Goal: Task Accomplishment & Management: Manage account settings

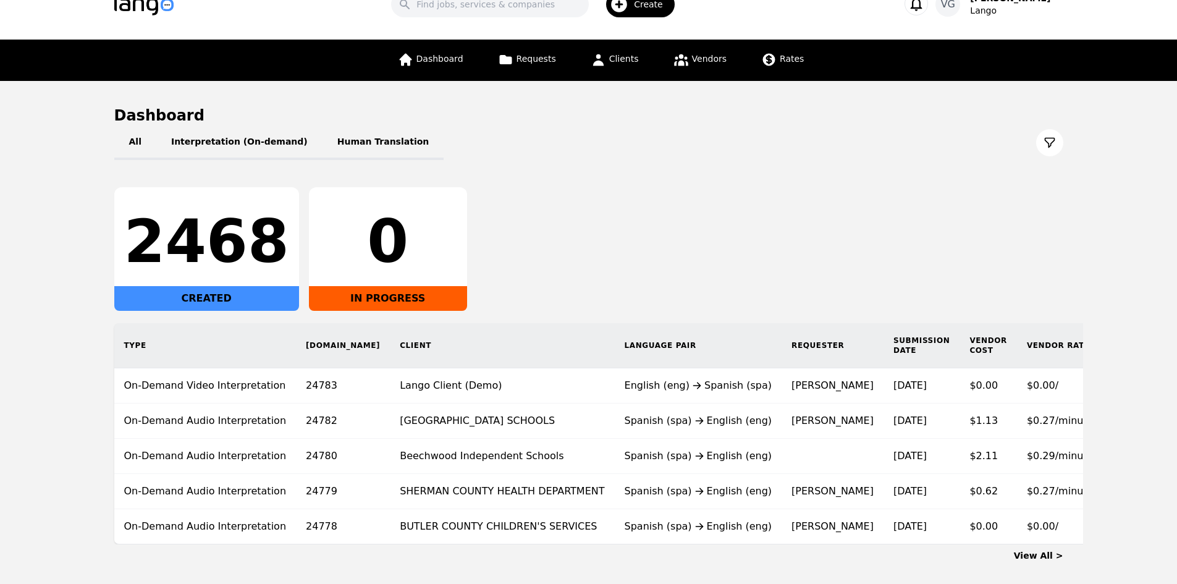
scroll to position [99, 0]
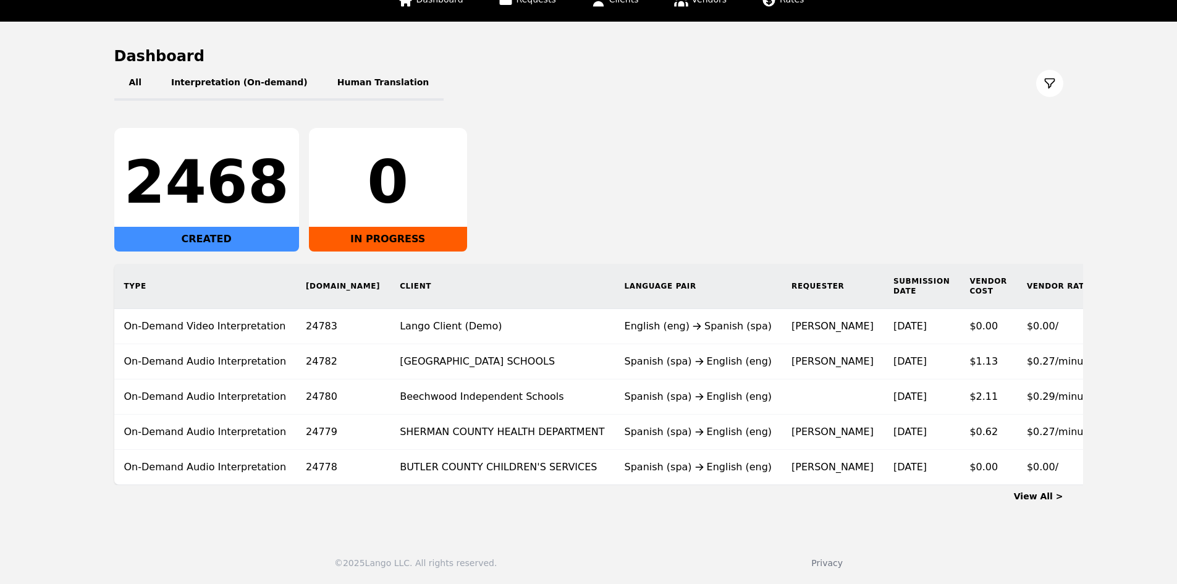
click at [110, 400] on div "Type [DOMAIN_NAME] Client Language Pair Requester Submission Date Vendor Cost V…" at bounding box center [690, 374] width 1191 height 221
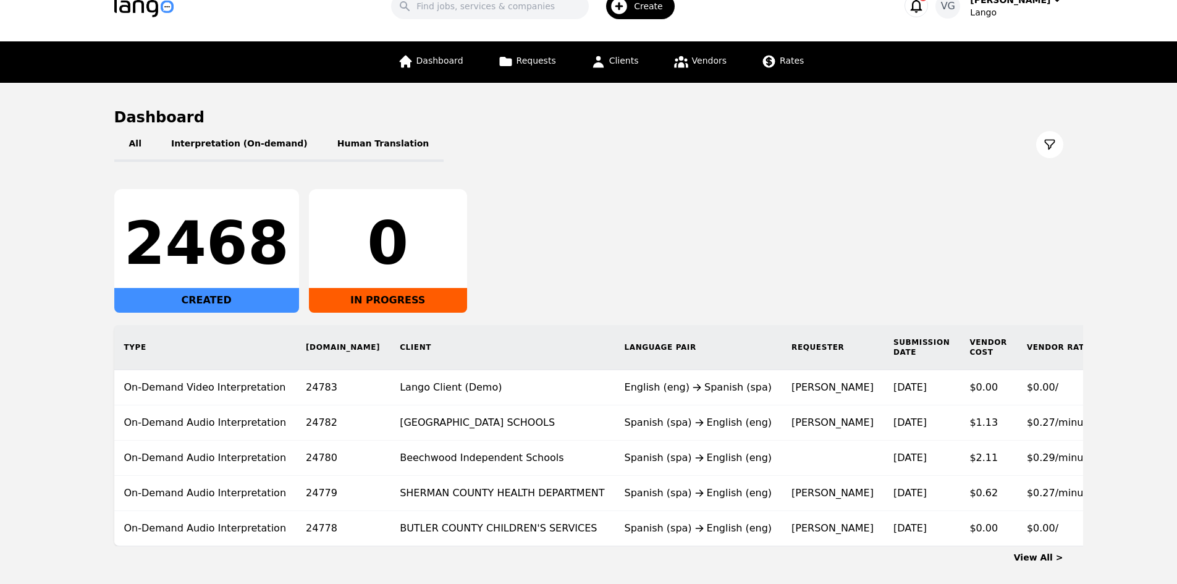
scroll to position [0, 0]
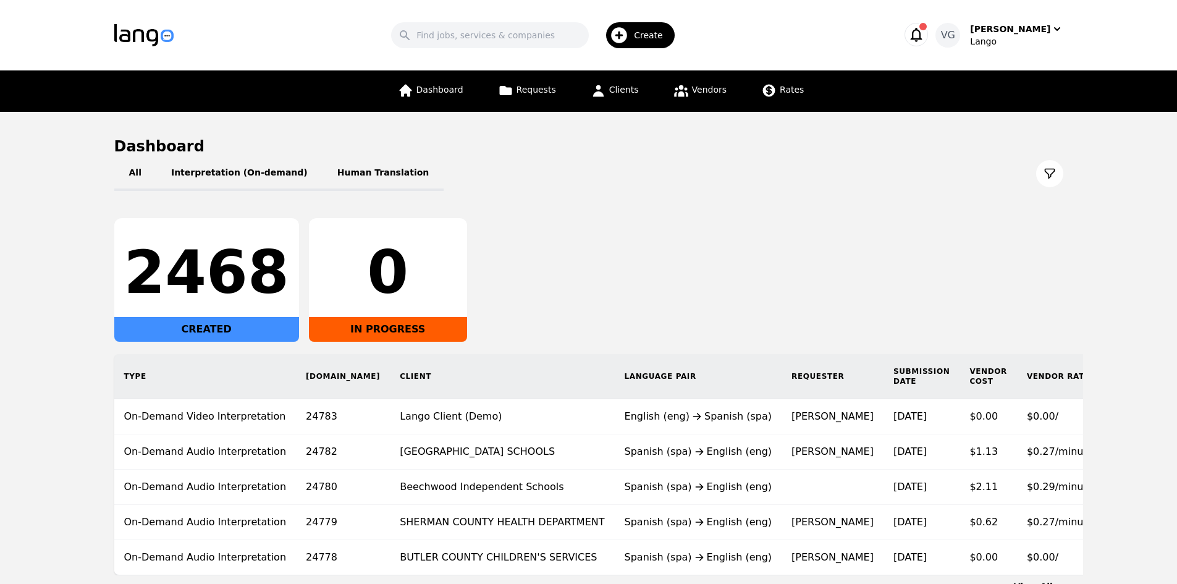
click at [649, 88] on div "Dashboard Requests Clients Vendors Rates" at bounding box center [600, 90] width 421 height 41
click at [625, 92] on span "Clients" at bounding box center [624, 90] width 30 height 10
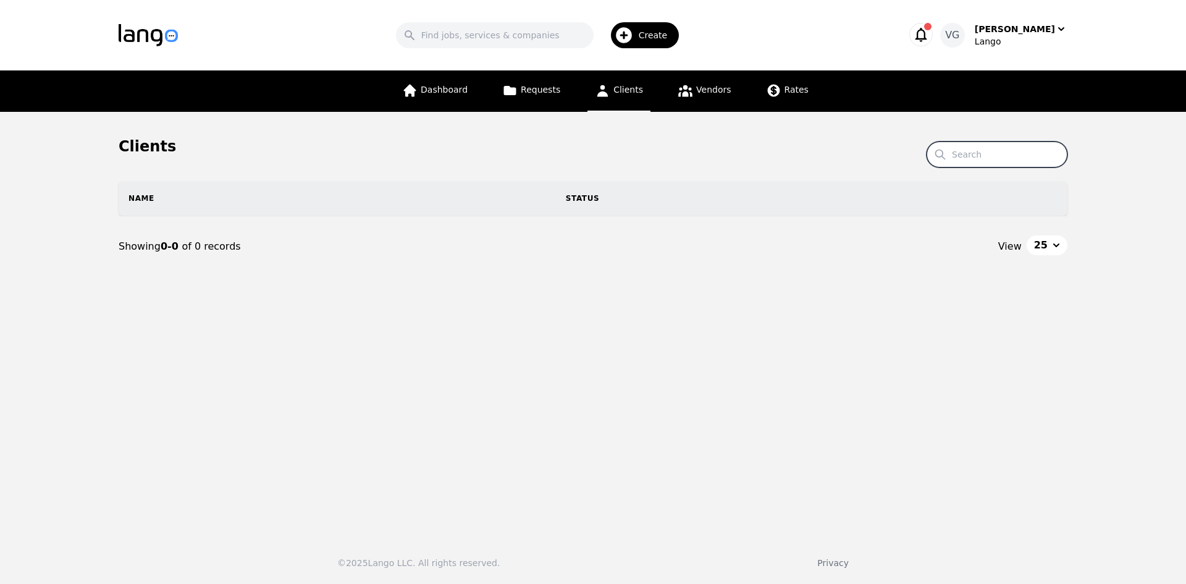
click at [986, 155] on input "Search" at bounding box center [997, 154] width 141 height 26
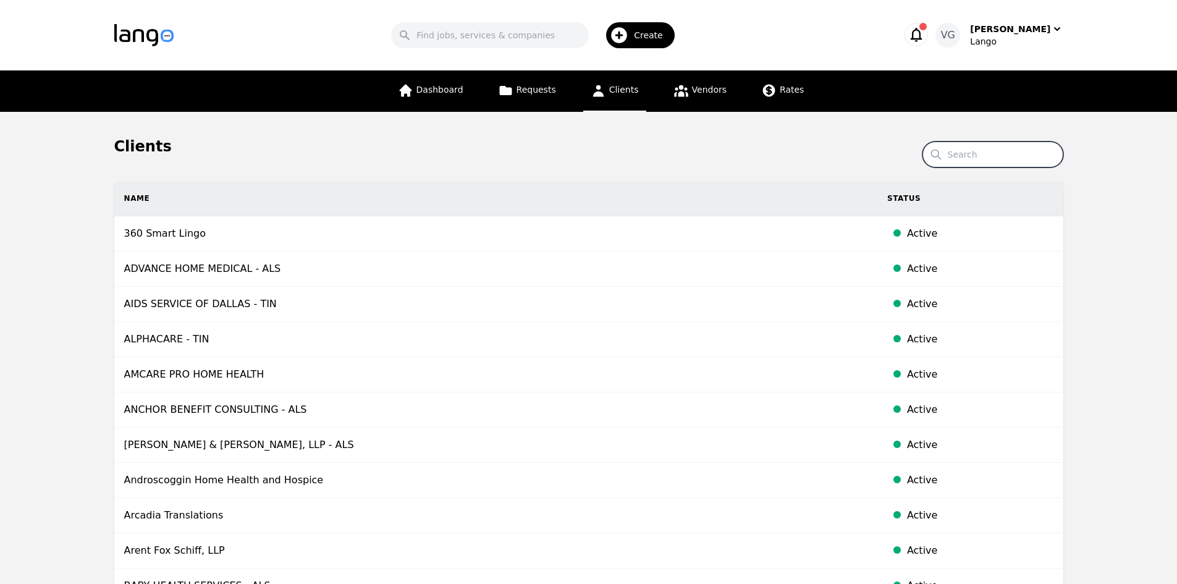
paste input "[PERSON_NAME] Health Care"
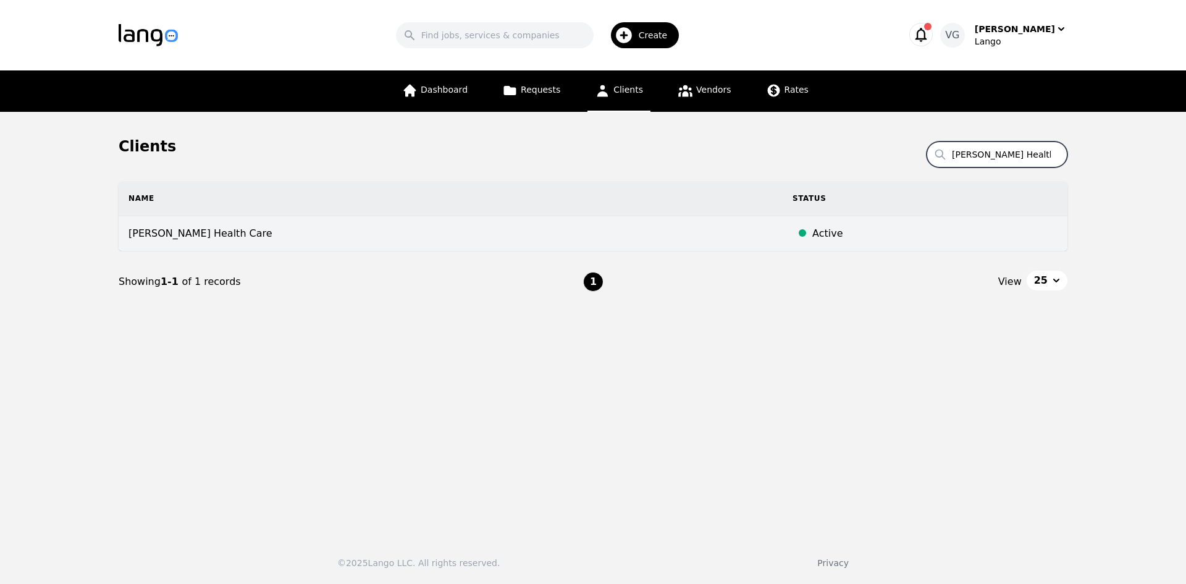
type input "[PERSON_NAME] Health Care"
click at [397, 238] on td "[PERSON_NAME] Health Care" at bounding box center [451, 233] width 664 height 35
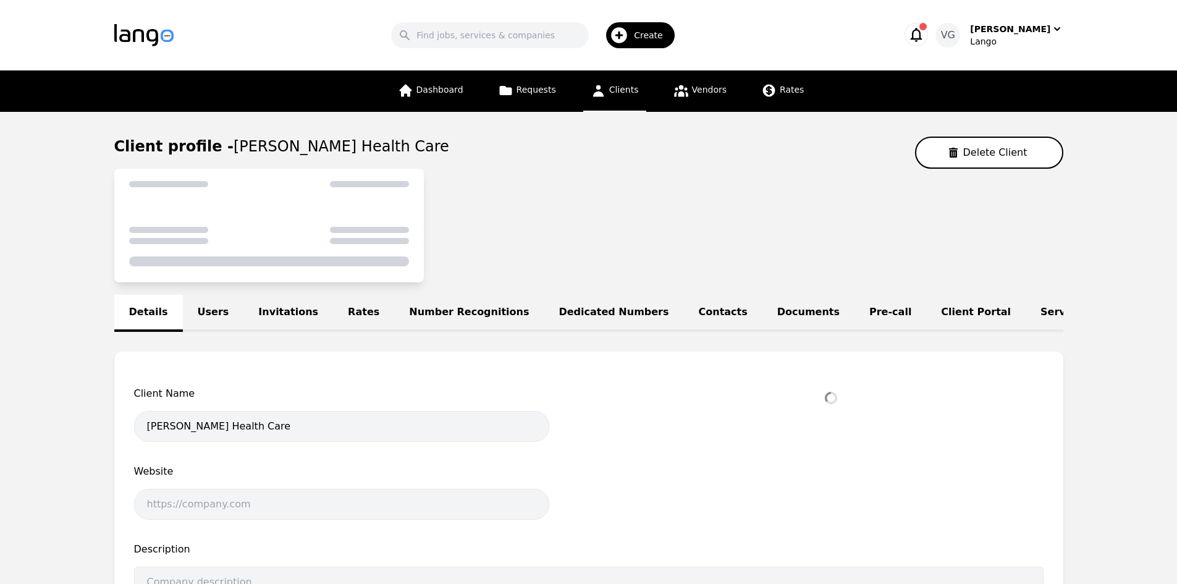
select select "active"
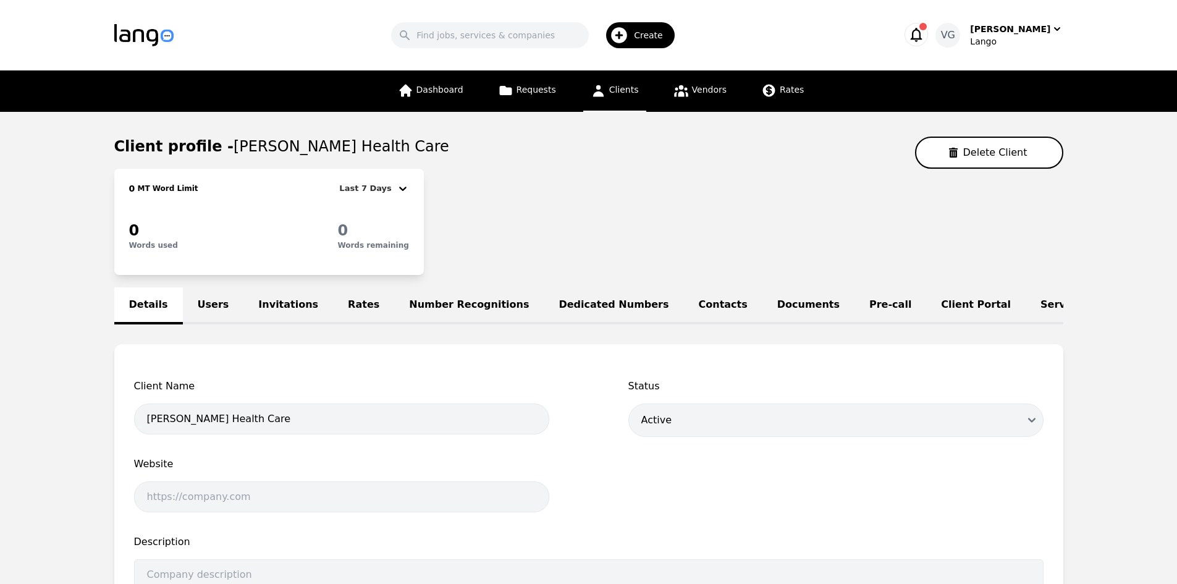
click at [156, 311] on div "Details Users Invitations Rates Number Recognitions Dedicated Numbers Contacts …" at bounding box center [588, 305] width 949 height 37
click at [198, 311] on link "Users" at bounding box center [213, 305] width 61 height 37
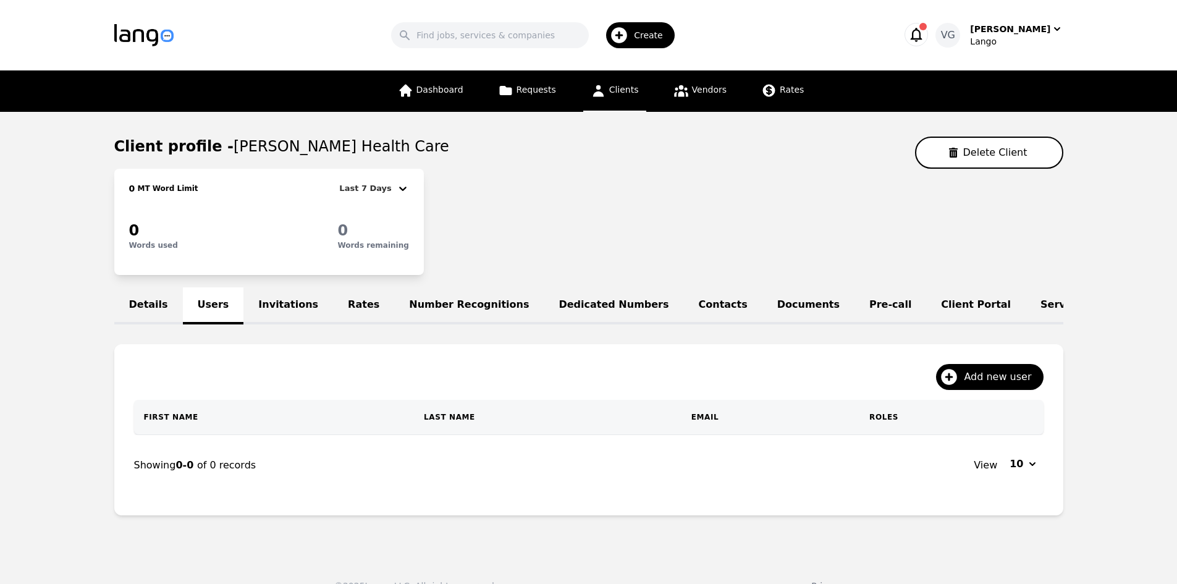
click at [172, 306] on link "Details" at bounding box center [148, 305] width 69 height 37
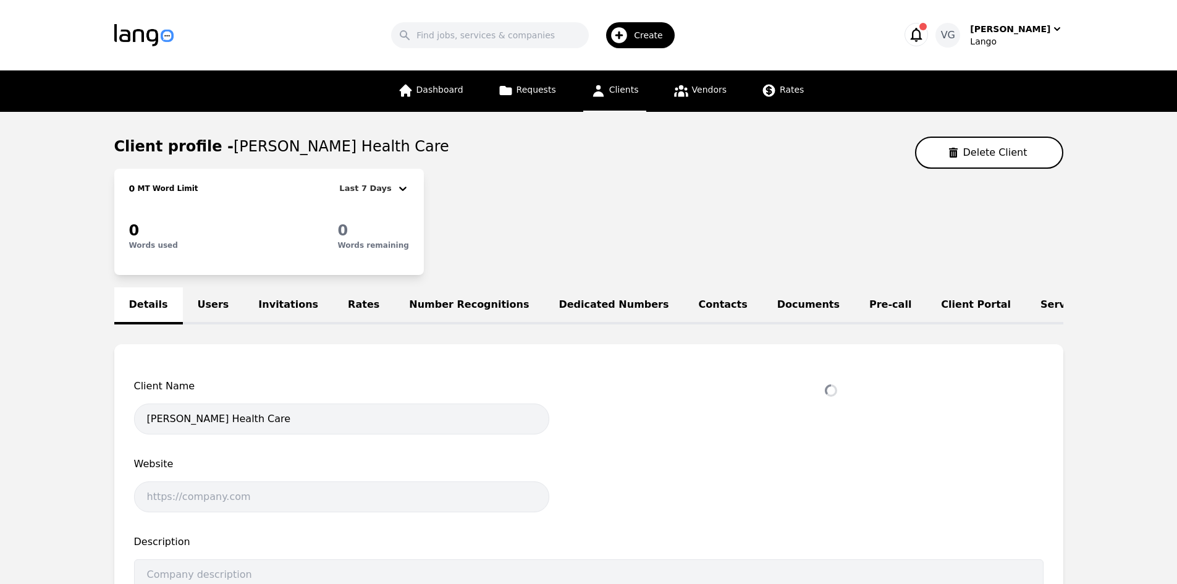
select select "active"
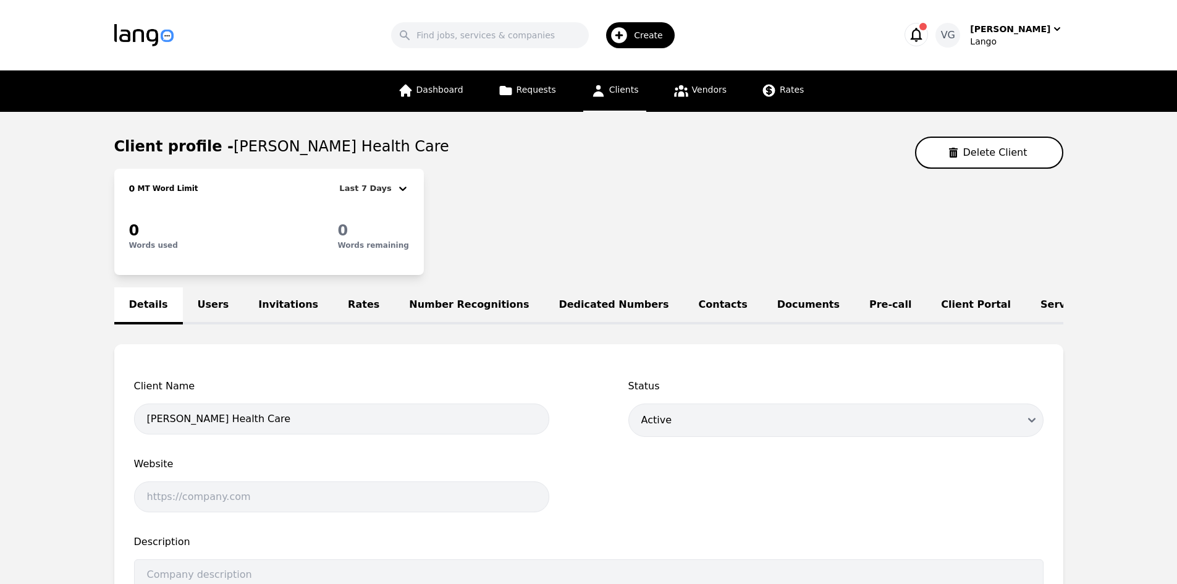
click at [335, 301] on link "Rates" at bounding box center [363, 305] width 61 height 37
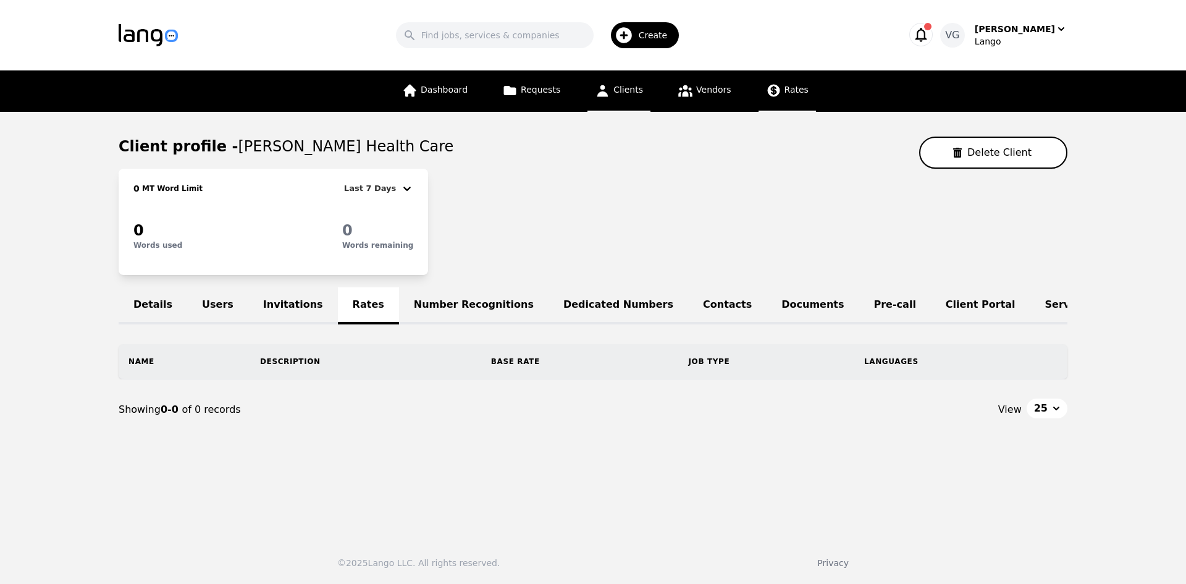
click at [772, 90] on icon at bounding box center [773, 91] width 12 height 12
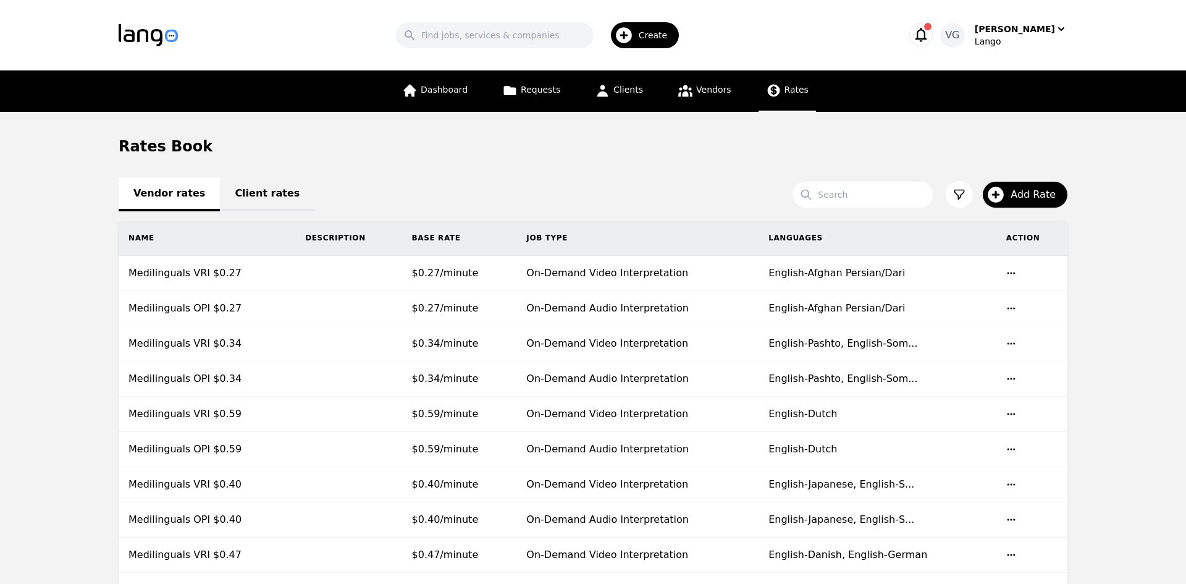
click at [243, 189] on link "Client rates" at bounding box center [267, 194] width 95 height 34
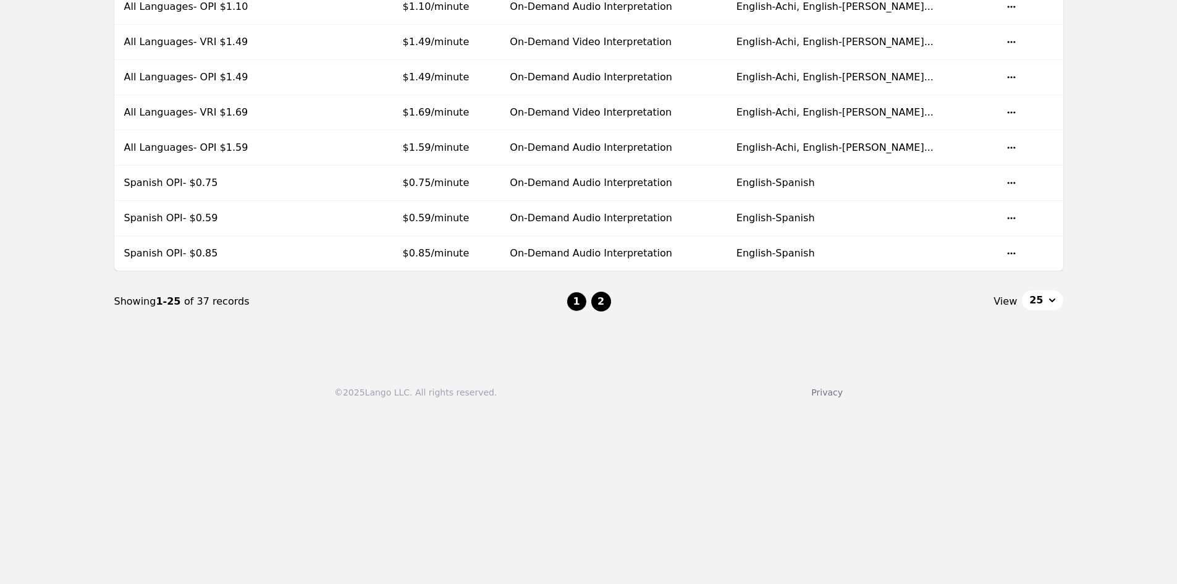
click at [605, 302] on button "2" at bounding box center [601, 302] width 20 height 20
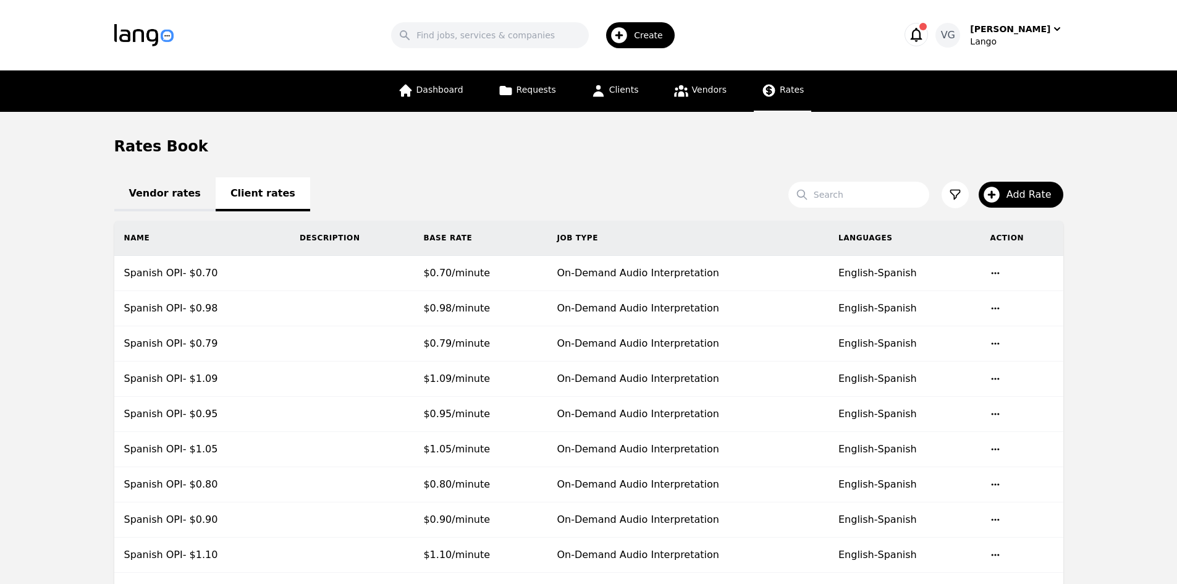
scroll to position [236, 0]
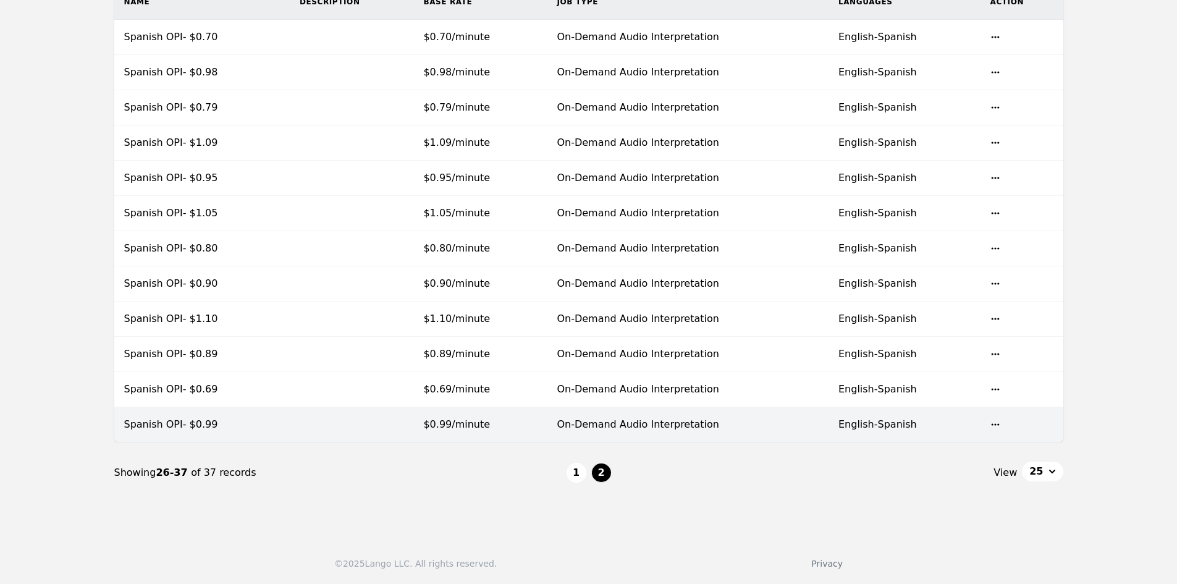
click at [400, 417] on td at bounding box center [352, 424] width 124 height 35
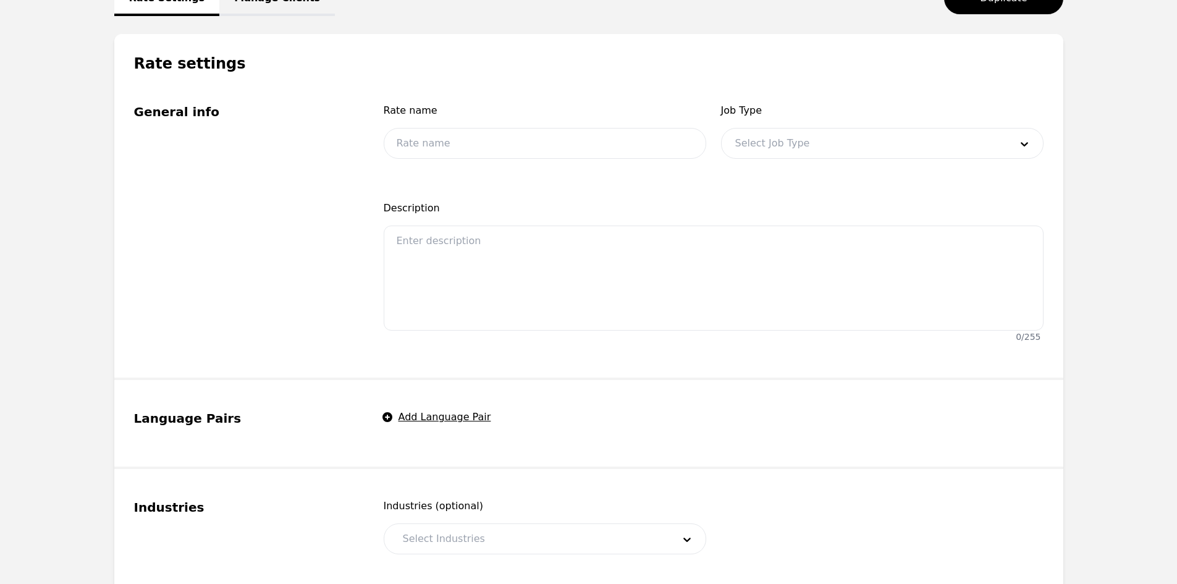
type input "Spanish OPI- $0.99"
type input "0.99"
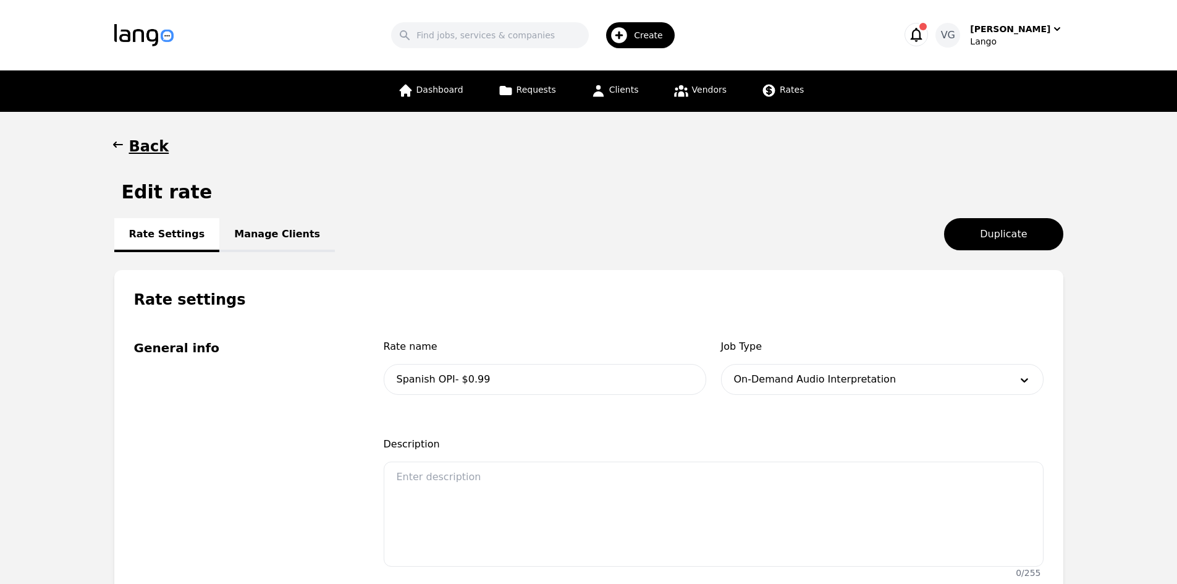
click at [255, 239] on link "Manage Clients" at bounding box center [277, 235] width 116 height 34
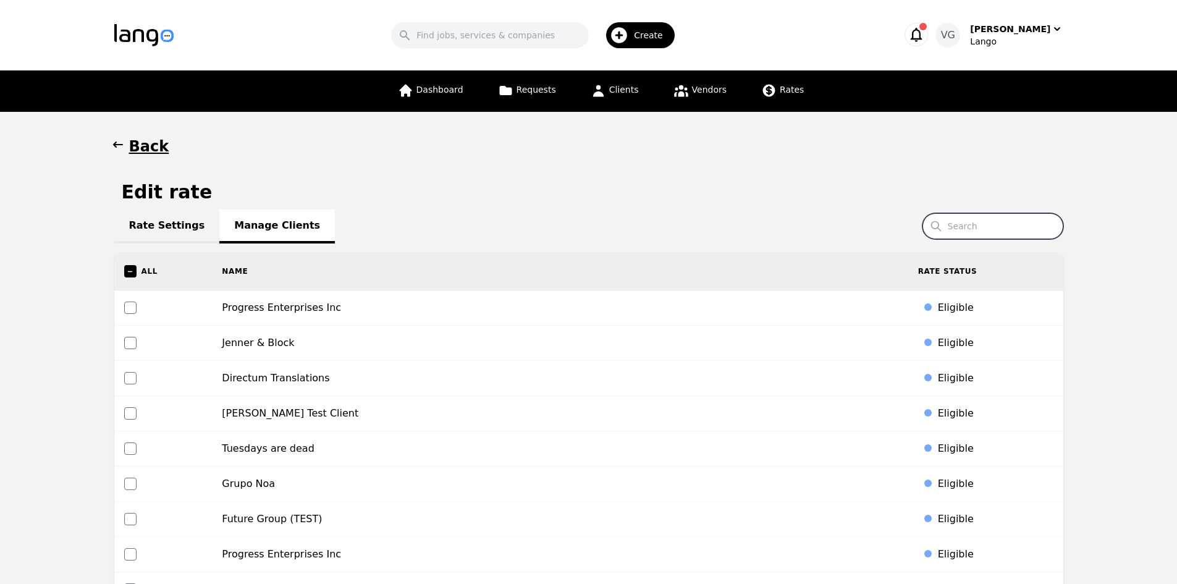
click at [983, 222] on input "Search" at bounding box center [992, 226] width 141 height 26
paste input "[PERSON_NAME] Health Care"
type input "[PERSON_NAME] Health Care"
click at [980, 235] on input "[PERSON_NAME] Health Care" at bounding box center [992, 226] width 141 height 26
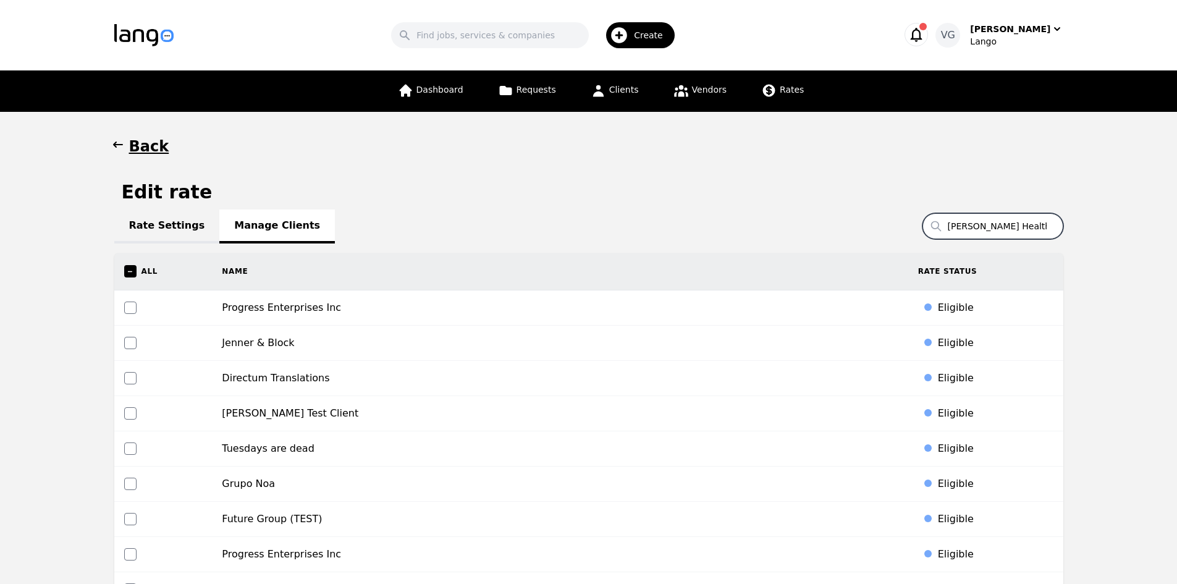
click at [980, 235] on input "[PERSON_NAME] Health Care" at bounding box center [992, 226] width 141 height 26
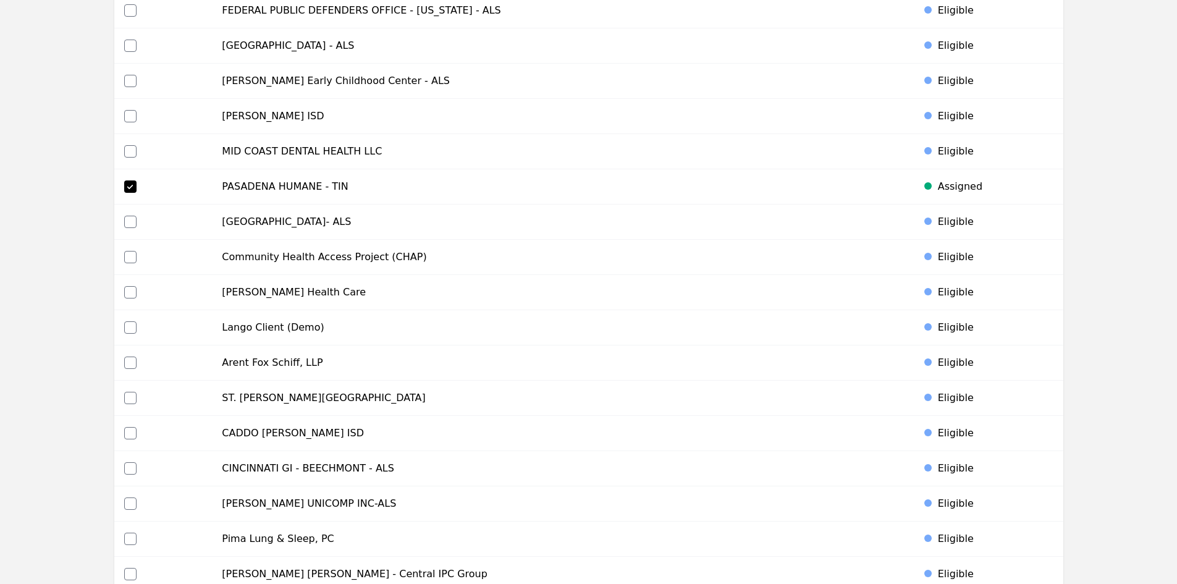
click at [132, 285] on td at bounding box center [163, 292] width 98 height 35
click at [131, 293] on input "checkbox" at bounding box center [130, 292] width 12 height 12
checkbox input "true"
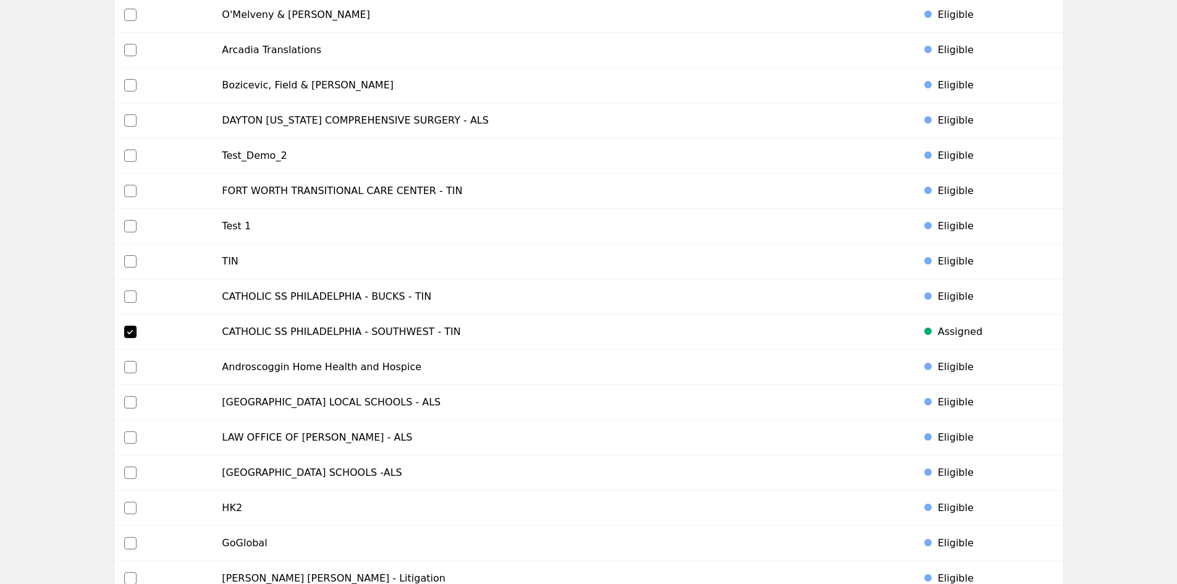
scroll to position [5756, 0]
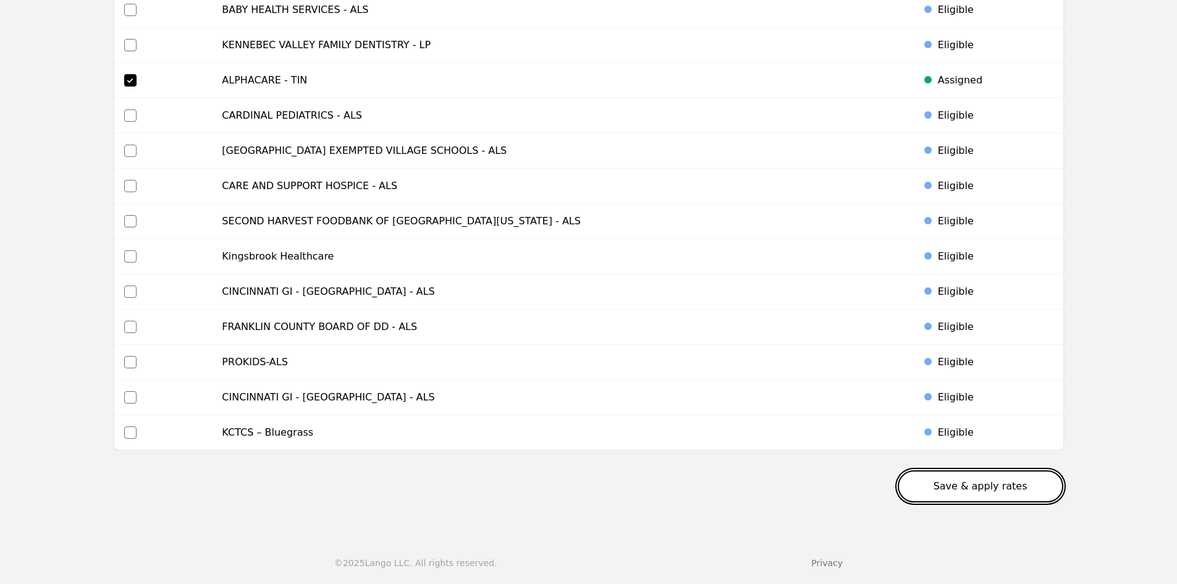
click at [1015, 491] on button "Save & apply rates" at bounding box center [981, 486] width 166 height 32
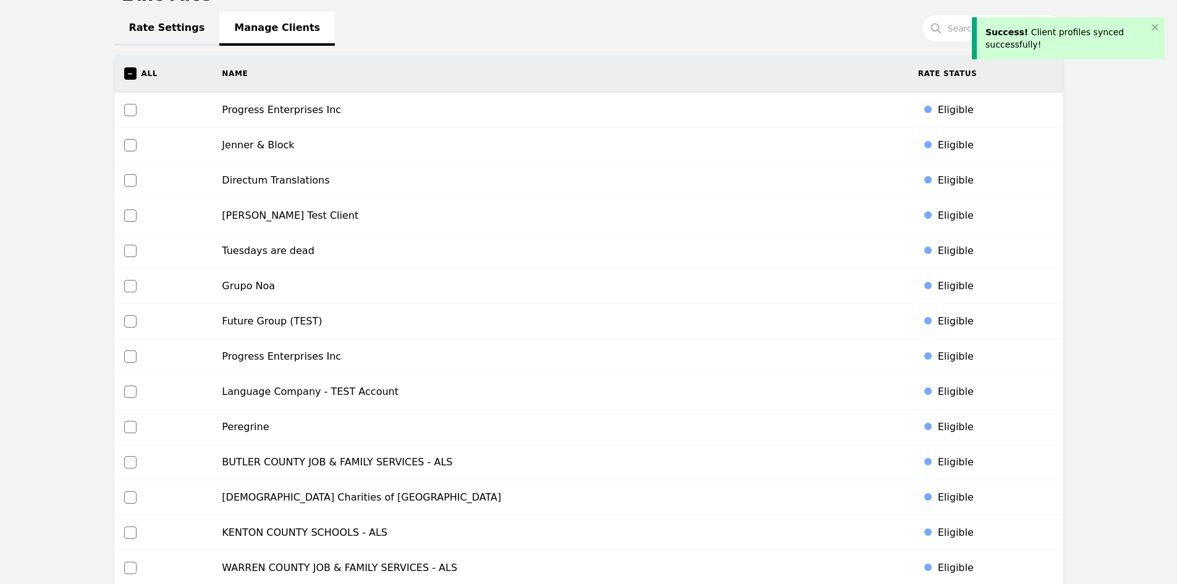
scroll to position [0, 0]
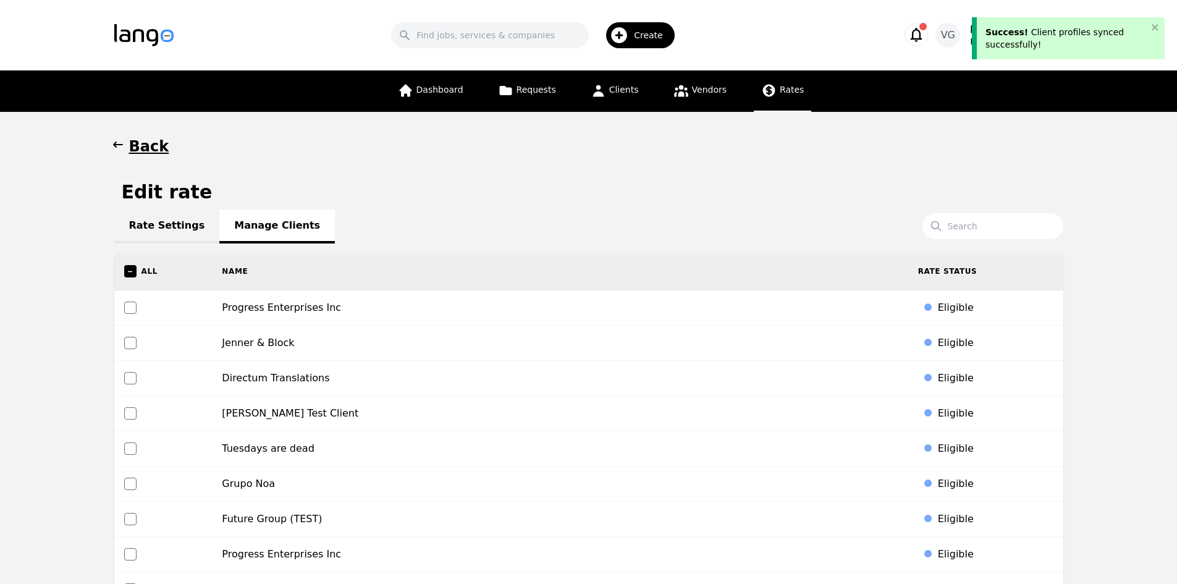
click at [780, 91] on span "Rates" at bounding box center [792, 90] width 24 height 10
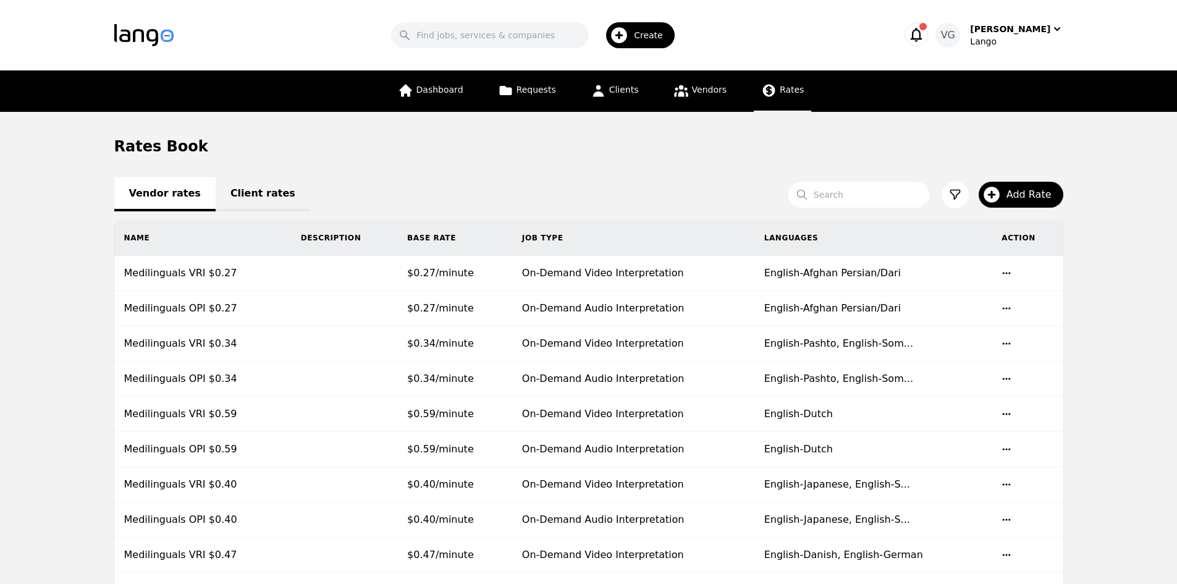
click at [244, 183] on link "Client rates" at bounding box center [263, 194] width 95 height 34
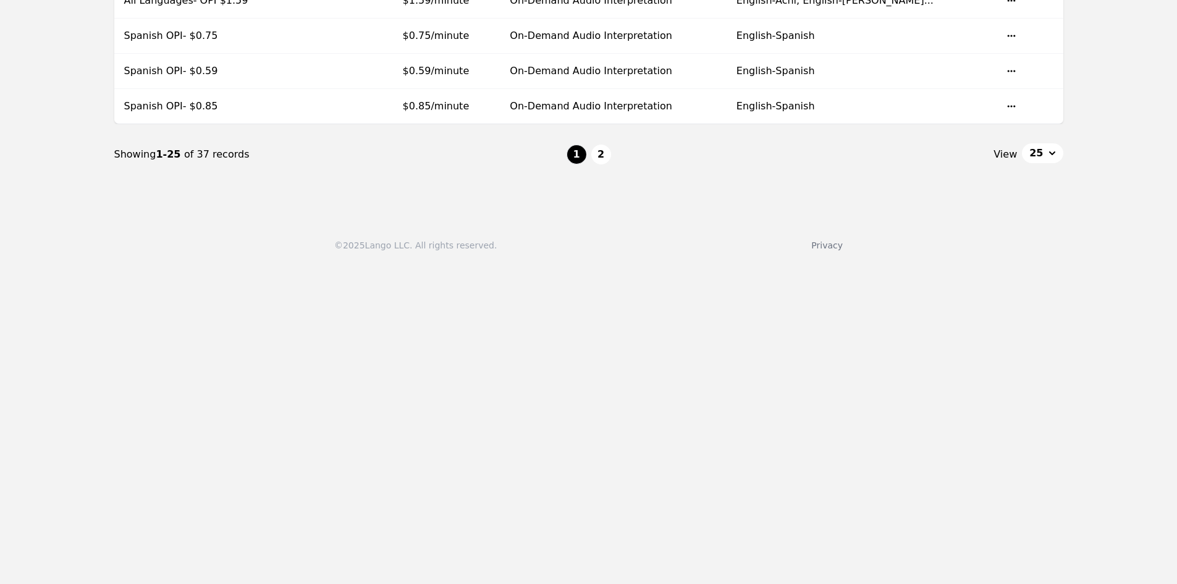
scroll to position [1048, 0]
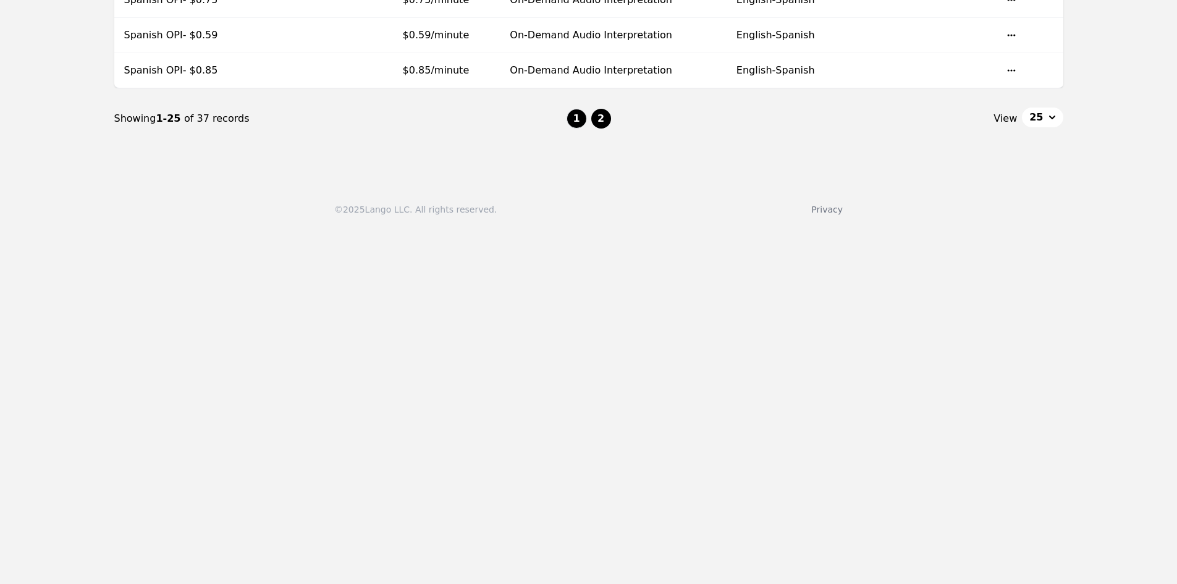
click at [603, 117] on button "2" at bounding box center [601, 119] width 20 height 20
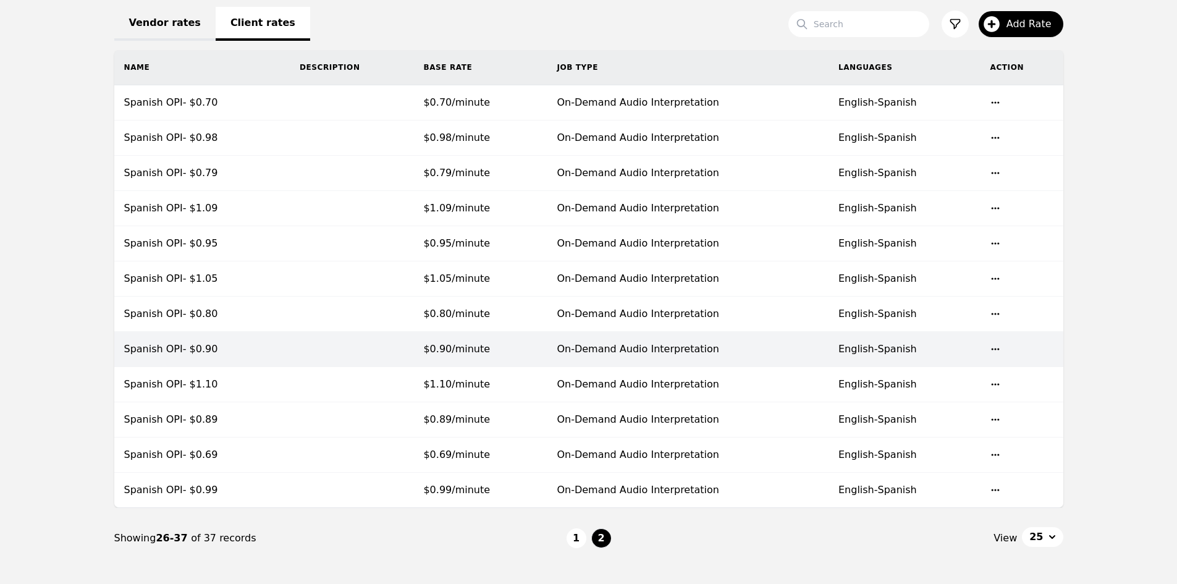
scroll to position [236, 0]
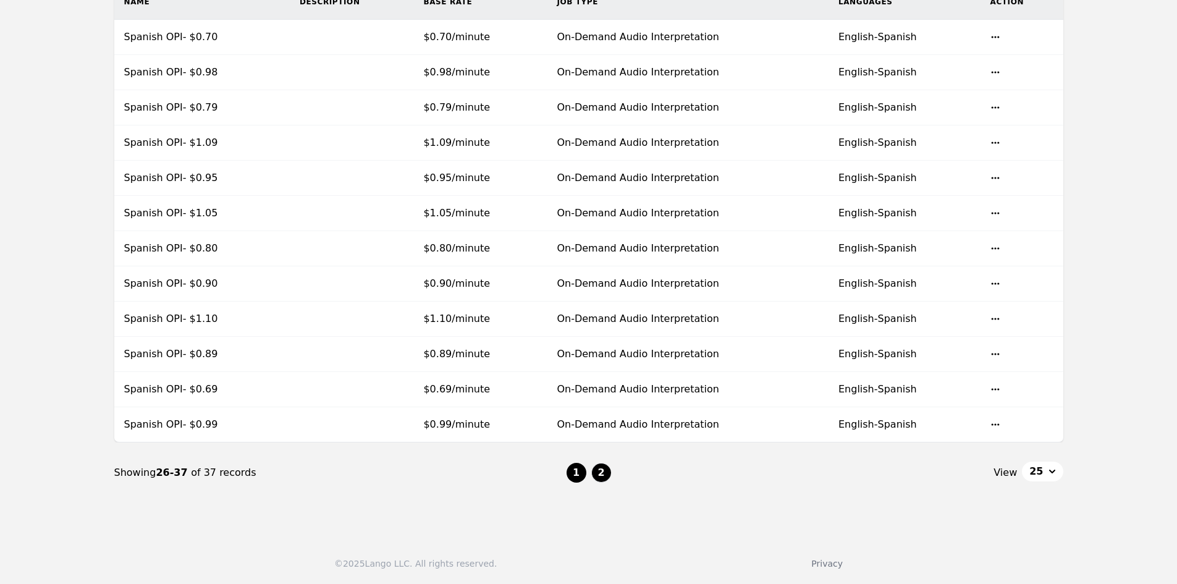
click at [575, 476] on button "1" at bounding box center [577, 473] width 20 height 20
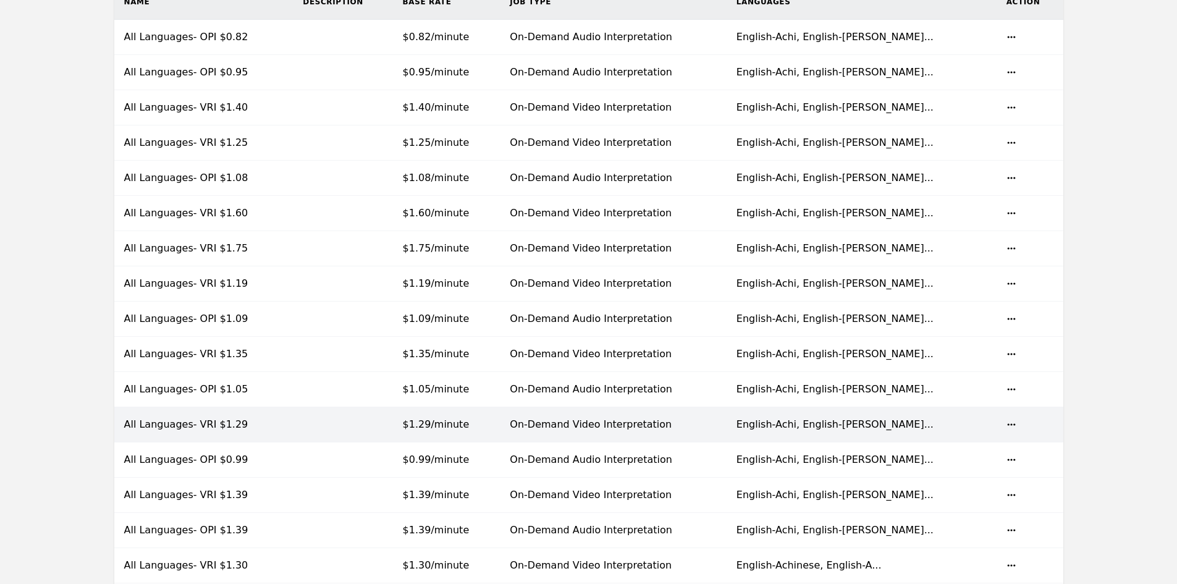
click at [383, 426] on td at bounding box center [342, 424] width 99 height 35
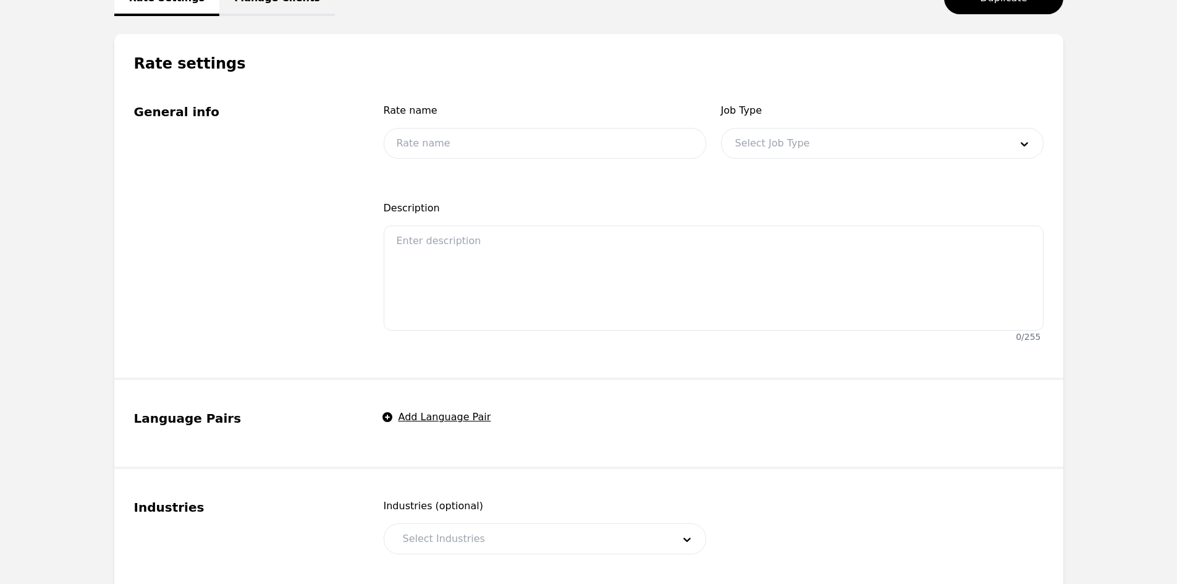
type input "All Languages- VRI $1.29"
type input "1.29"
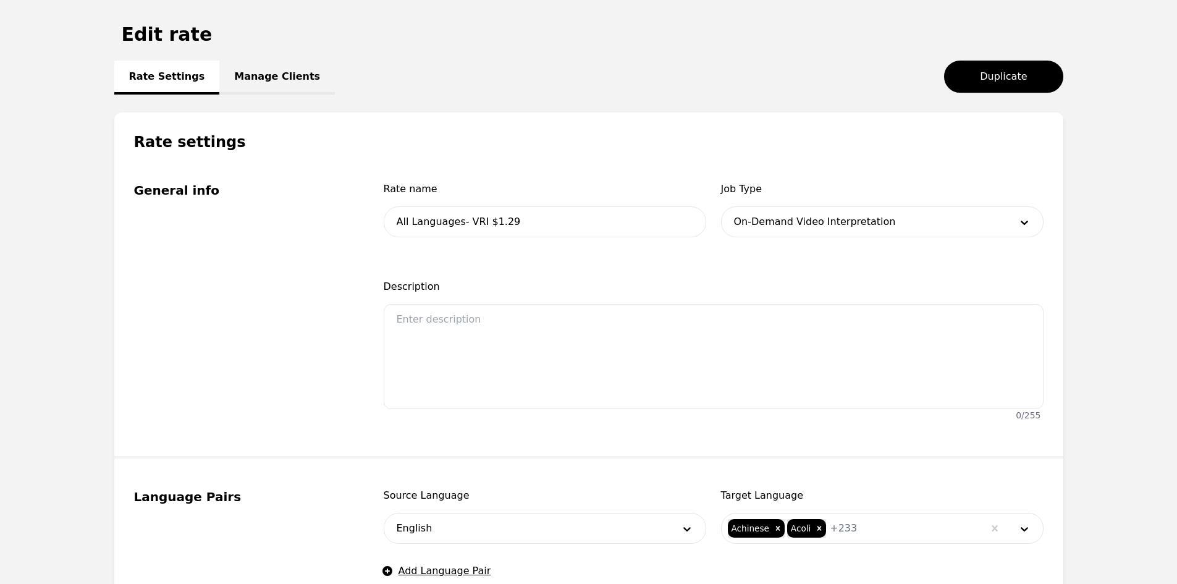
scroll to position [51, 0]
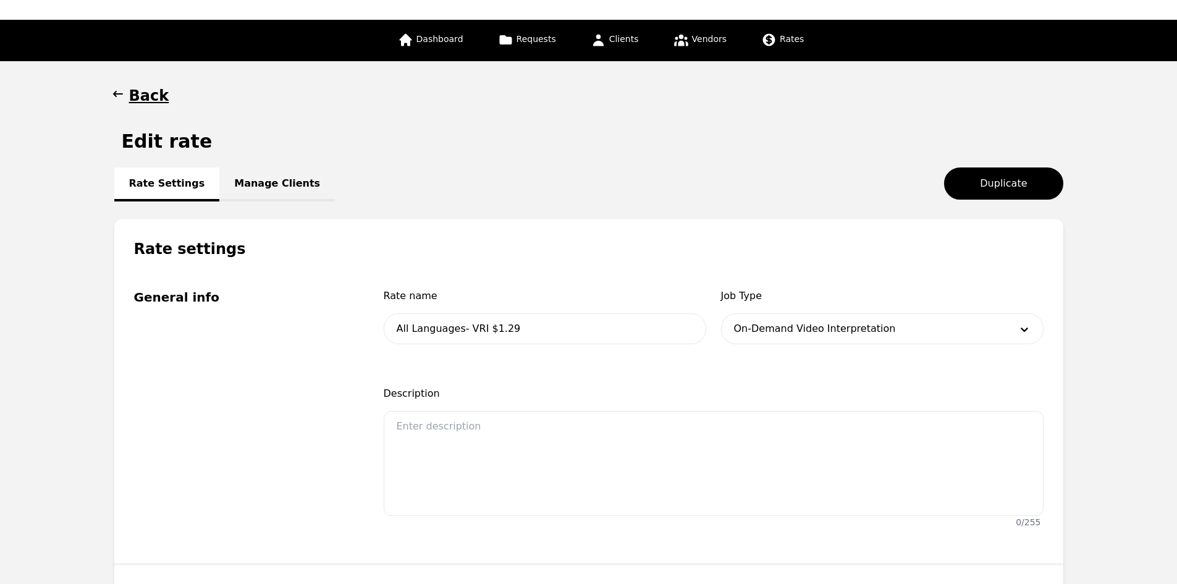
click at [261, 182] on link "Manage Clients" at bounding box center [277, 184] width 116 height 34
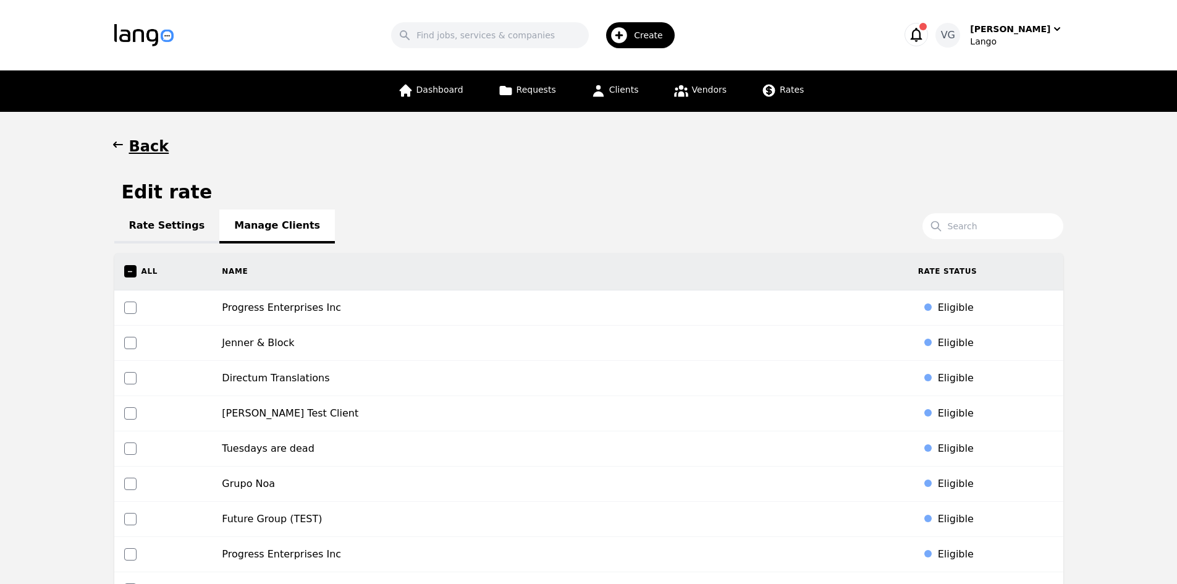
scroll to position [2410, 0]
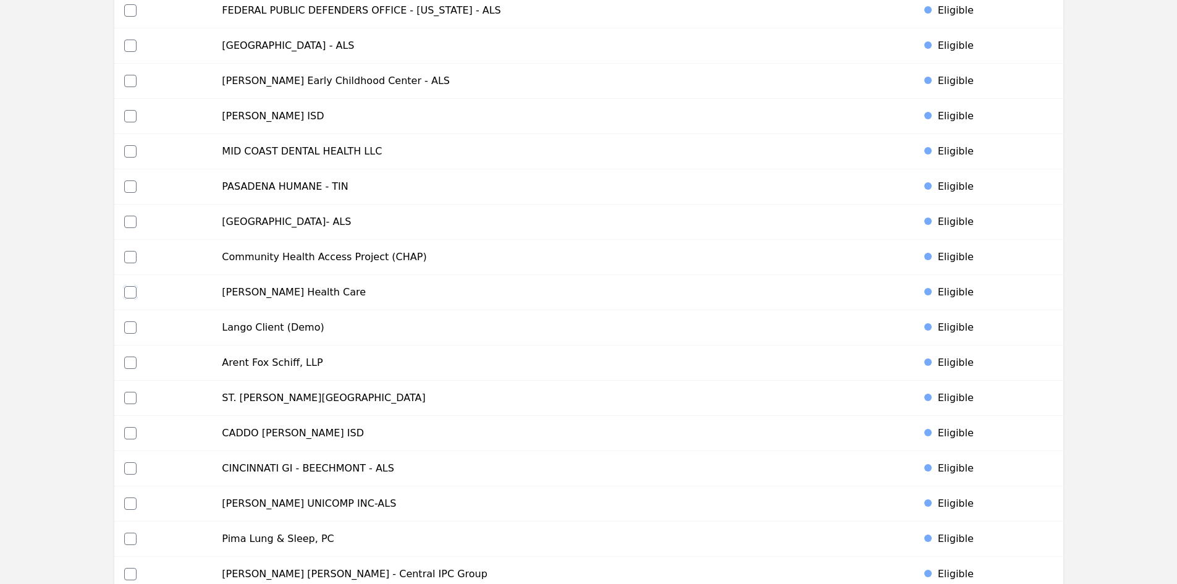
click at [124, 292] on input "checkbox" at bounding box center [130, 292] width 12 height 12
checkbox input "true"
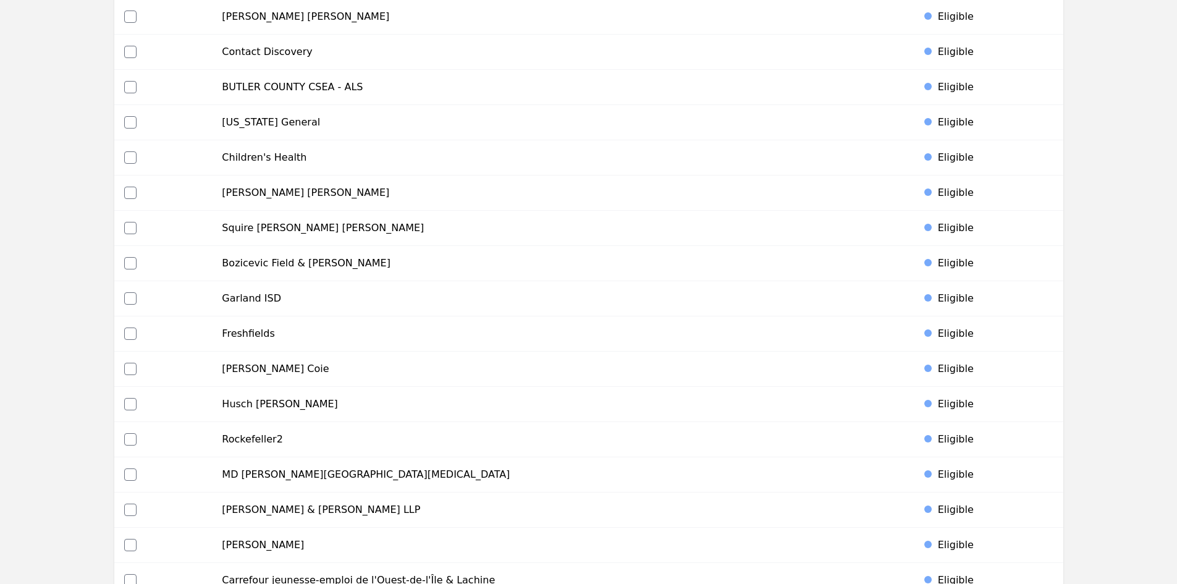
scroll to position [5756, 0]
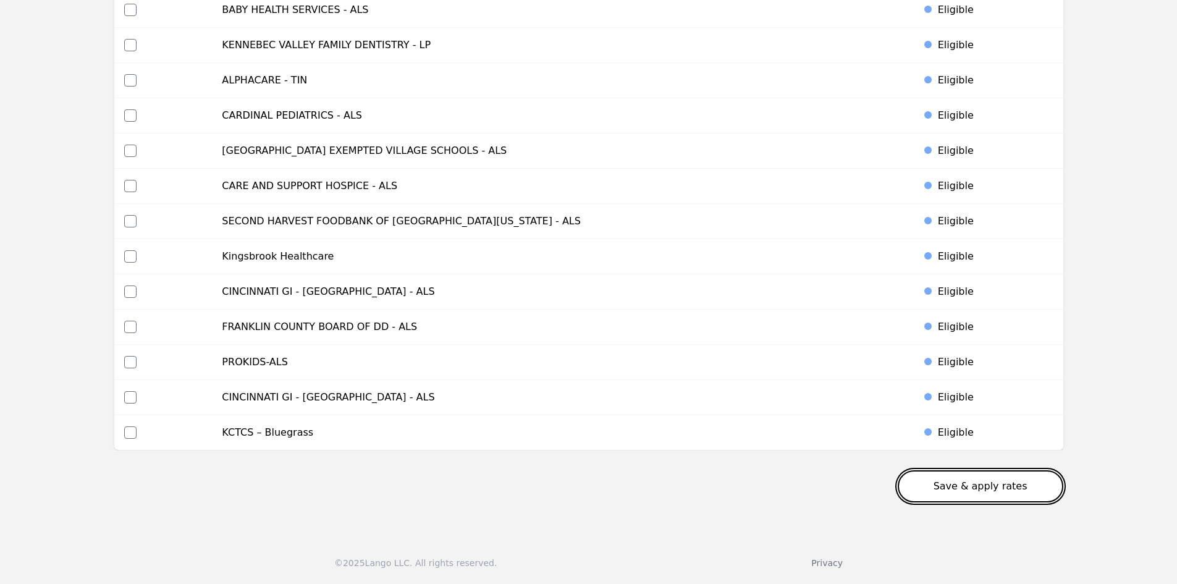
click at [961, 479] on button "Save & apply rates" at bounding box center [981, 486] width 166 height 32
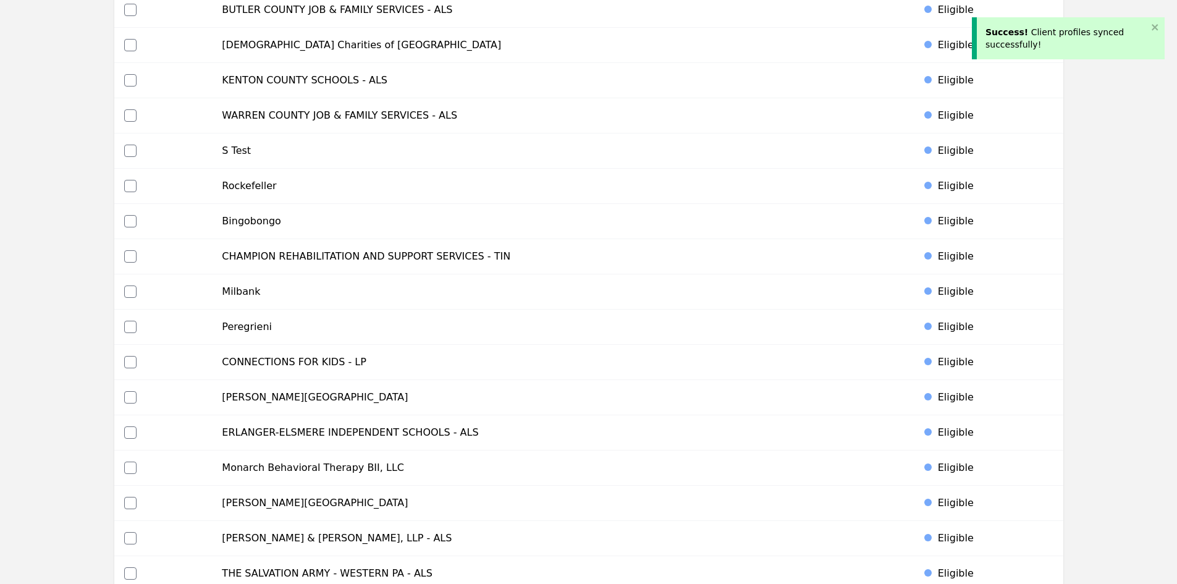
scroll to position [0, 0]
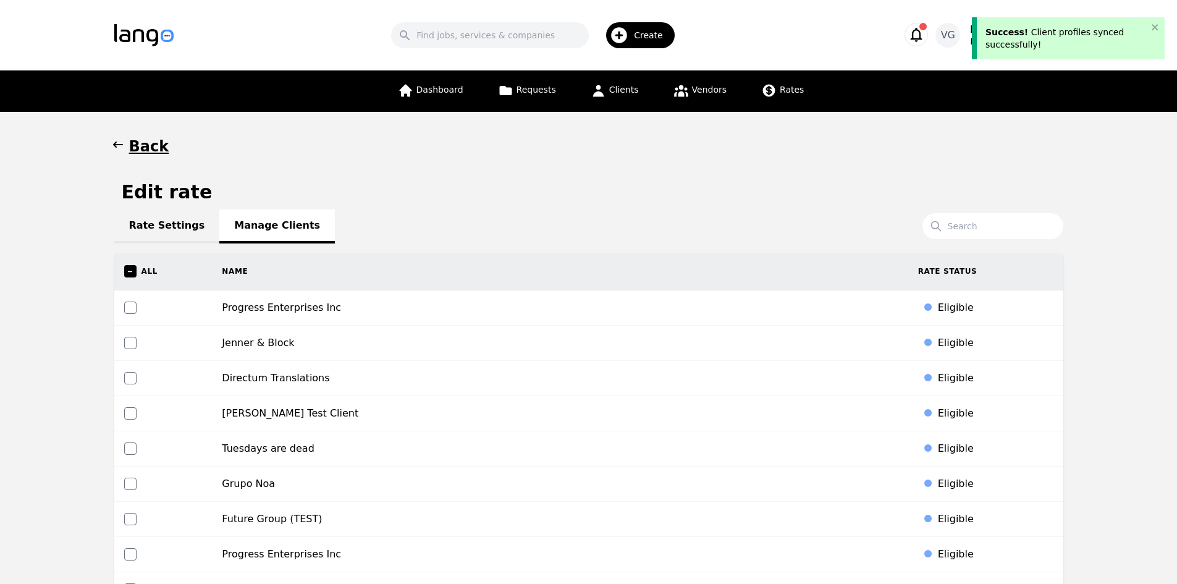
click at [132, 144] on h1 "Back" at bounding box center [149, 147] width 40 height 20
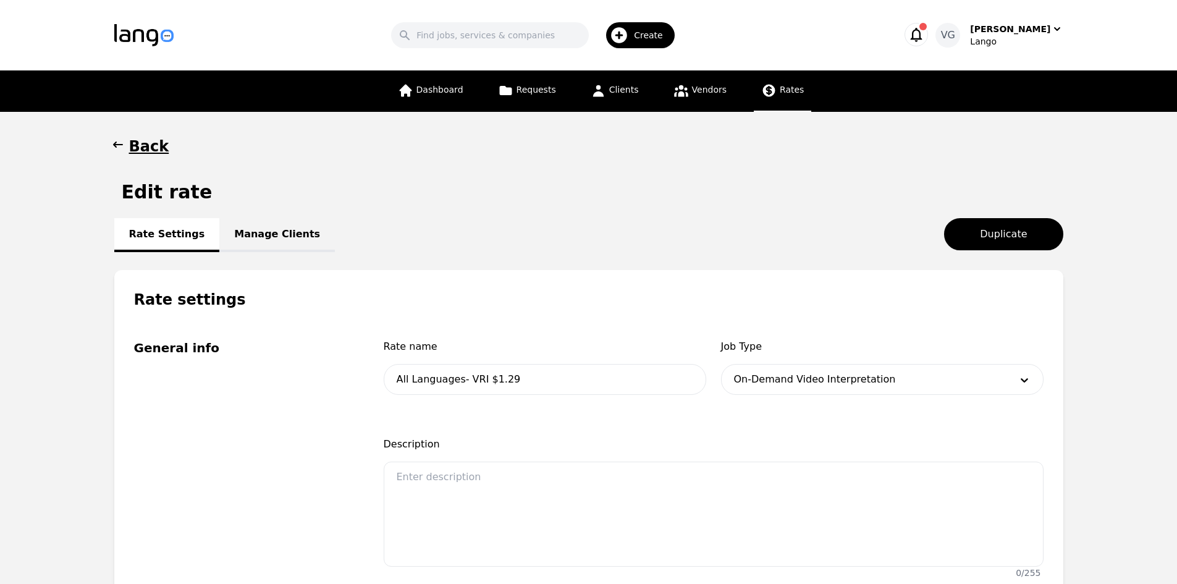
click at [764, 99] on link "Rates" at bounding box center [782, 90] width 57 height 41
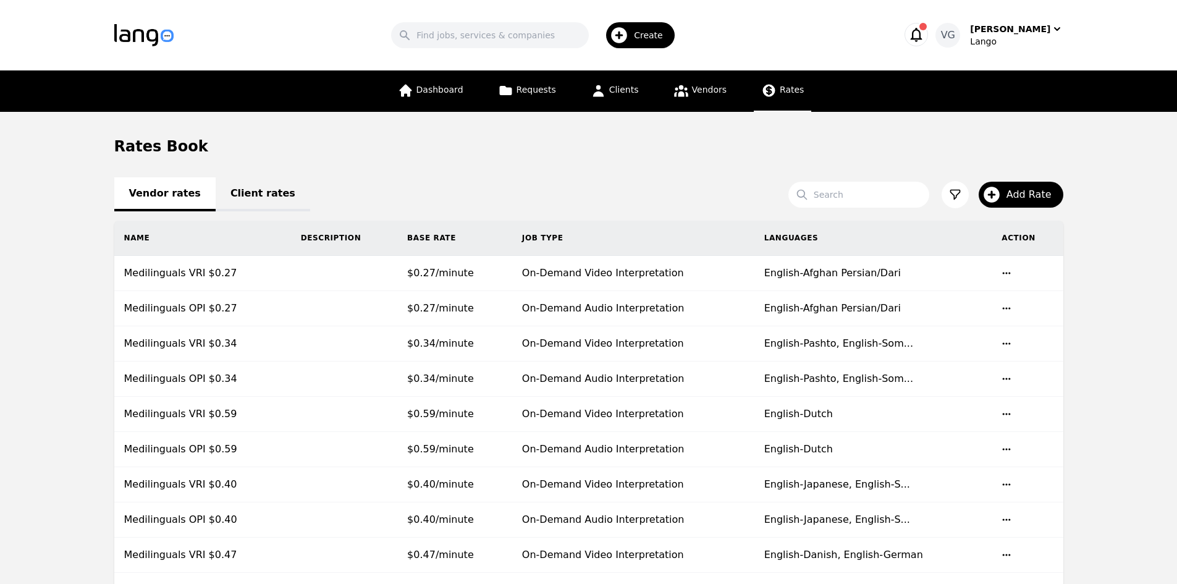
click at [257, 193] on link "Client rates" at bounding box center [263, 194] width 95 height 34
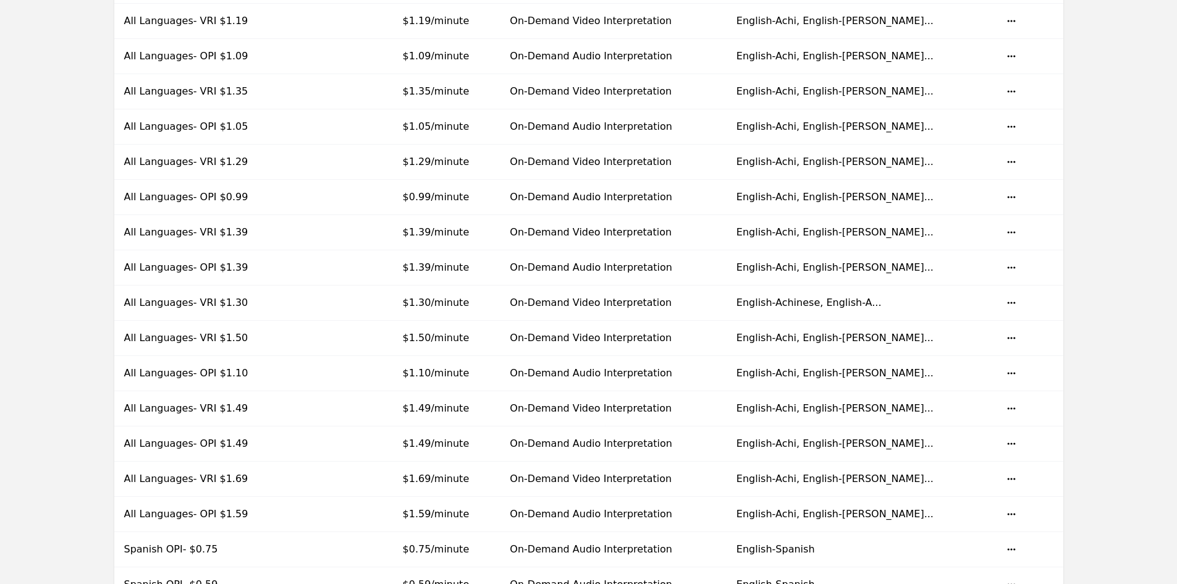
scroll to position [865, 0]
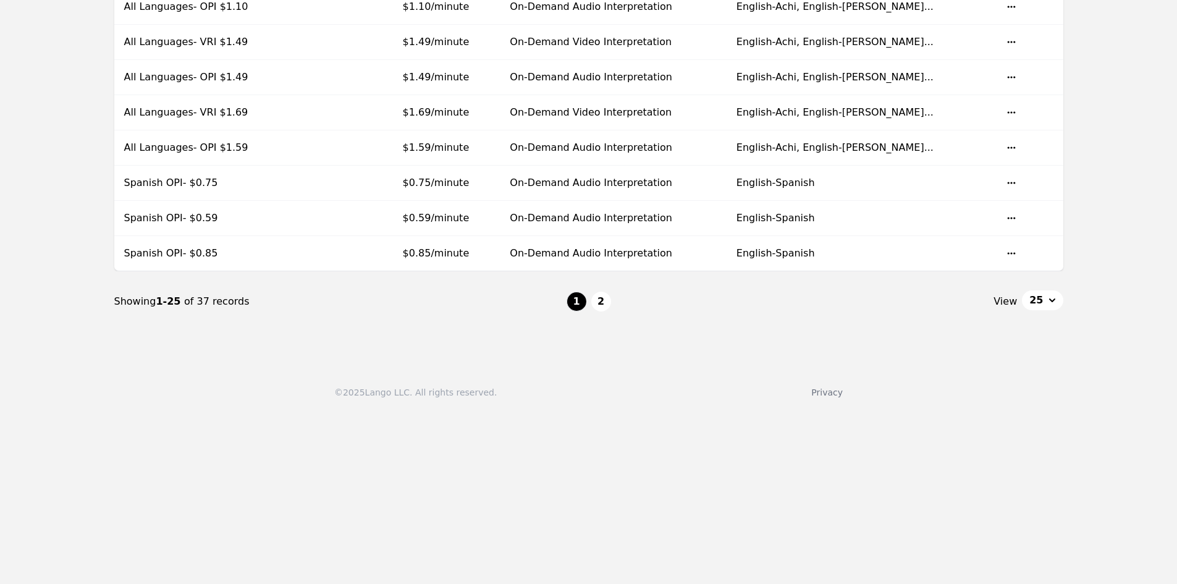
click at [603, 299] on button "2" at bounding box center [601, 302] width 20 height 20
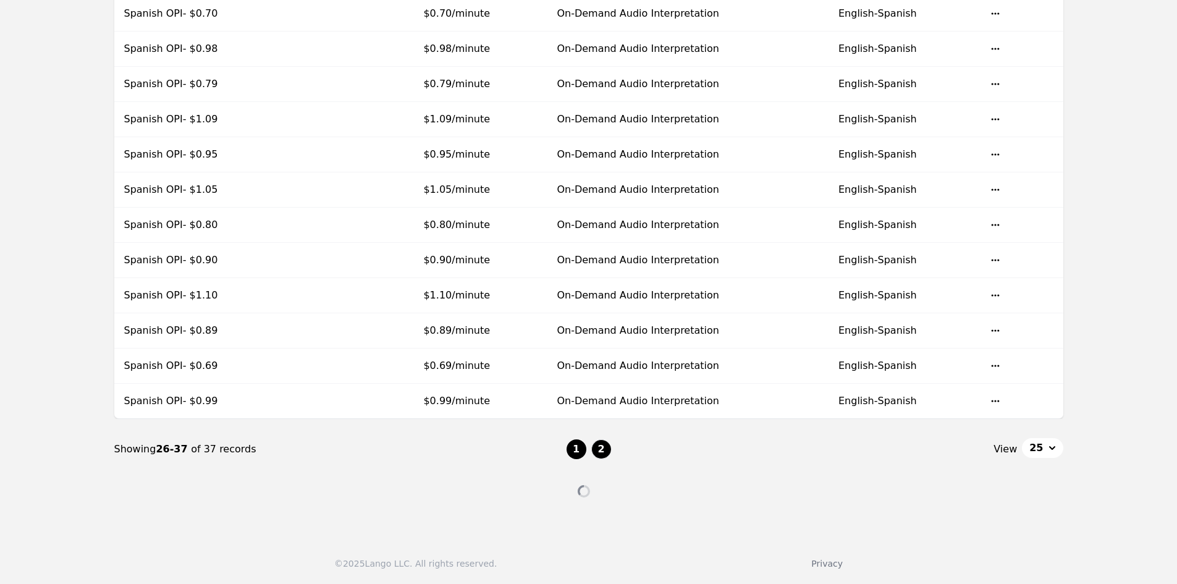
scroll to position [236, 0]
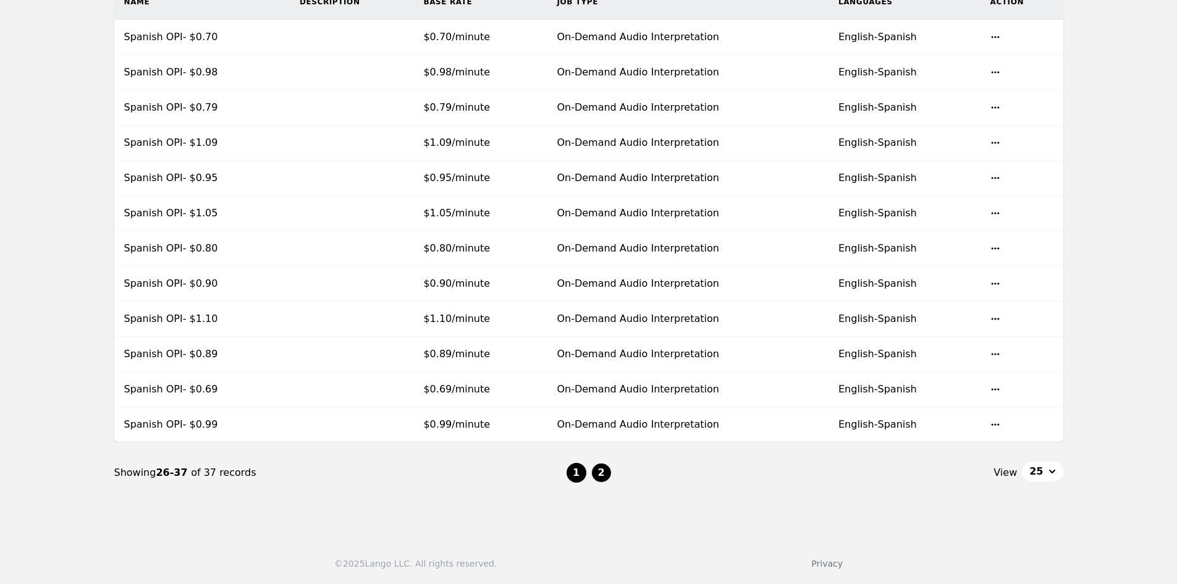
click at [580, 467] on button "1" at bounding box center [577, 473] width 20 height 20
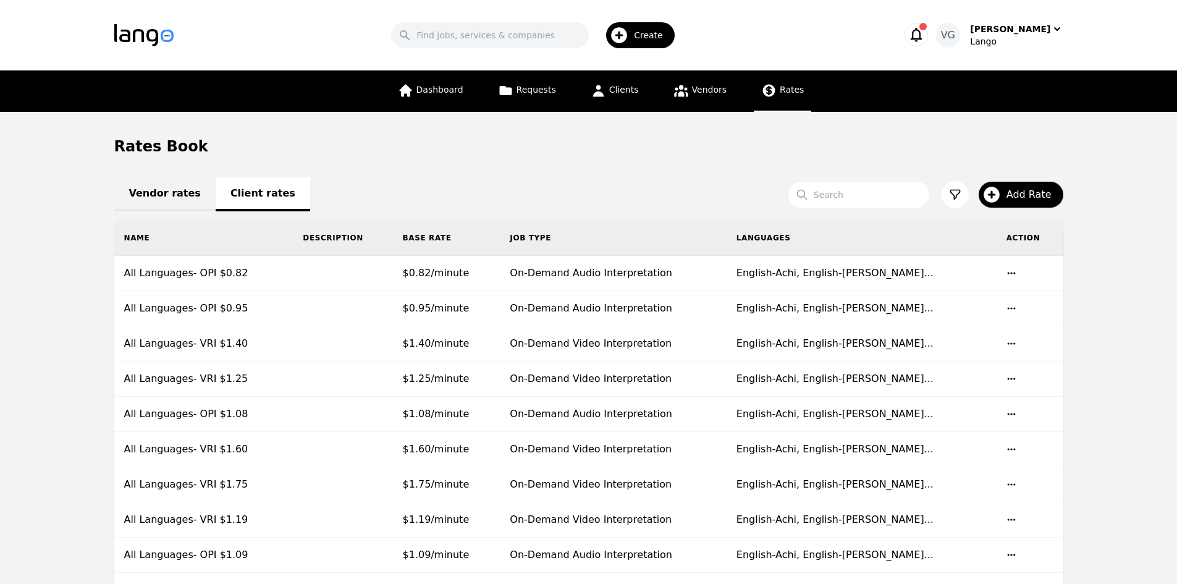
scroll to position [403, 0]
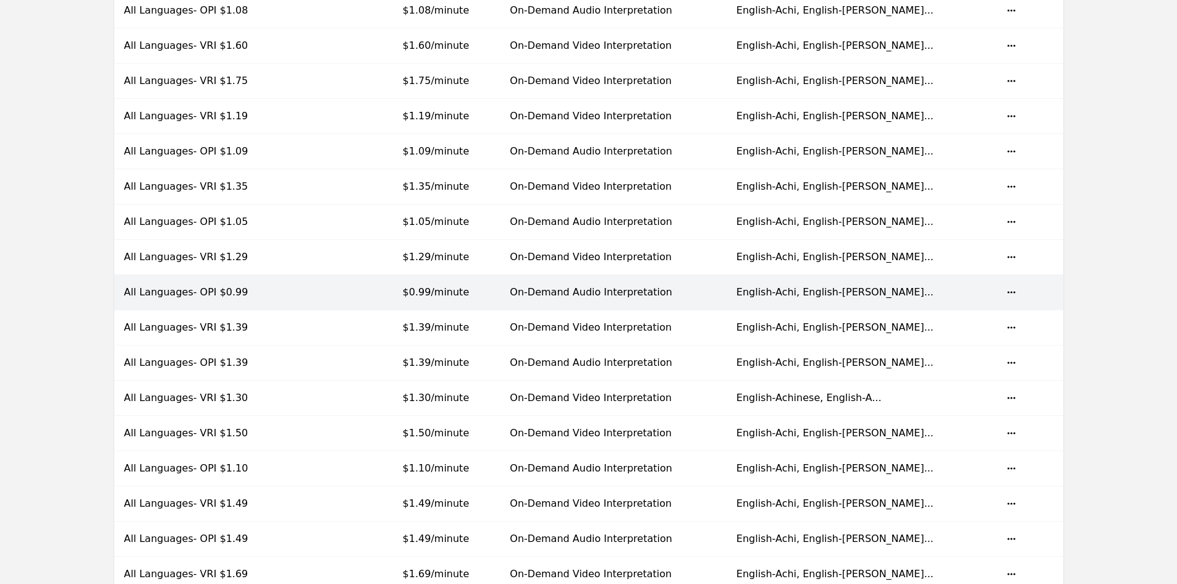
click at [392, 293] on td at bounding box center [342, 292] width 99 height 35
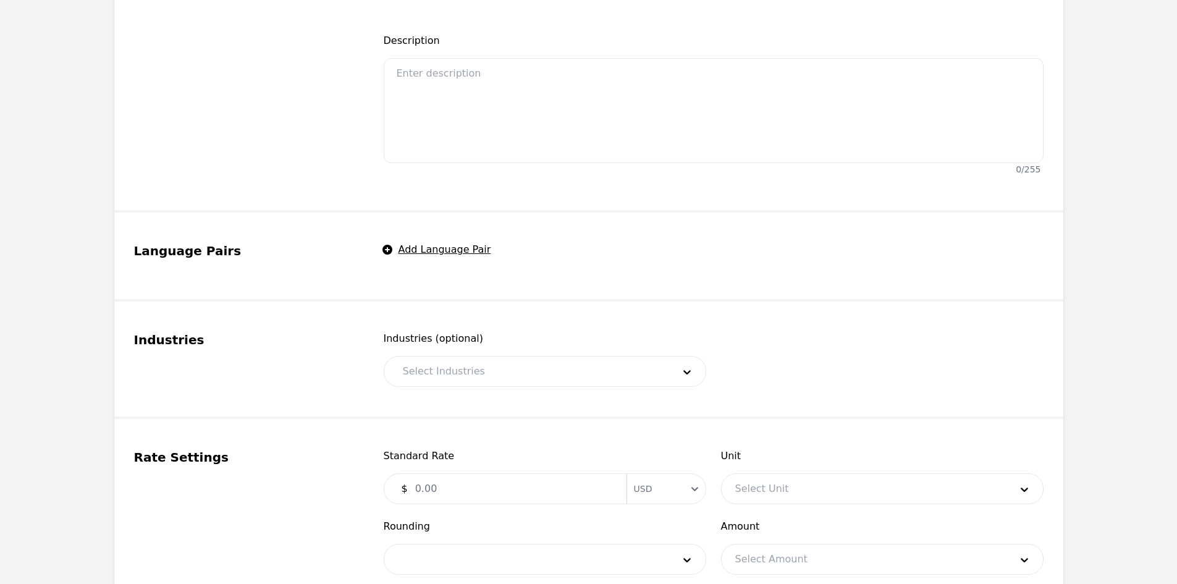
type input "All Languages- OPI $0.99"
type input "0.99"
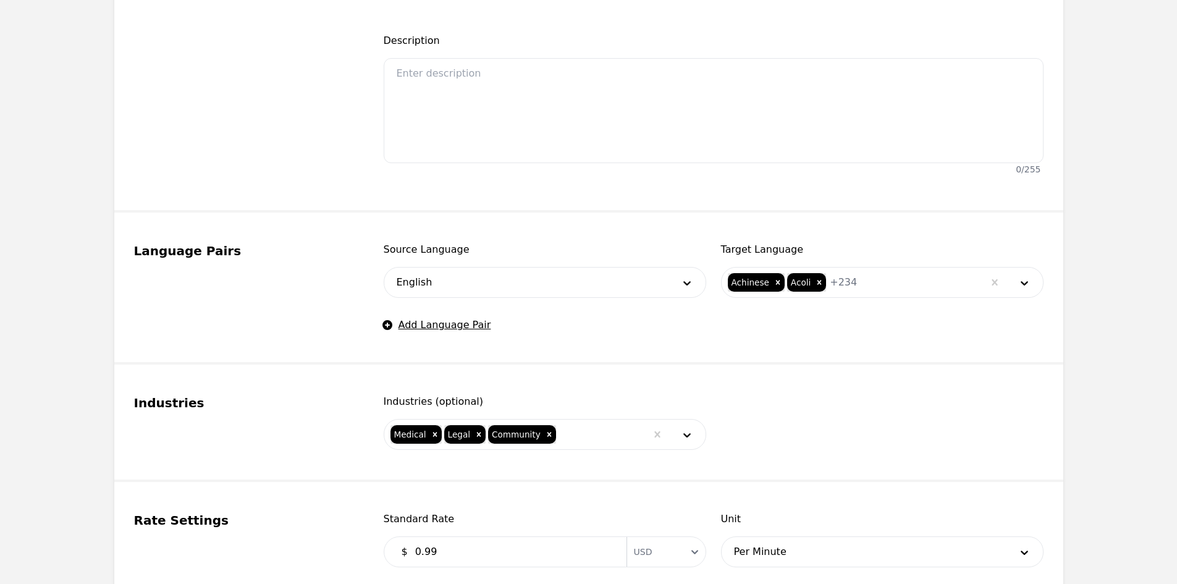
click at [857, 287] on div at bounding box center [920, 283] width 126 height 30
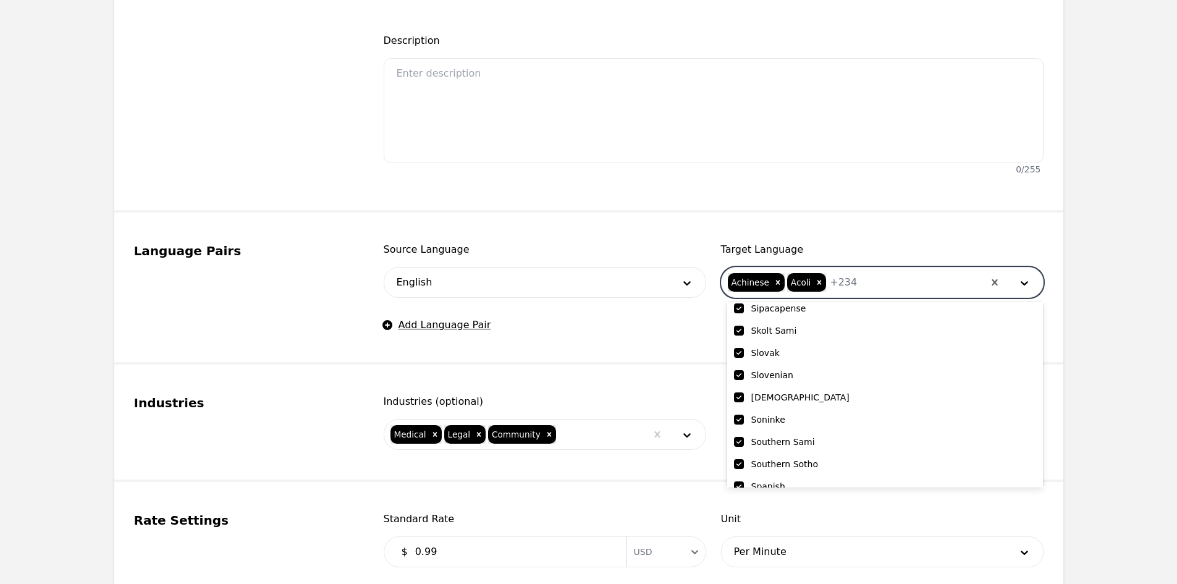
scroll to position [4139, 0]
click at [675, 220] on fieldset "Language Pairs Source Language English Target Language 238 results available. U…" at bounding box center [588, 289] width 949 height 152
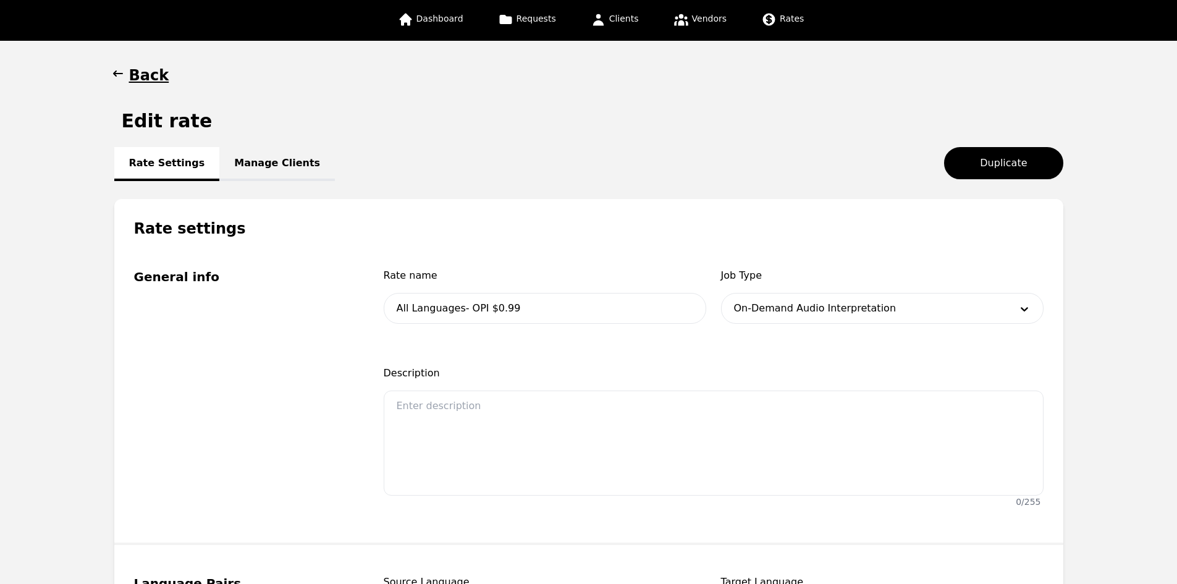
scroll to position [0, 0]
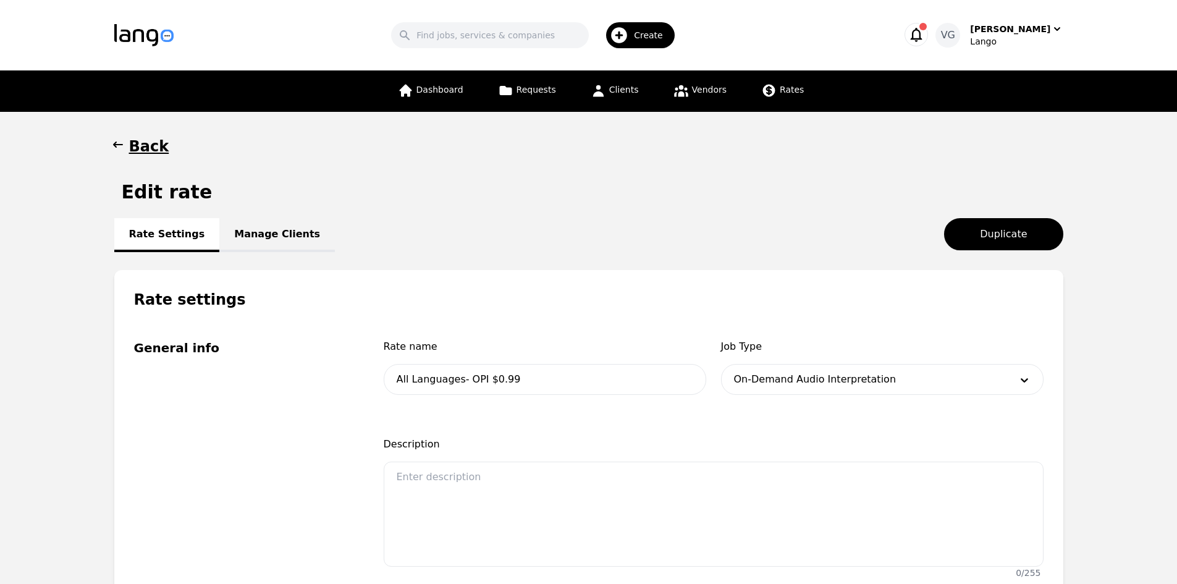
drag, startPoint x: 242, startPoint y: 229, endPoint x: 272, endPoint y: 216, distance: 33.7
click at [243, 229] on link "Manage Clients" at bounding box center [277, 235] width 116 height 34
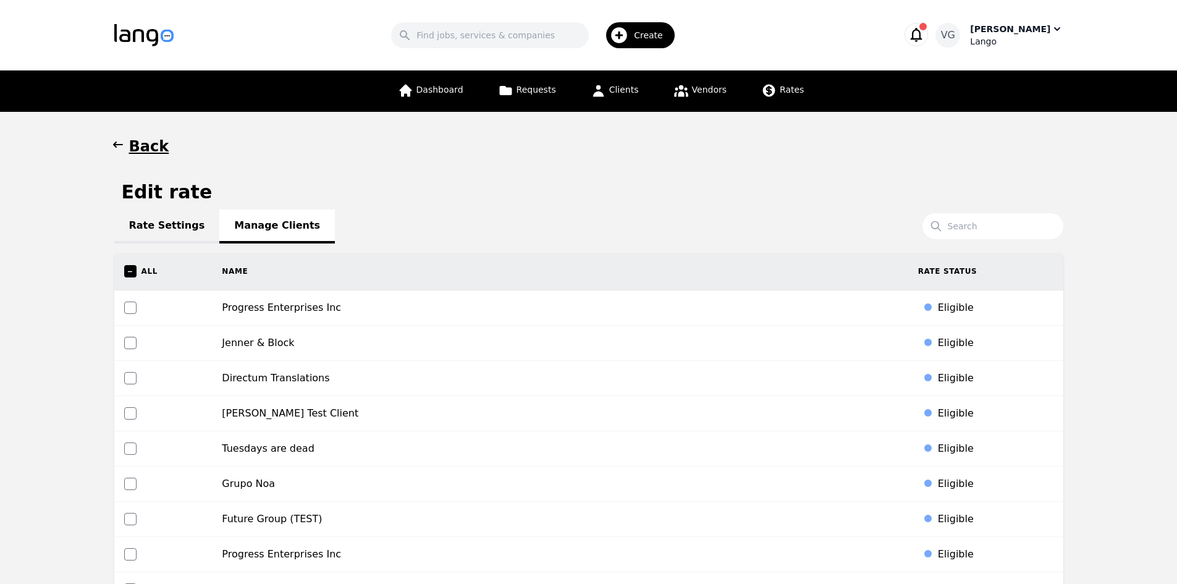
scroll to position [2410, 0]
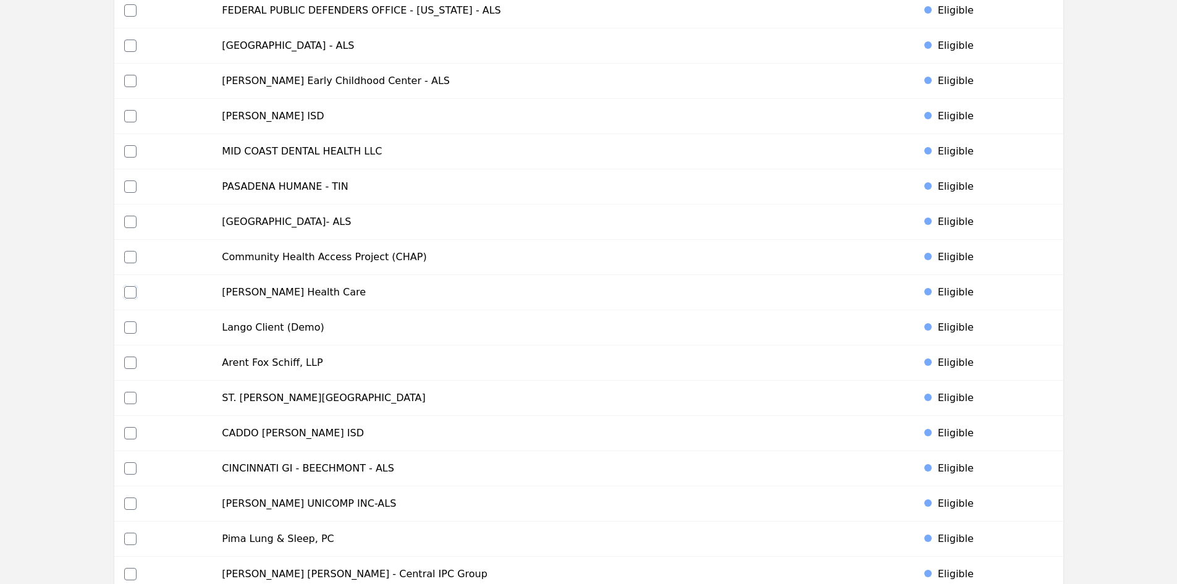
click at [126, 293] on input "checkbox" at bounding box center [130, 292] width 12 height 12
checkbox input "true"
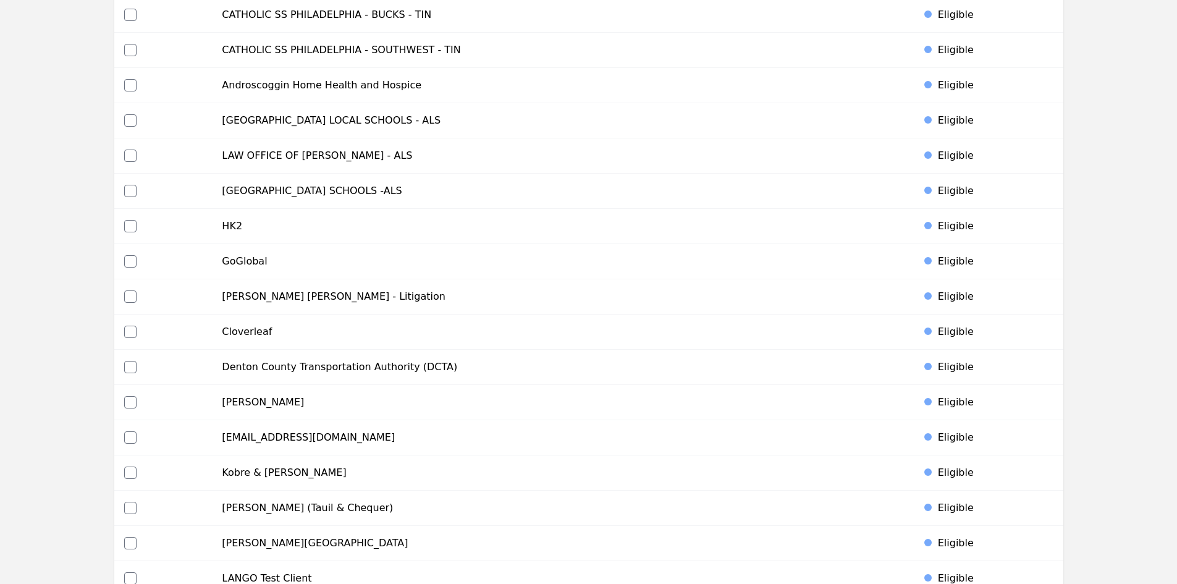
scroll to position [5756, 0]
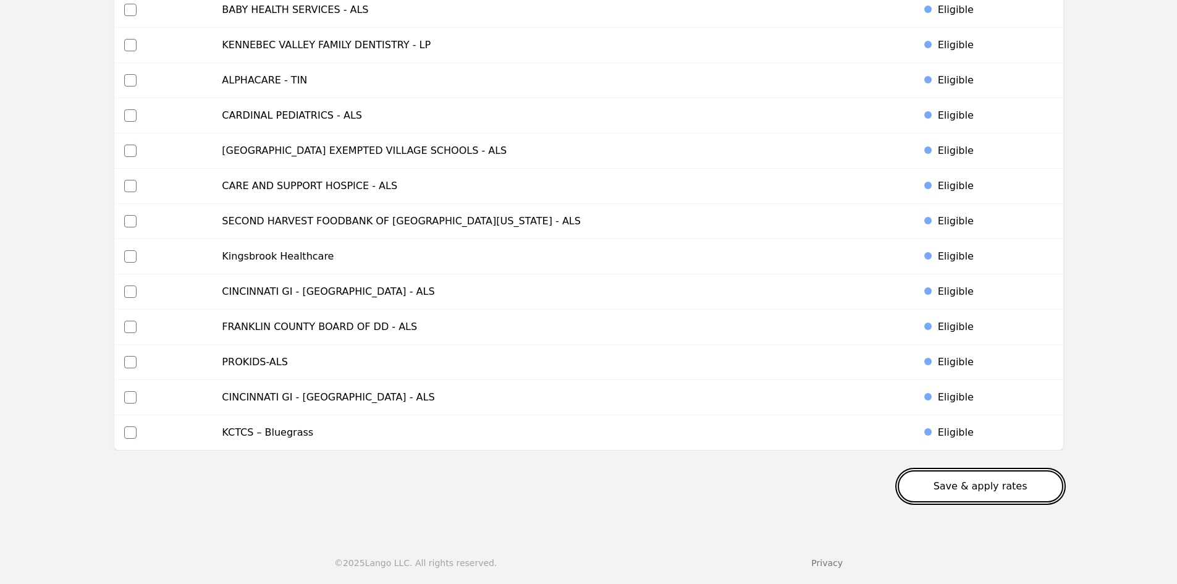
click at [973, 481] on button "Save & apply rates" at bounding box center [981, 486] width 166 height 32
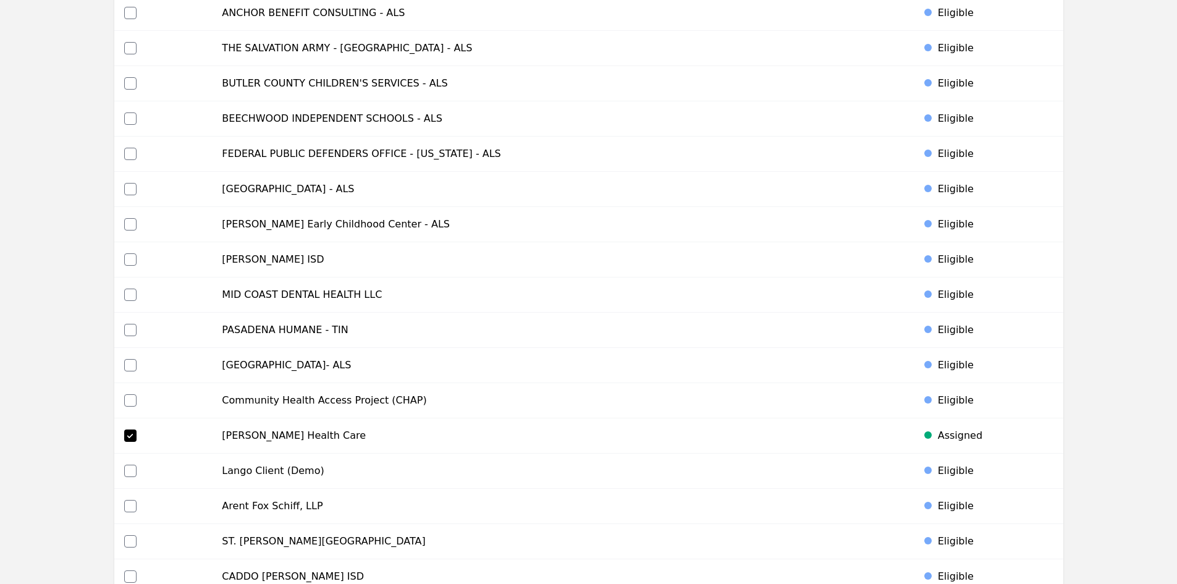
scroll to position [0, 0]
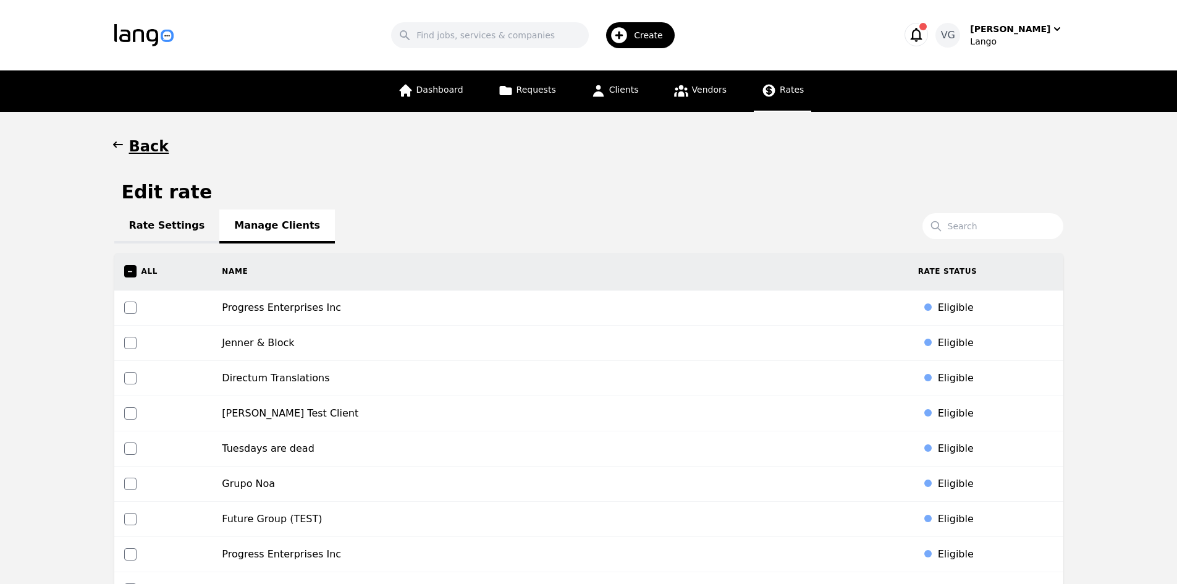
click at [780, 86] on span "Rates" at bounding box center [792, 90] width 24 height 10
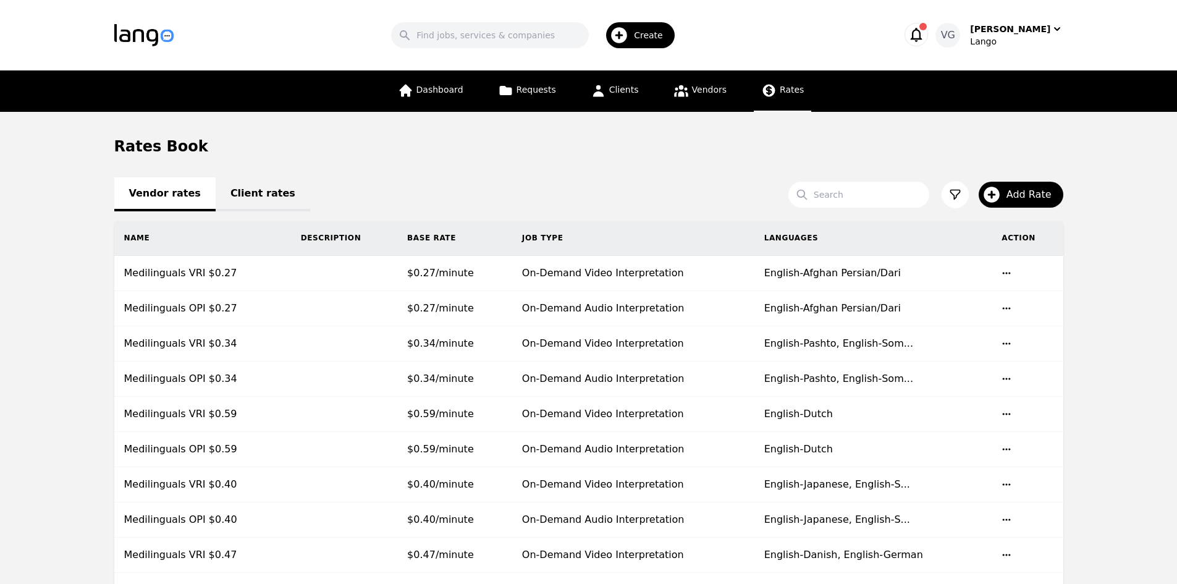
click at [237, 194] on link "Client rates" at bounding box center [263, 194] width 95 height 34
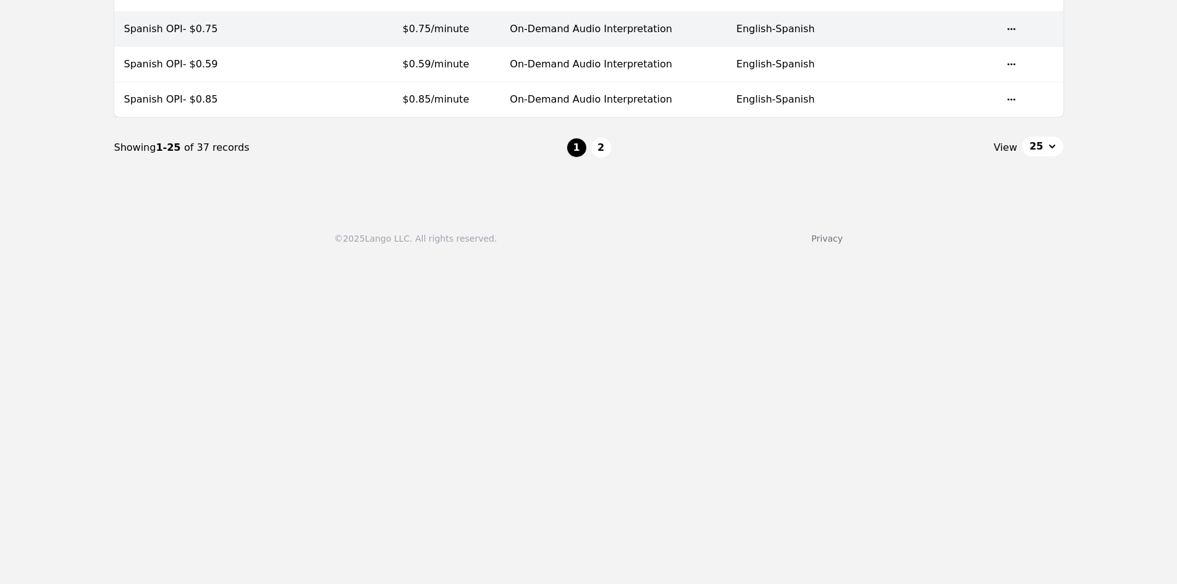
scroll to position [1083, 0]
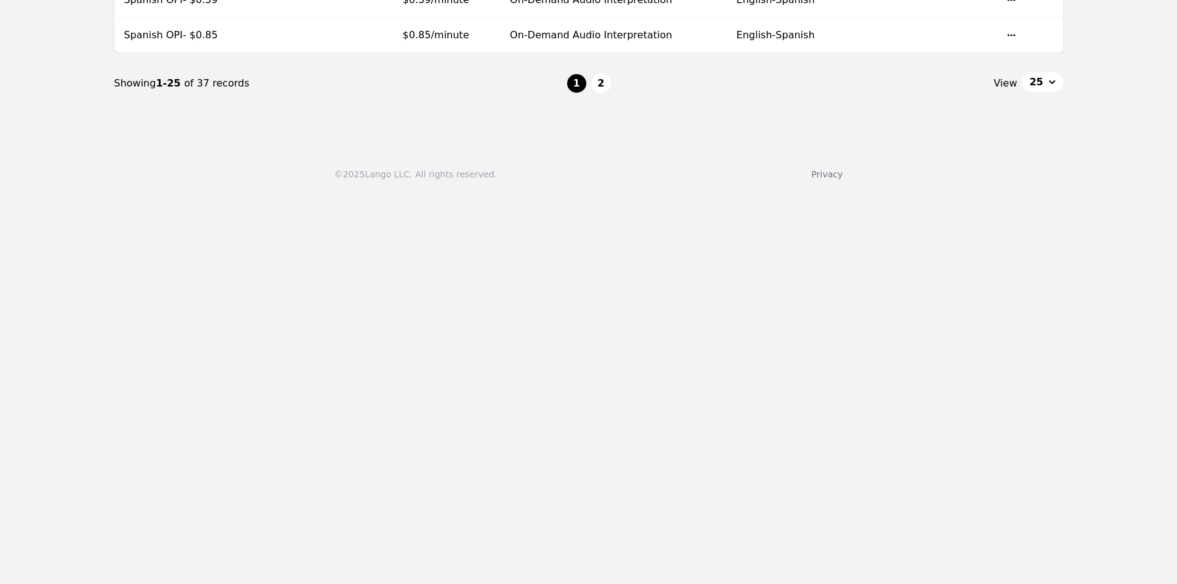
click at [599, 78] on button "2" at bounding box center [601, 84] width 20 height 20
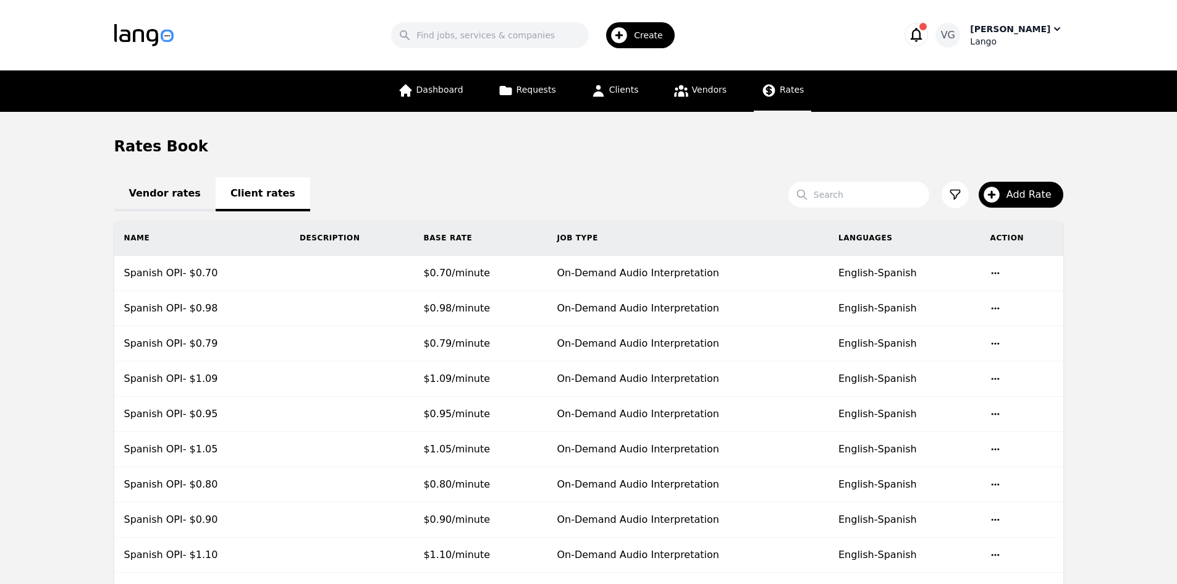
scroll to position [236, 0]
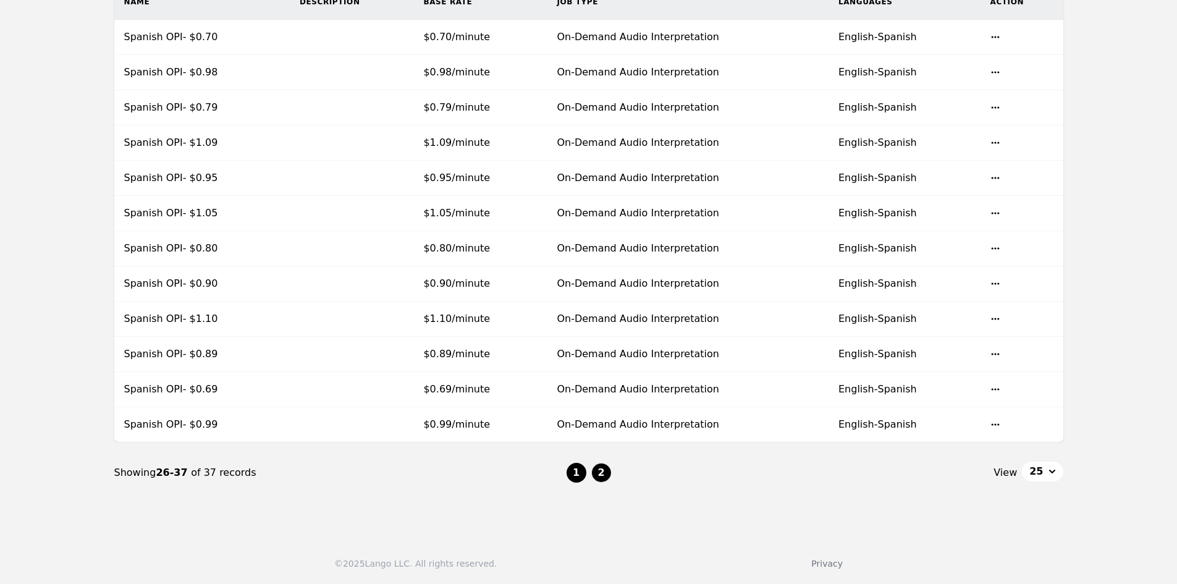
click at [584, 468] on button "1" at bounding box center [577, 473] width 20 height 20
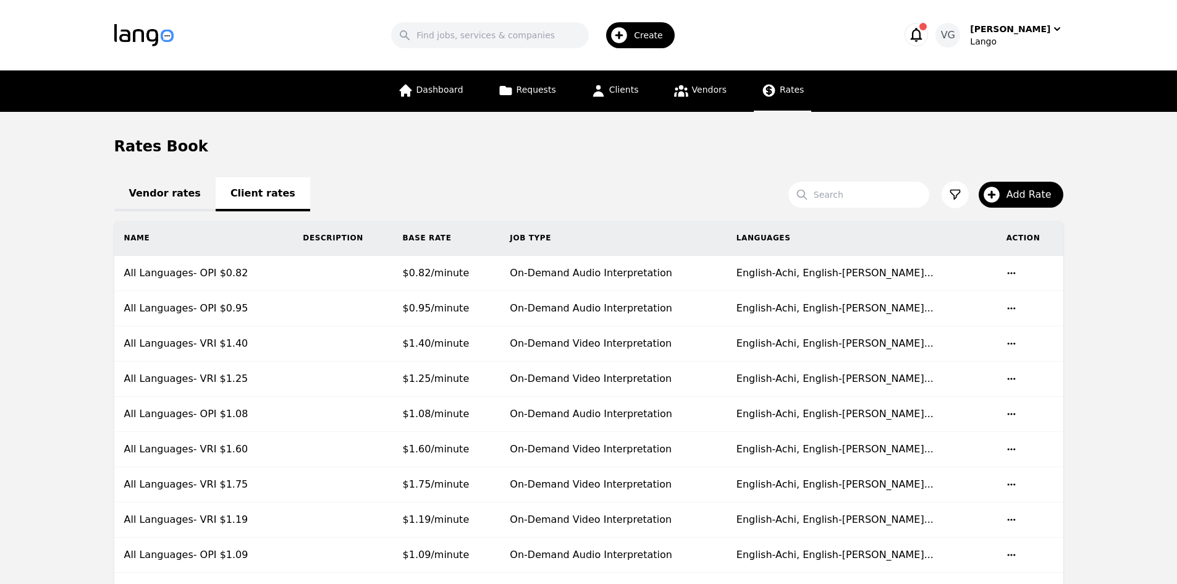
click at [162, 199] on link "Vendor rates" at bounding box center [164, 194] width 101 height 34
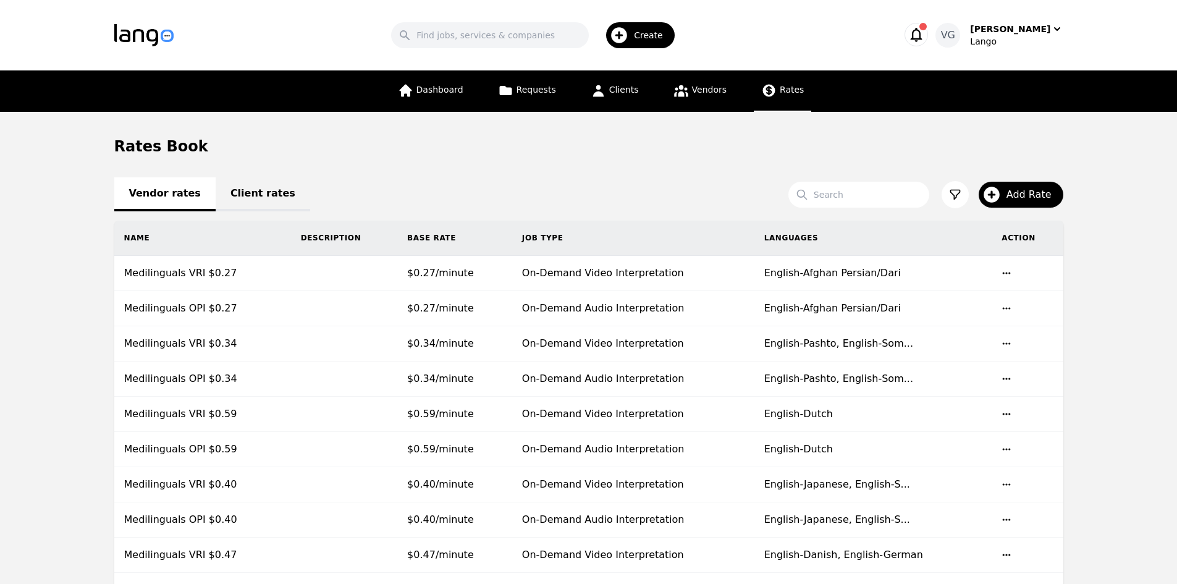
click at [216, 202] on link "Client rates" at bounding box center [263, 194] width 95 height 34
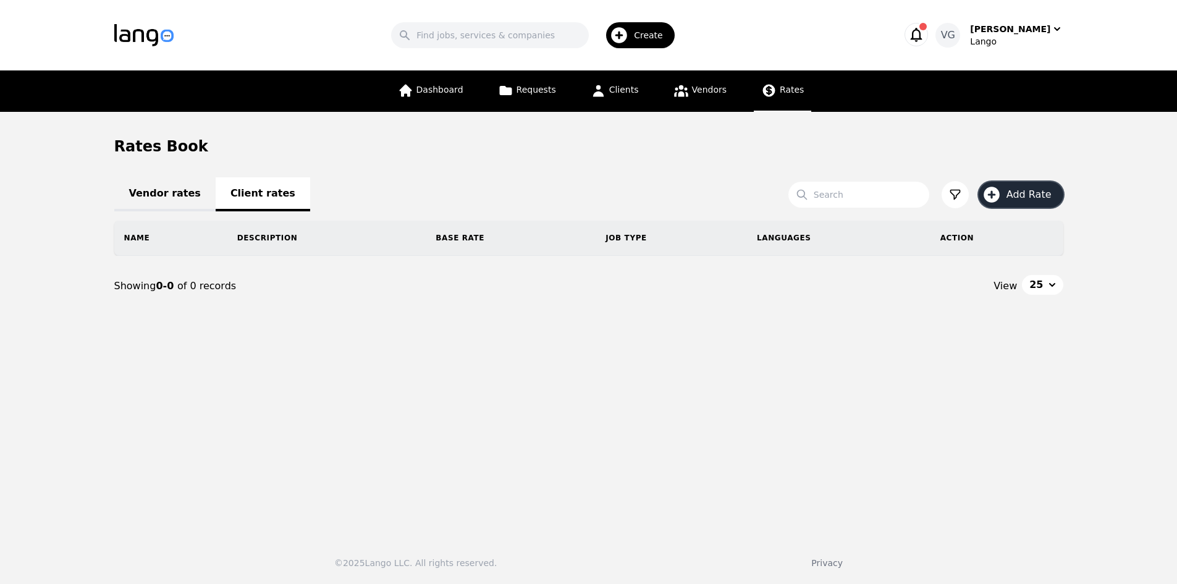
click at [1027, 195] on span "Add Rate" at bounding box center [1033, 194] width 54 height 15
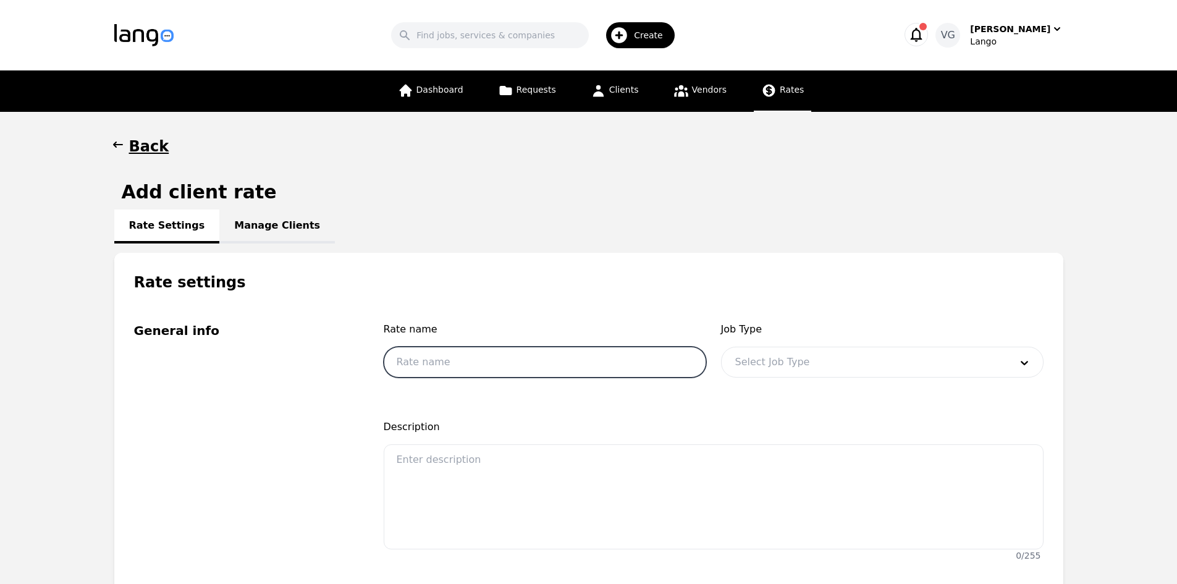
click at [431, 361] on input "text" at bounding box center [545, 362] width 323 height 31
type input "Spanish VRI"
click at [786, 371] on div at bounding box center [864, 362] width 284 height 30
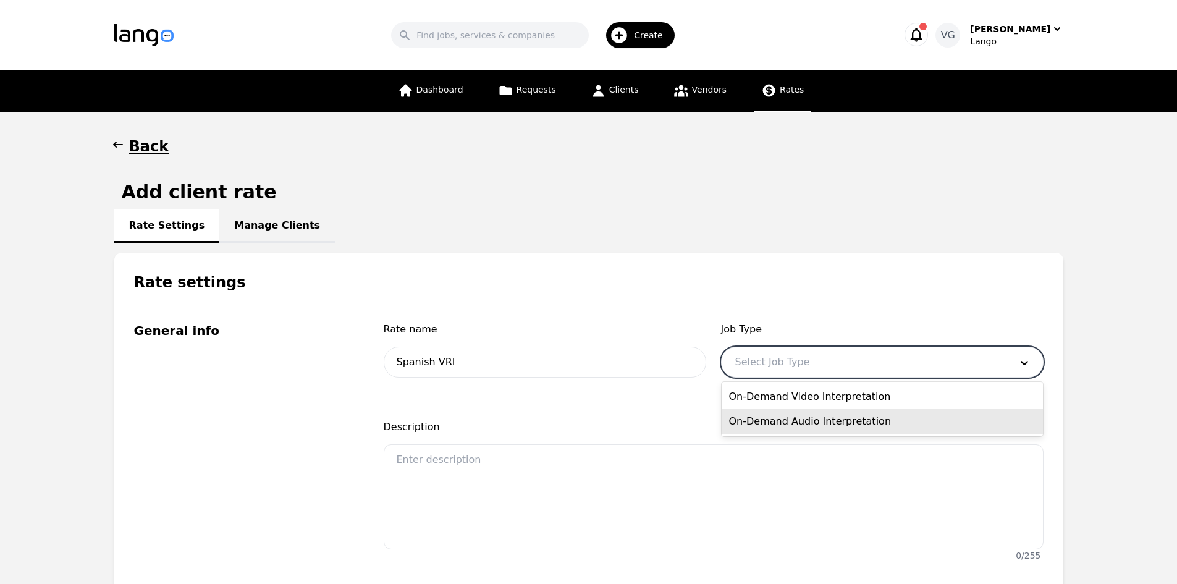
click at [806, 401] on div "On-Demand Video Interpretation" at bounding box center [882, 396] width 321 height 25
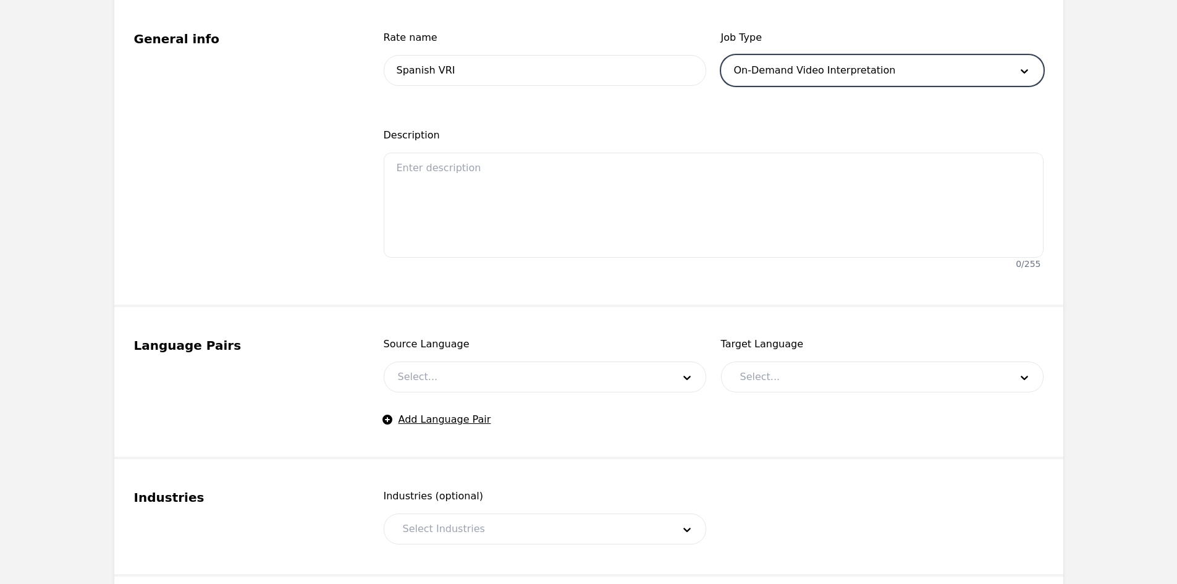
scroll to position [309, 0]
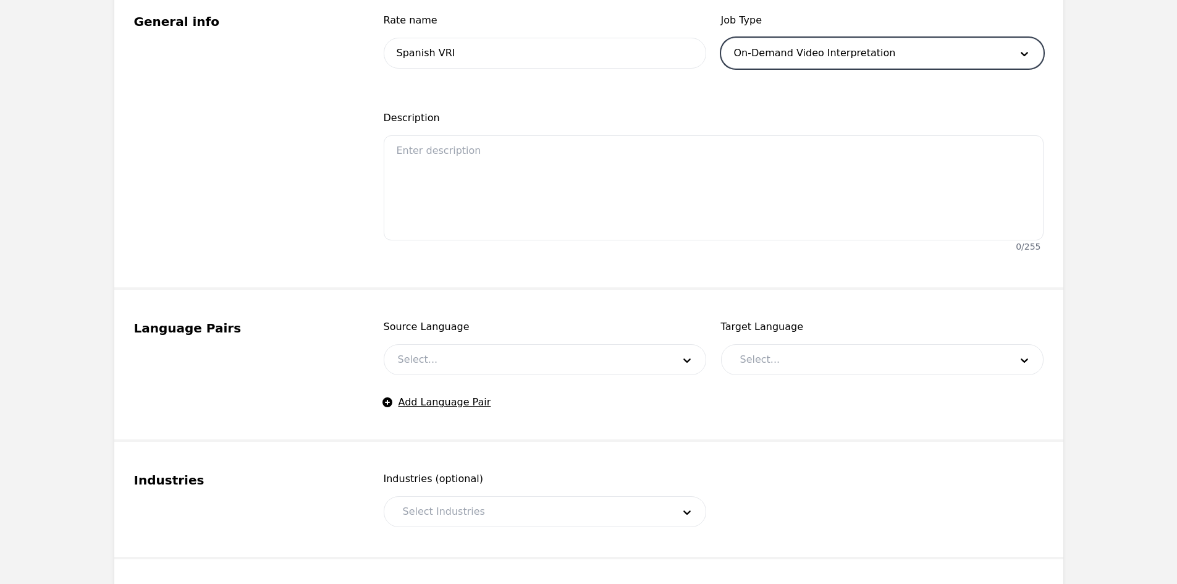
click at [518, 358] on div at bounding box center [526, 360] width 284 height 30
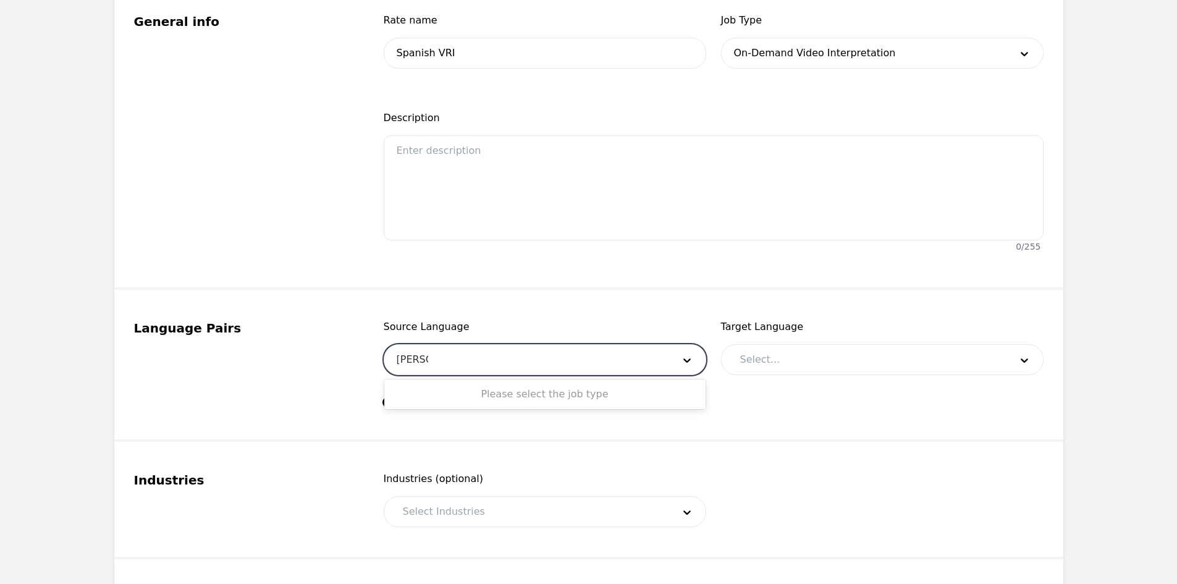
type input "ENG"
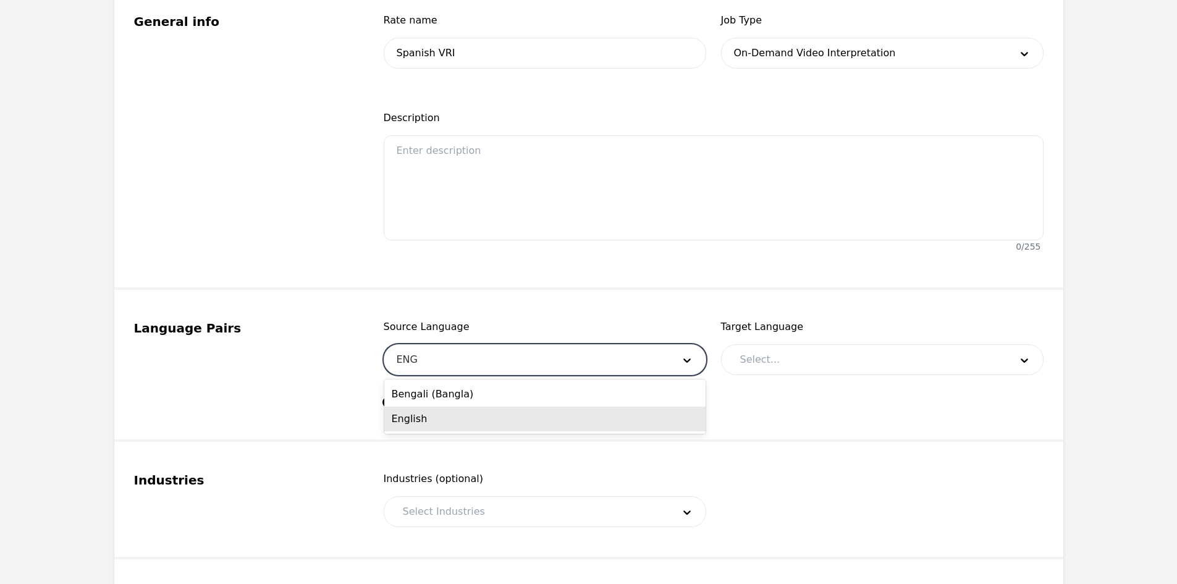
click at [516, 421] on div "English" at bounding box center [544, 419] width 321 height 25
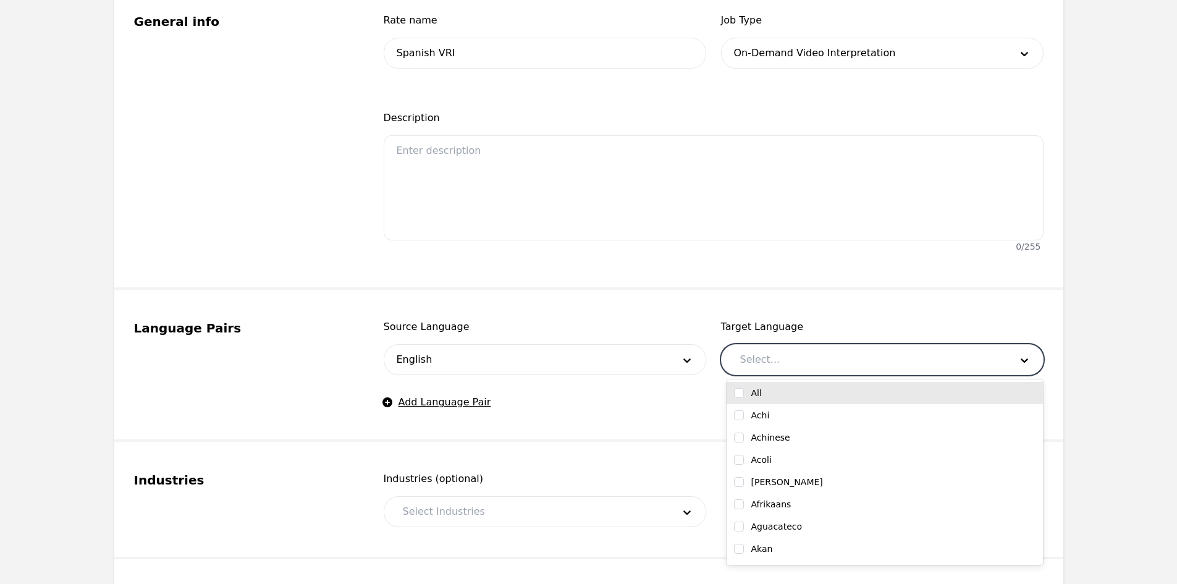
click at [778, 356] on div at bounding box center [866, 360] width 279 height 30
type input "SP"
click at [777, 394] on label "Spanish" at bounding box center [768, 393] width 34 height 12
checkbox input "true"
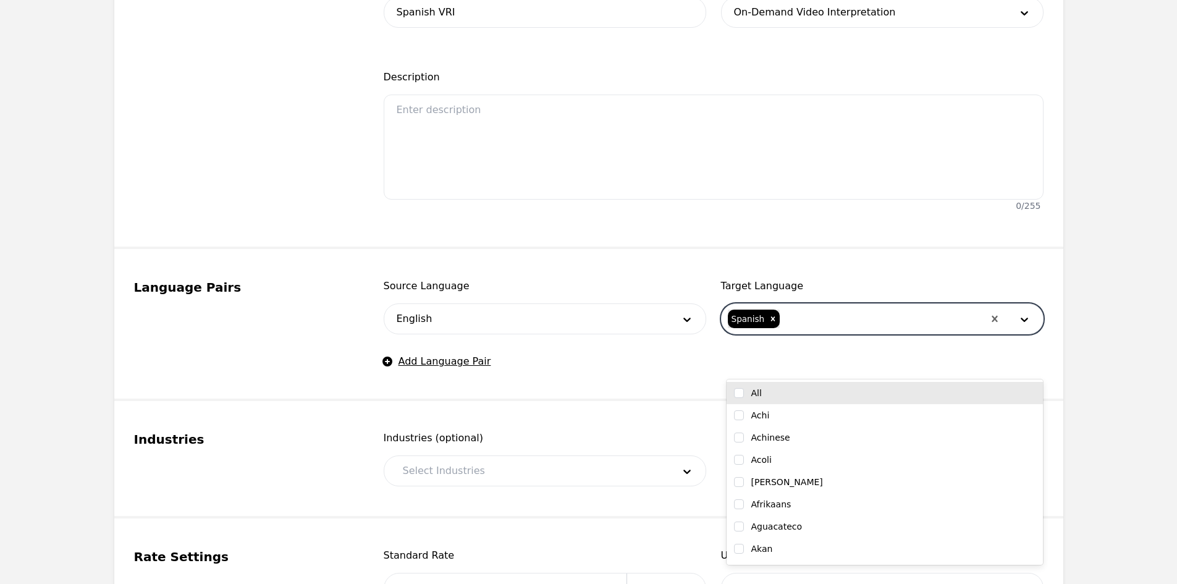
scroll to position [371, 0]
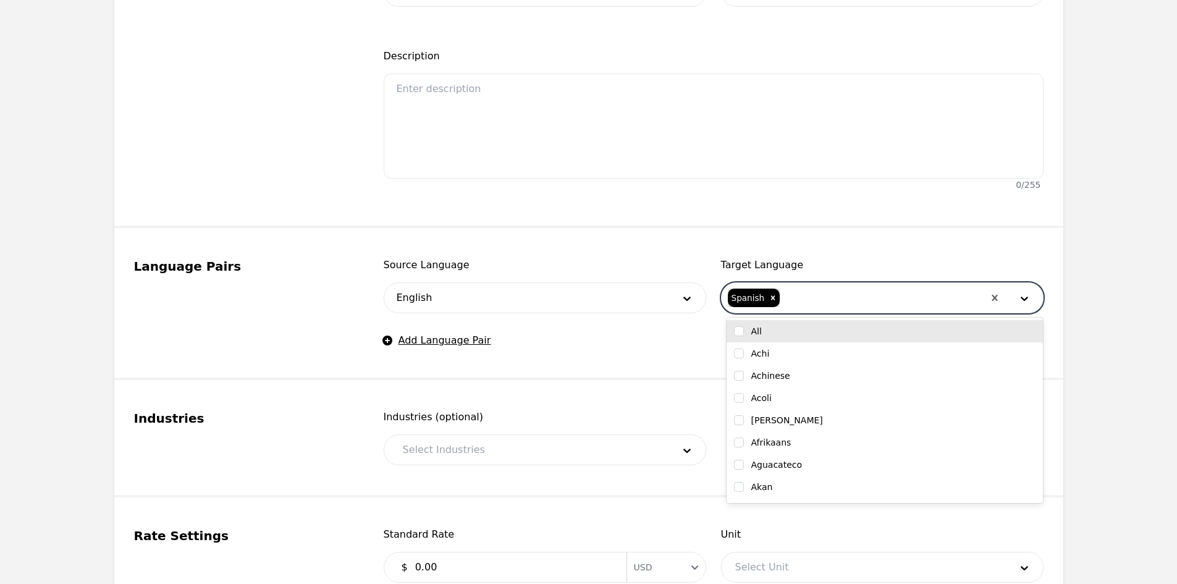
click at [518, 457] on div at bounding box center [528, 450] width 279 height 30
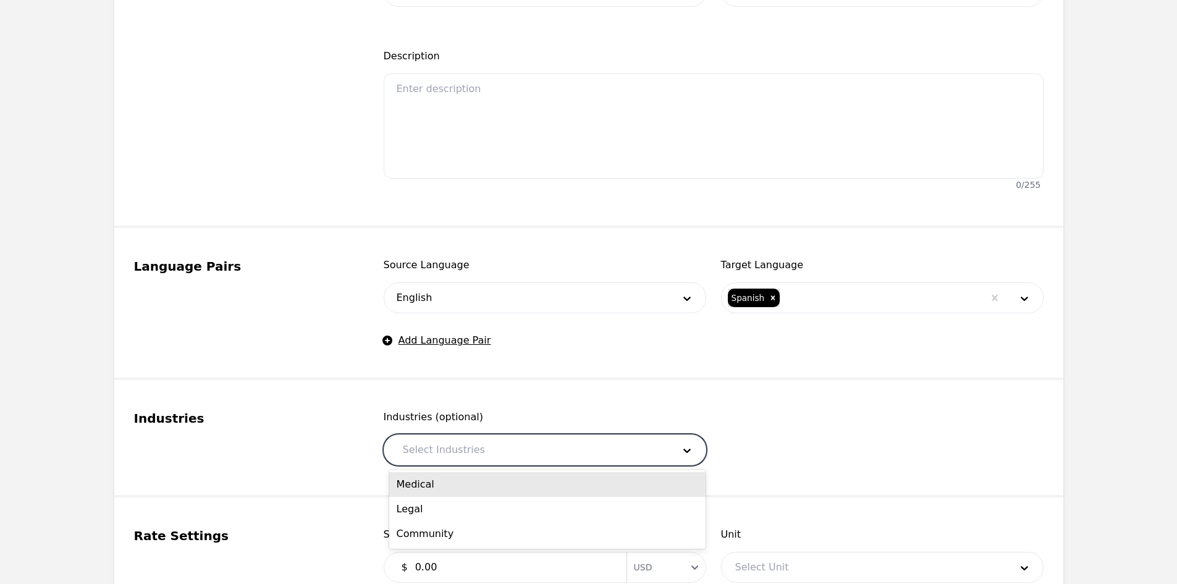
click at [505, 481] on div "Medical" at bounding box center [547, 484] width 316 height 25
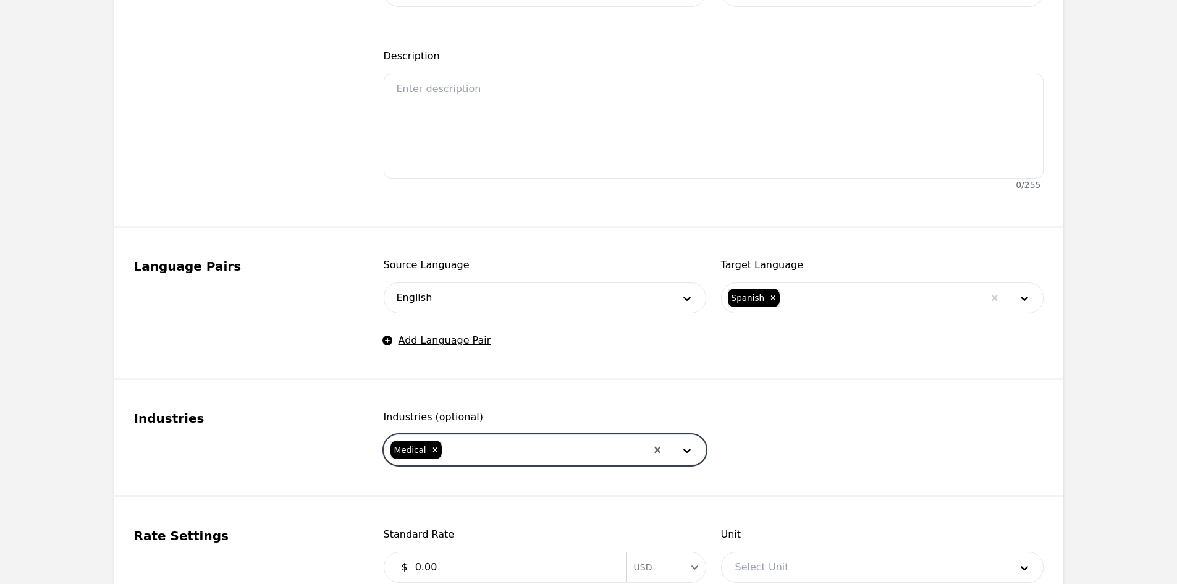
click at [512, 455] on div at bounding box center [544, 450] width 203 height 30
click at [506, 481] on div "Legal" at bounding box center [547, 484] width 316 height 25
drag, startPoint x: 521, startPoint y: 452, endPoint x: 526, endPoint y: 469, distance: 18.2
click at [521, 455] on div at bounding box center [566, 450] width 159 height 30
click at [533, 489] on div "Community" at bounding box center [547, 484] width 316 height 25
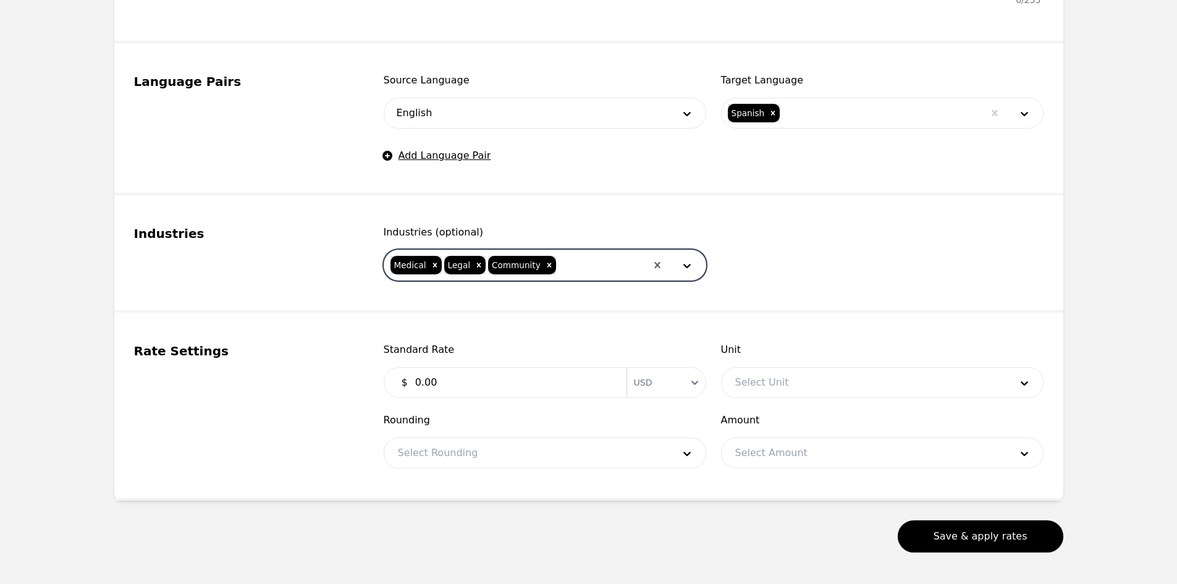
scroll to position [556, 0]
click at [472, 387] on input "0.00" at bounding box center [513, 381] width 211 height 25
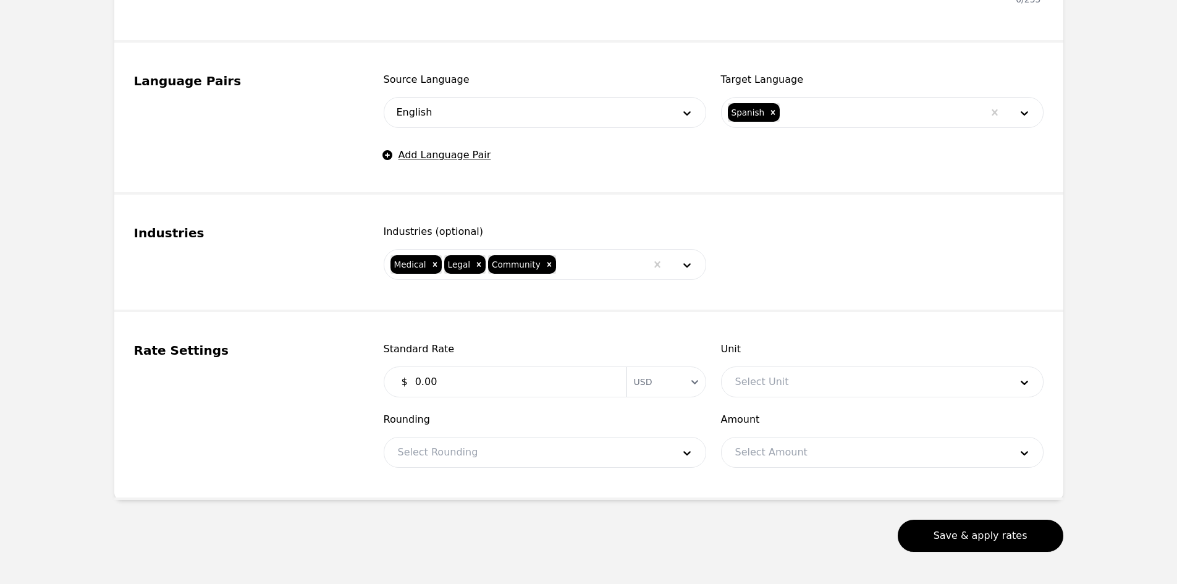
click at [472, 387] on input "0.00" at bounding box center [513, 381] width 211 height 25
type input "0.99"
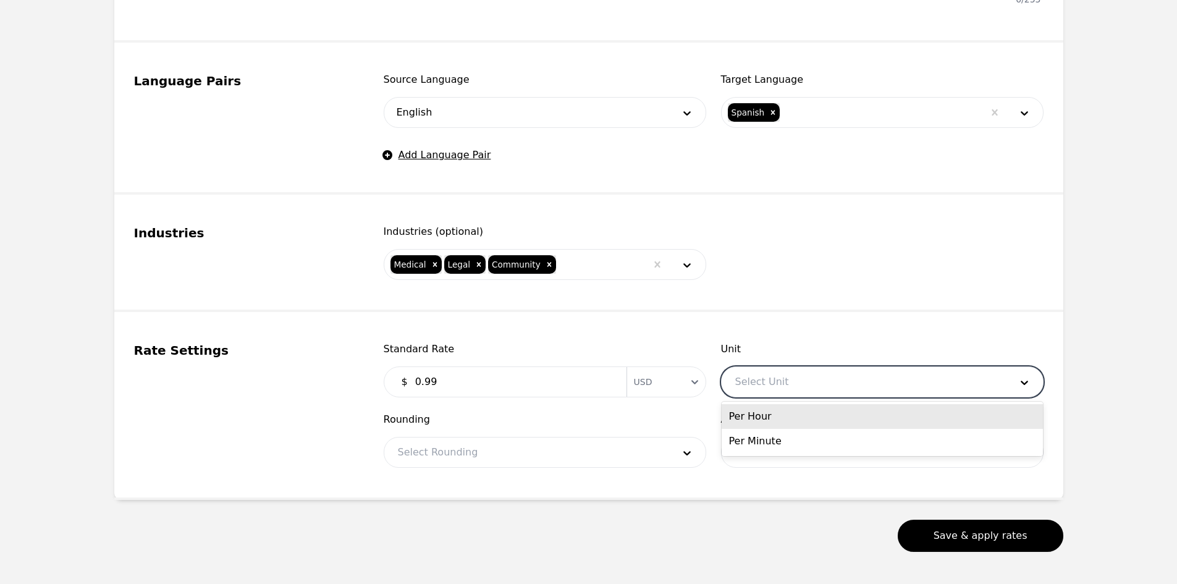
click at [801, 376] on div at bounding box center [864, 382] width 284 height 30
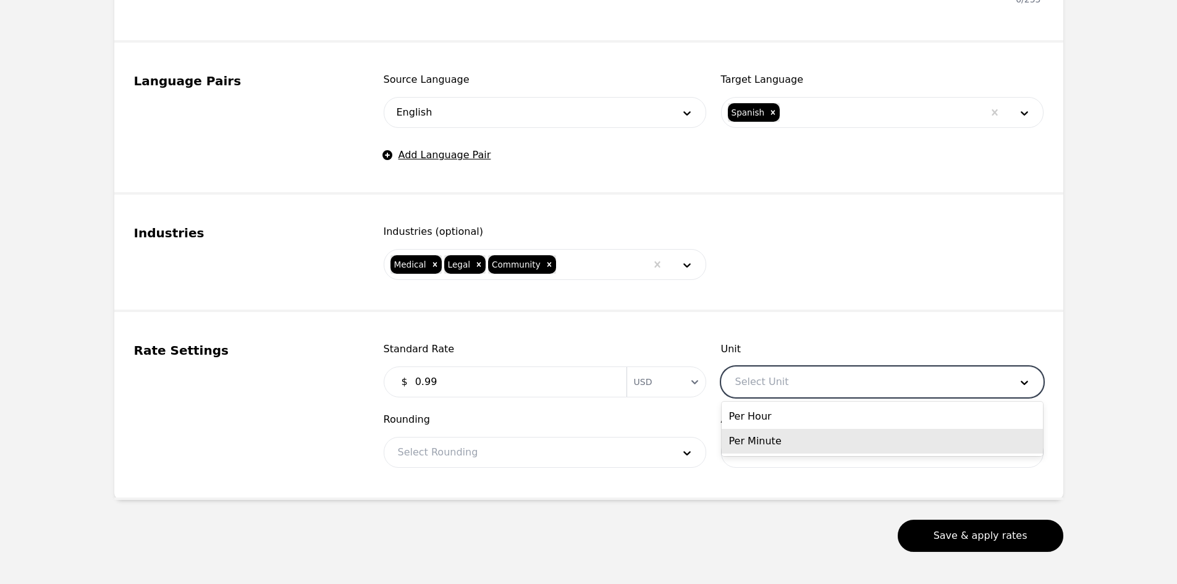
click at [787, 439] on div "Per Minute" at bounding box center [882, 441] width 321 height 25
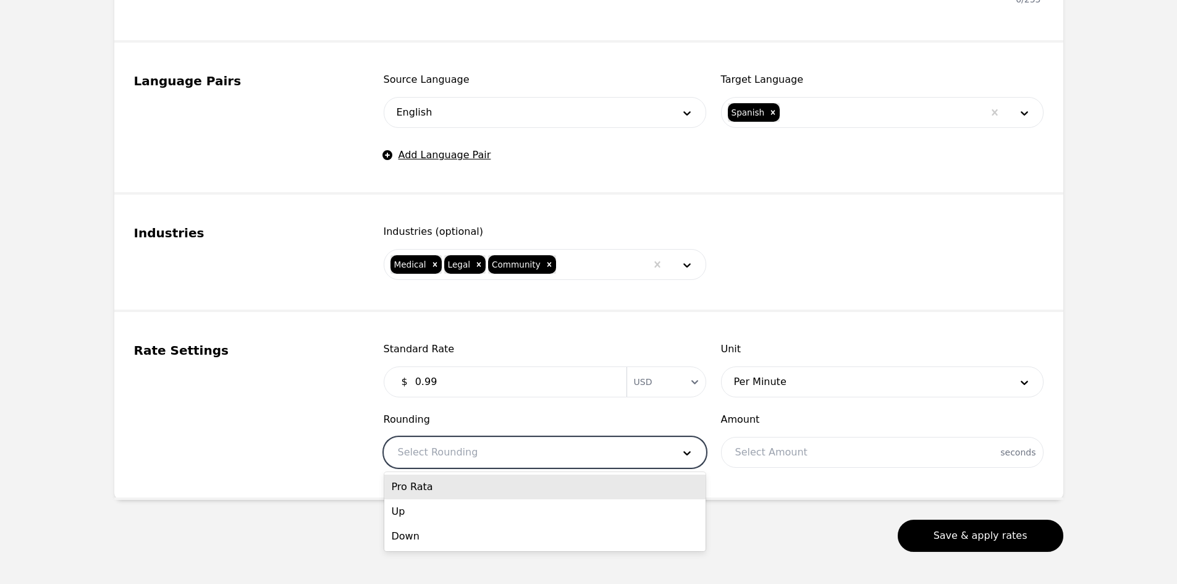
click at [539, 458] on div at bounding box center [526, 452] width 284 height 30
click at [502, 489] on div "Pro Rata" at bounding box center [544, 486] width 321 height 25
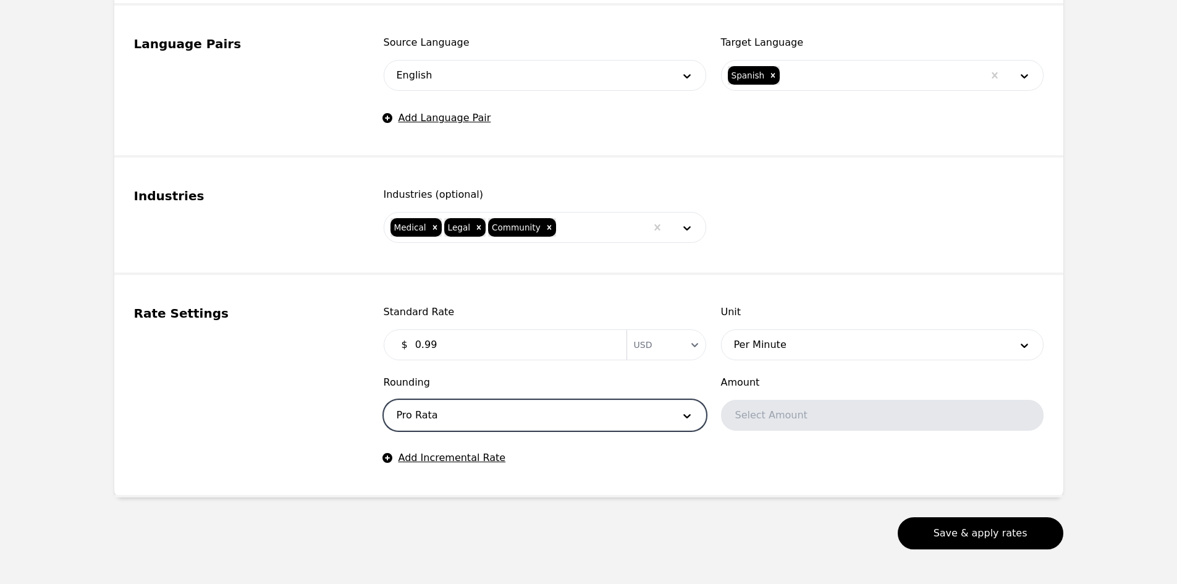
scroll to position [640, 0]
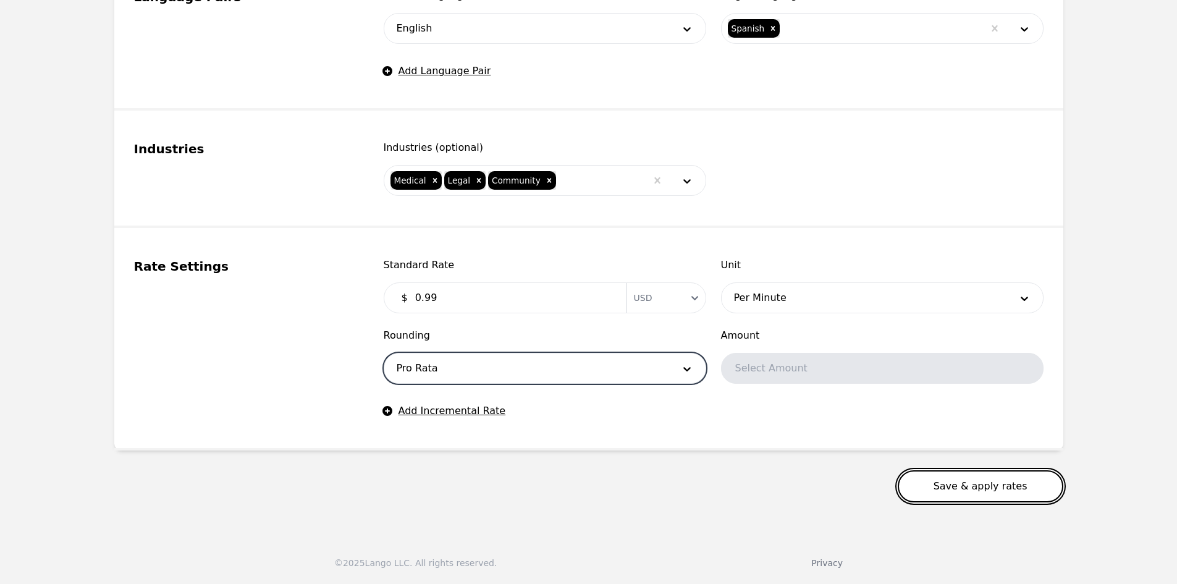
click at [942, 491] on button "Save & apply rates" at bounding box center [981, 486] width 166 height 32
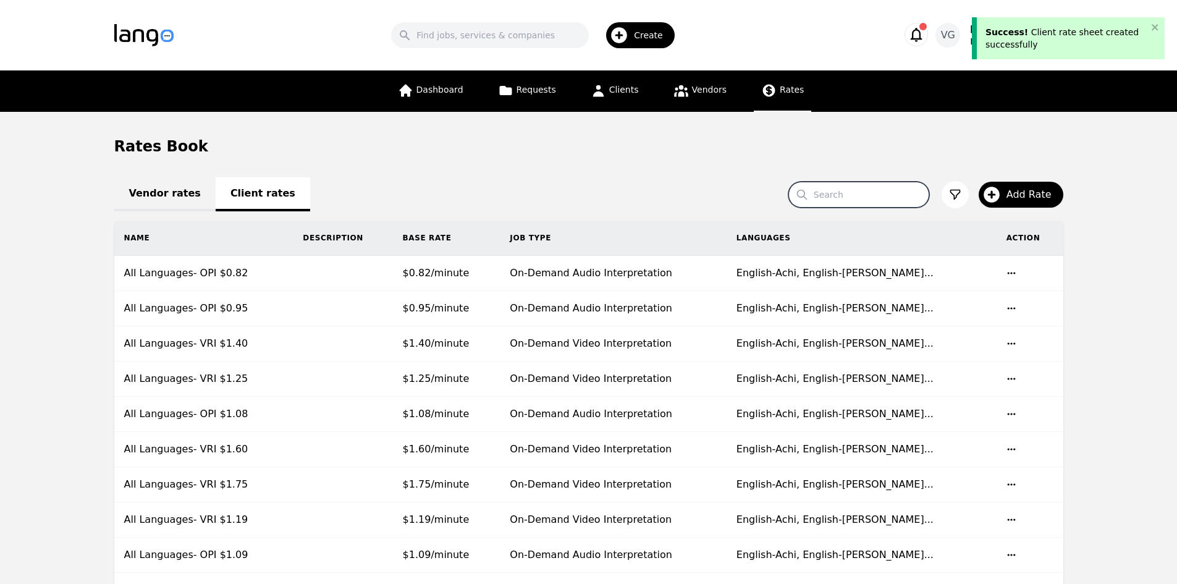
click at [850, 199] on input "Search" at bounding box center [858, 195] width 141 height 26
type input "vri"
click at [872, 201] on input "vri" at bounding box center [858, 195] width 141 height 26
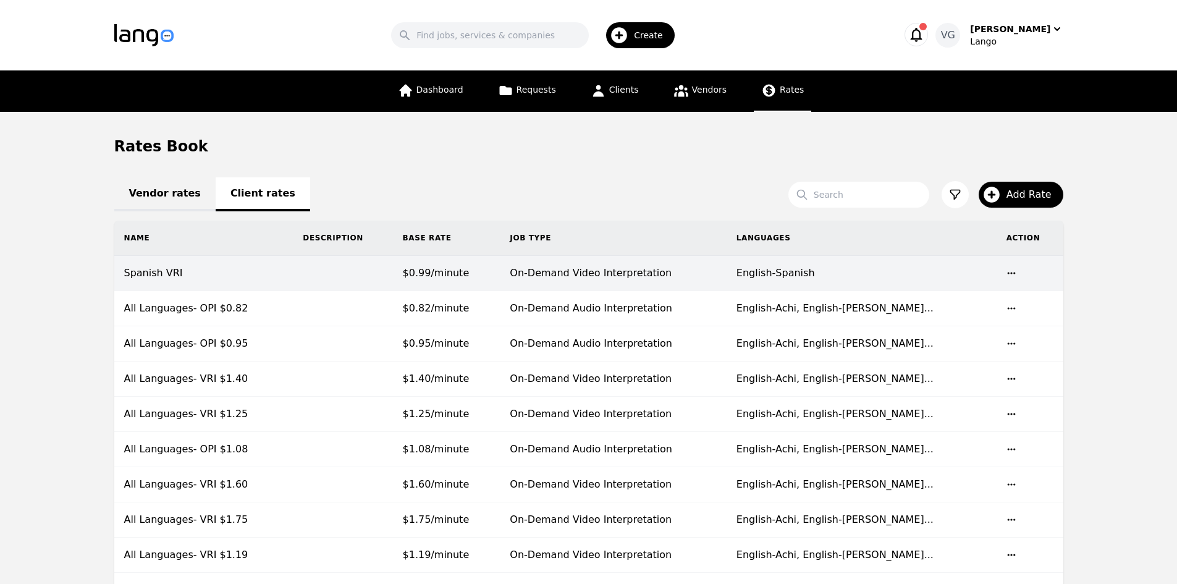
click at [500, 284] on td "$0.99/minute" at bounding box center [447, 273] width 108 height 35
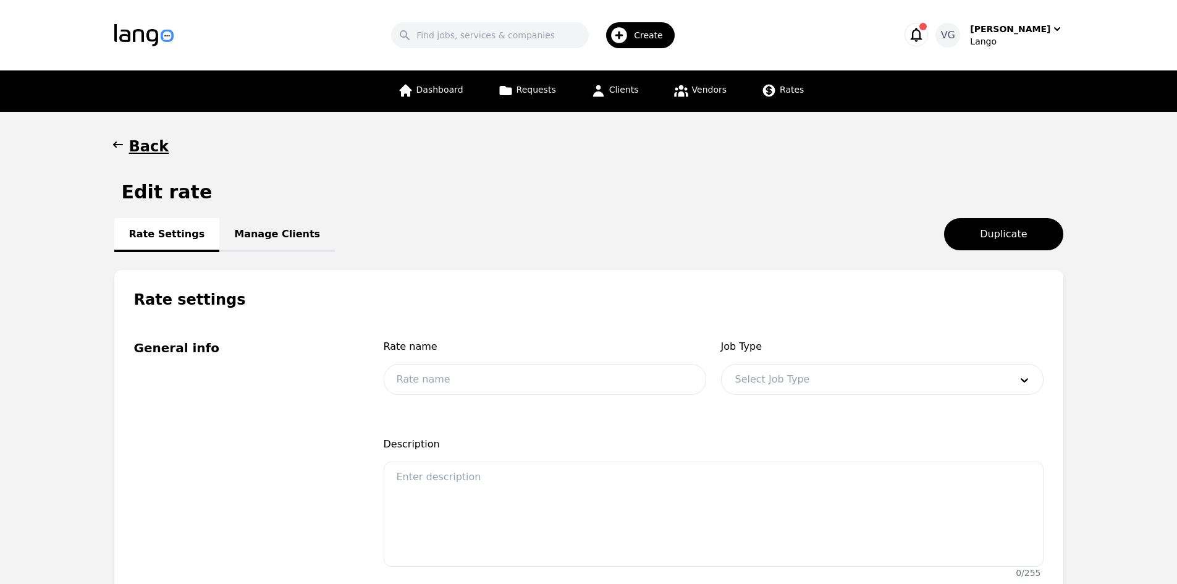
type input "Spanish VRI"
type input "0.99"
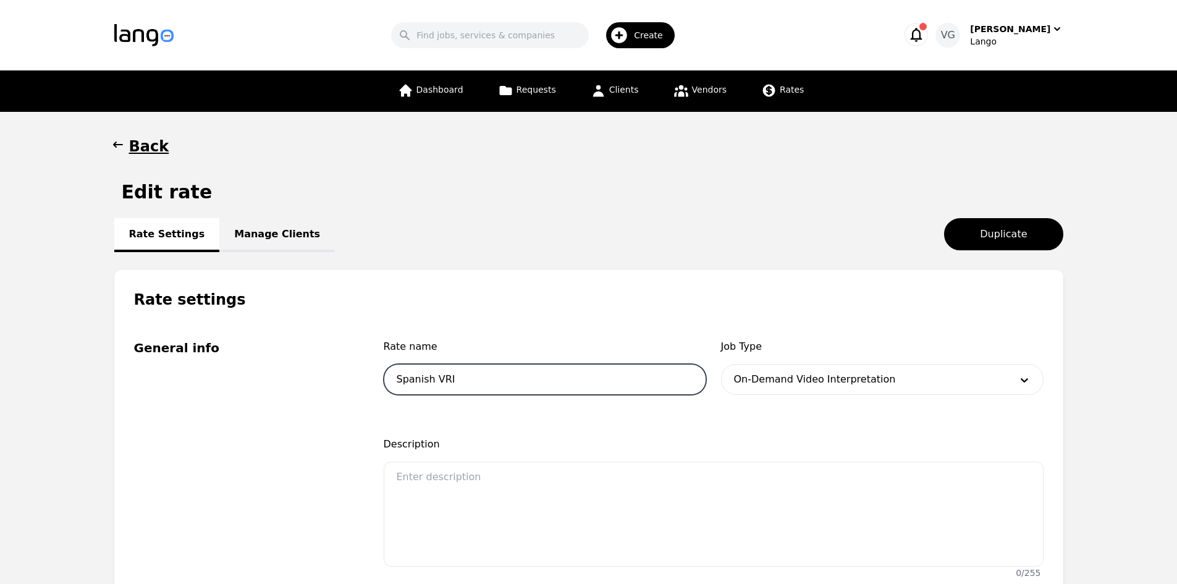
click at [510, 387] on input "Spanish VRI" at bounding box center [545, 379] width 323 height 31
type input "Spanish VRI0 $0.99"
click at [259, 221] on link "Manage Clients" at bounding box center [277, 235] width 116 height 34
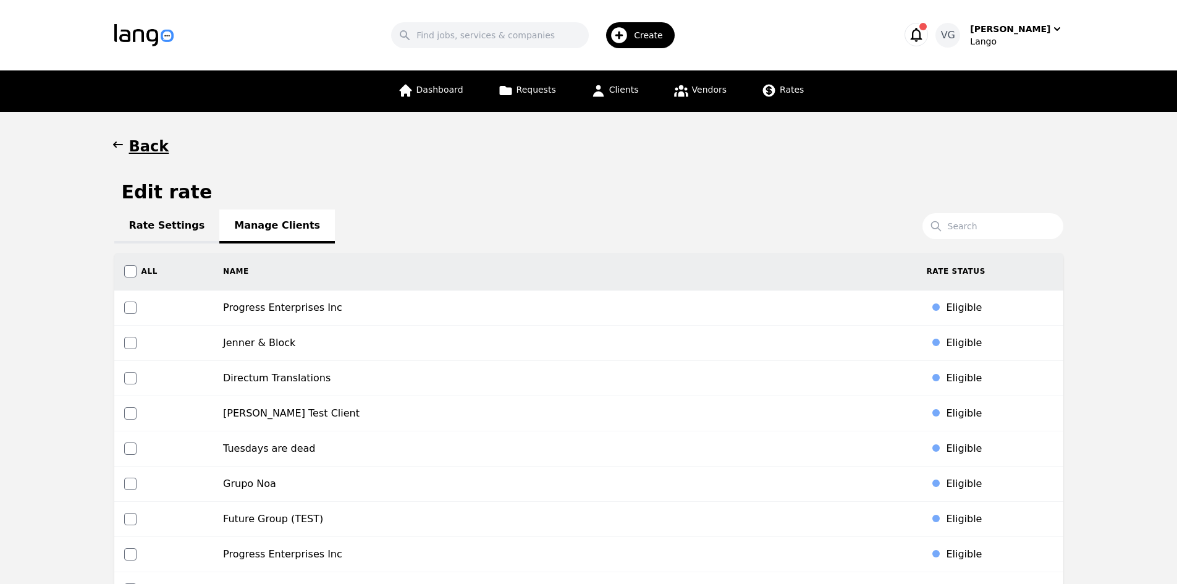
scroll to position [2410, 0]
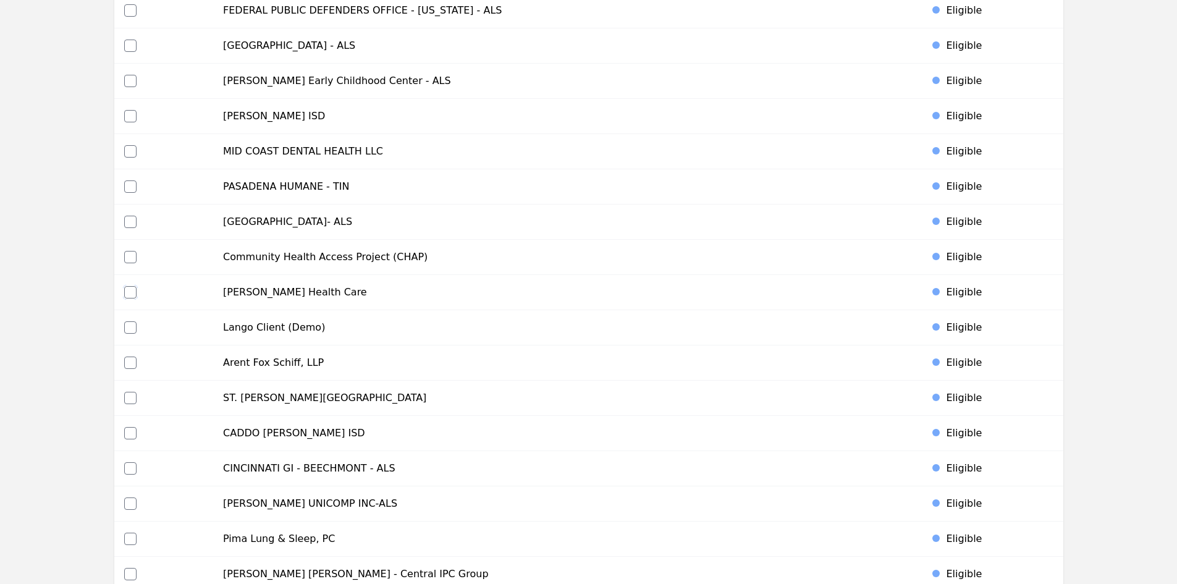
click at [133, 291] on input "checkbox" at bounding box center [130, 292] width 12 height 12
checkbox input "true"
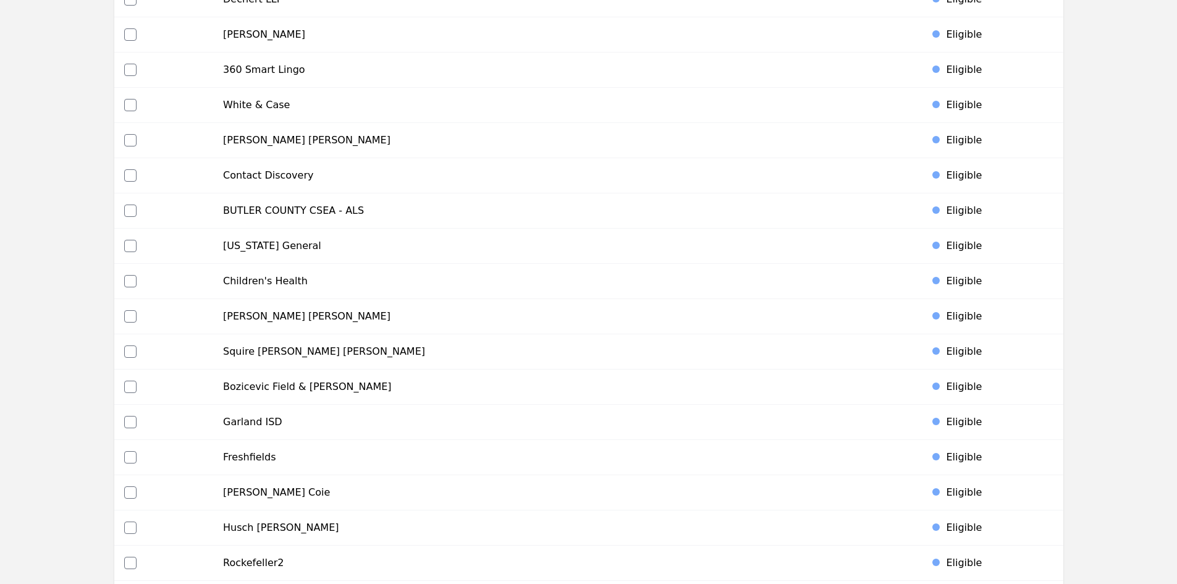
scroll to position [5756, 0]
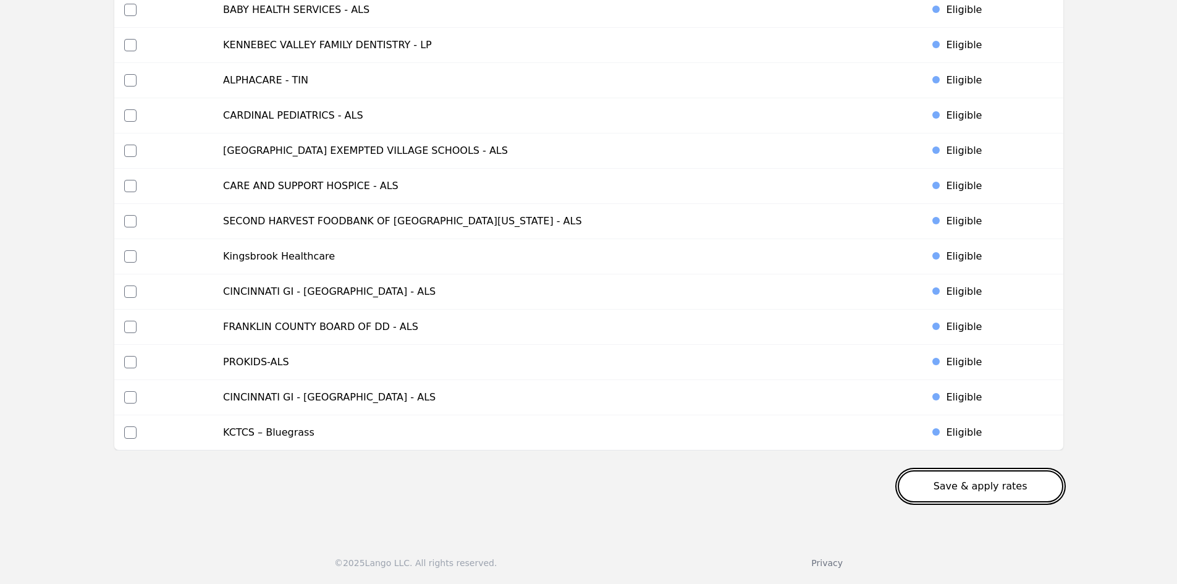
click at [1015, 480] on button "Save & apply rates" at bounding box center [981, 486] width 166 height 32
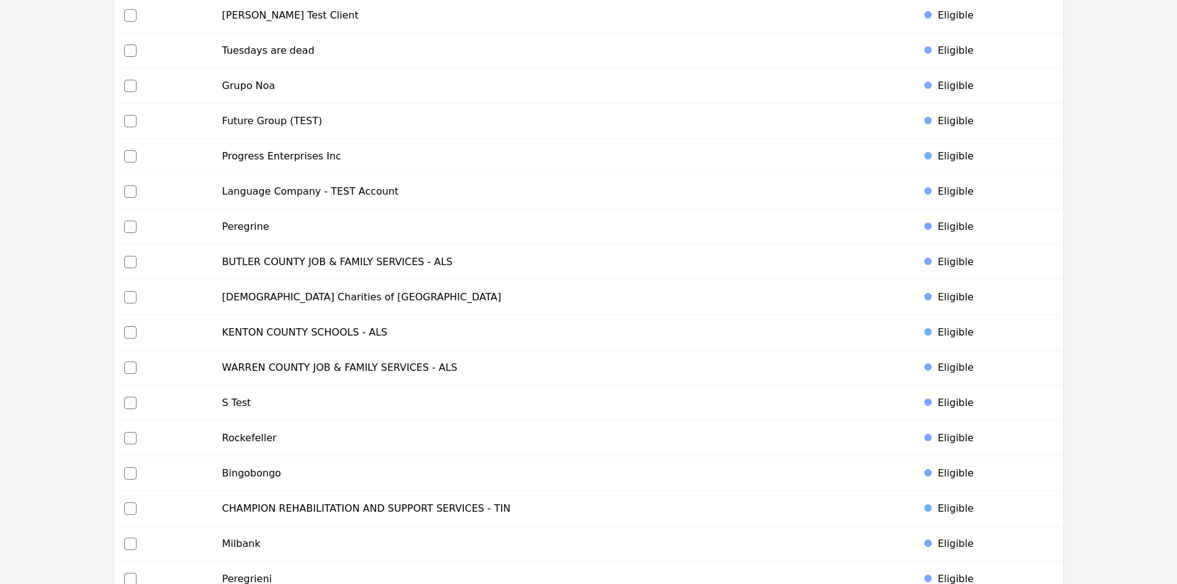
scroll to position [0, 0]
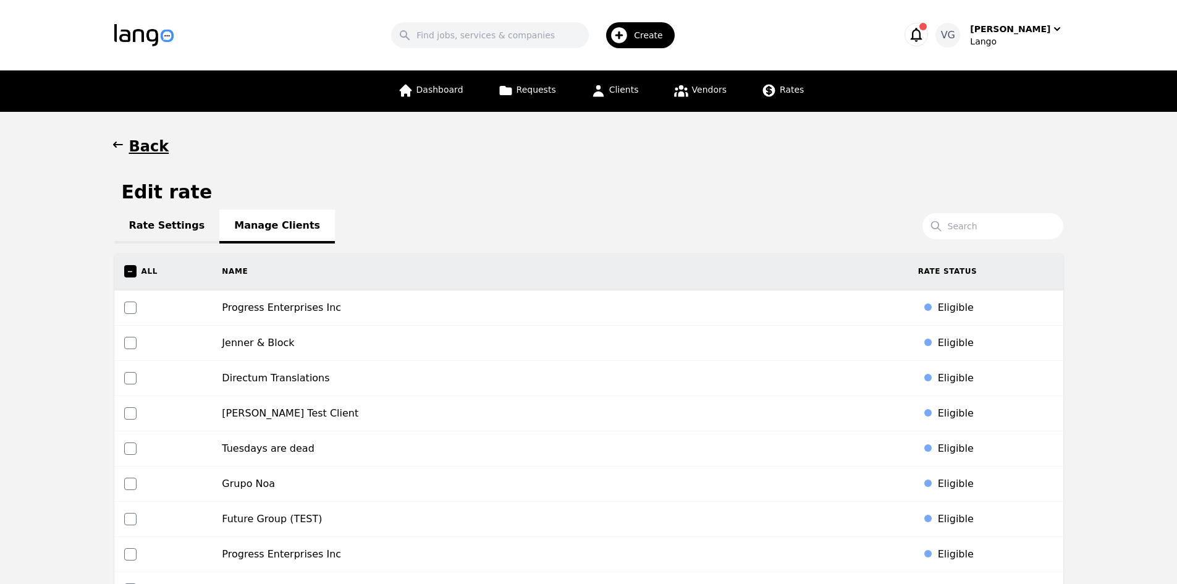
click at [125, 150] on button "Back" at bounding box center [141, 147] width 55 height 20
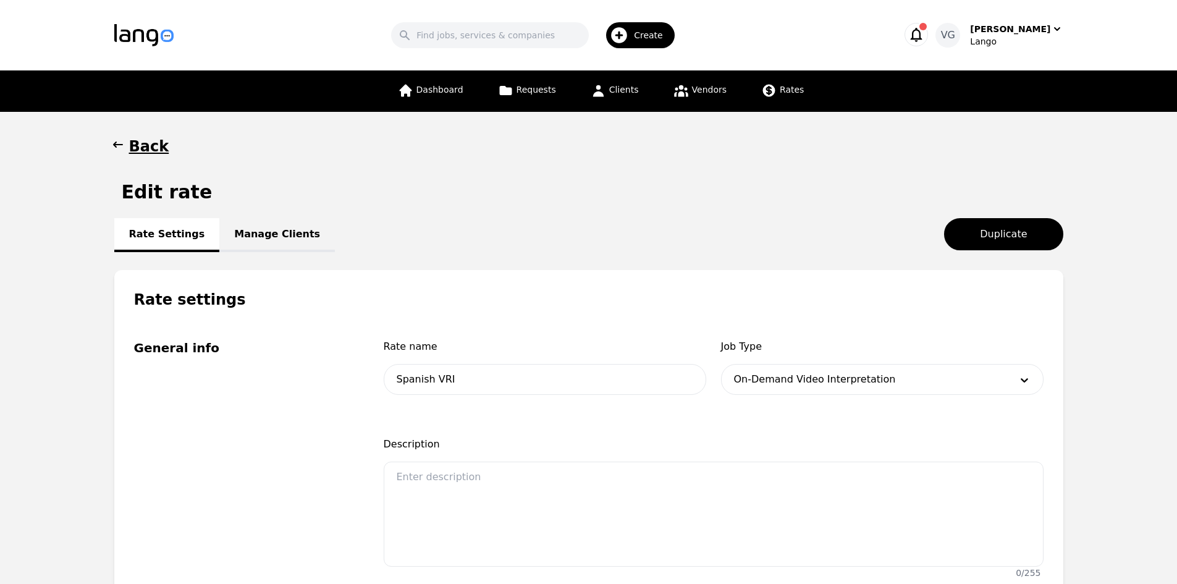
click at [141, 144] on h1 "Back" at bounding box center [149, 147] width 40 height 20
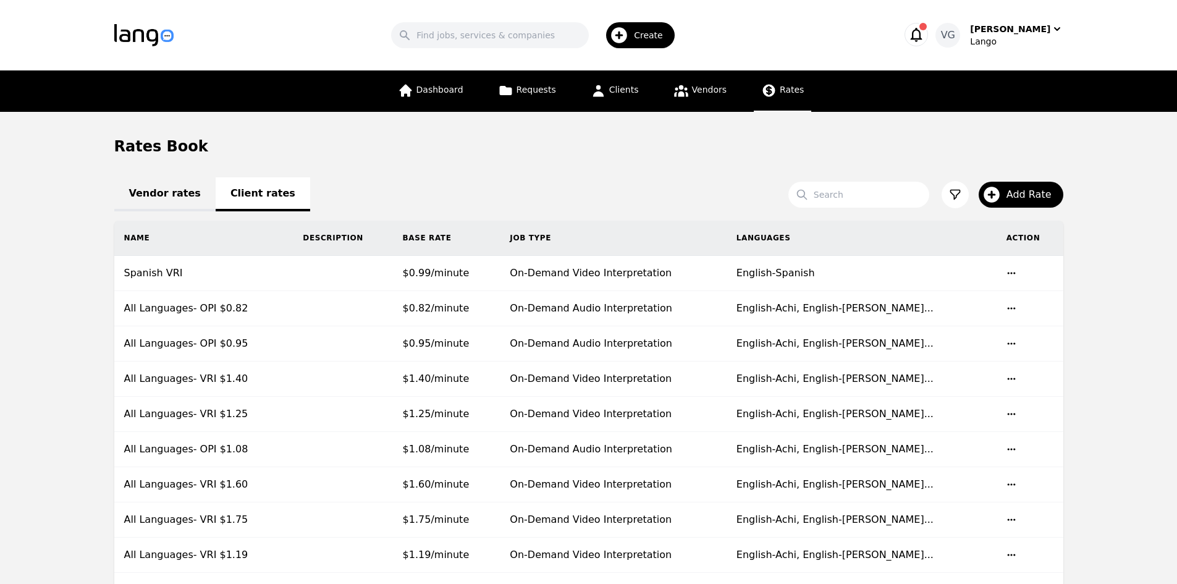
scroll to position [403, 0]
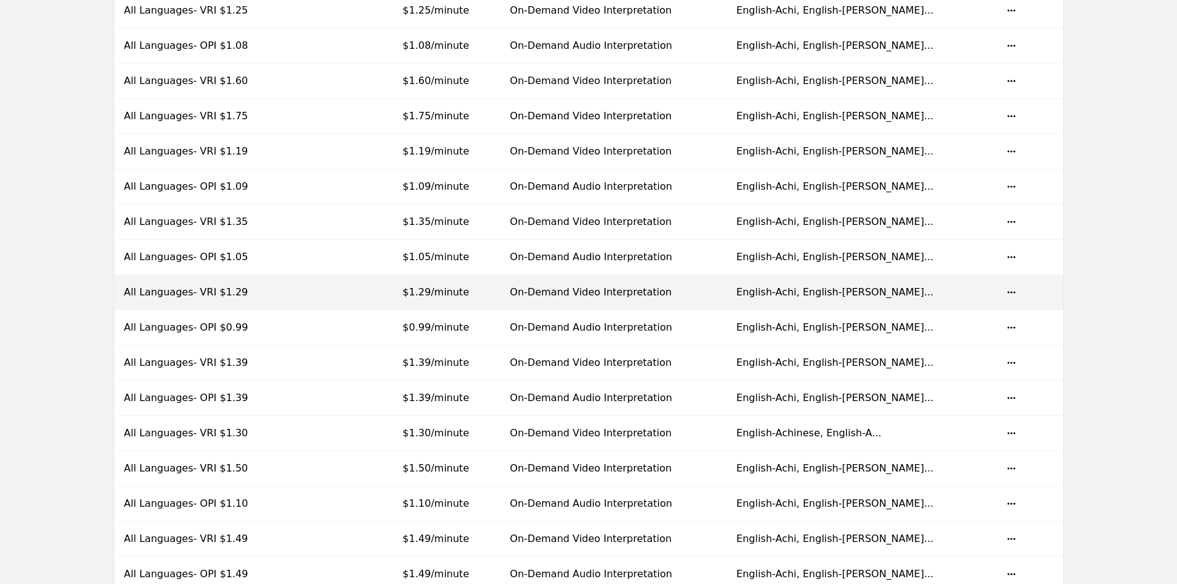
click at [500, 296] on td "$1.29/minute" at bounding box center [447, 292] width 108 height 35
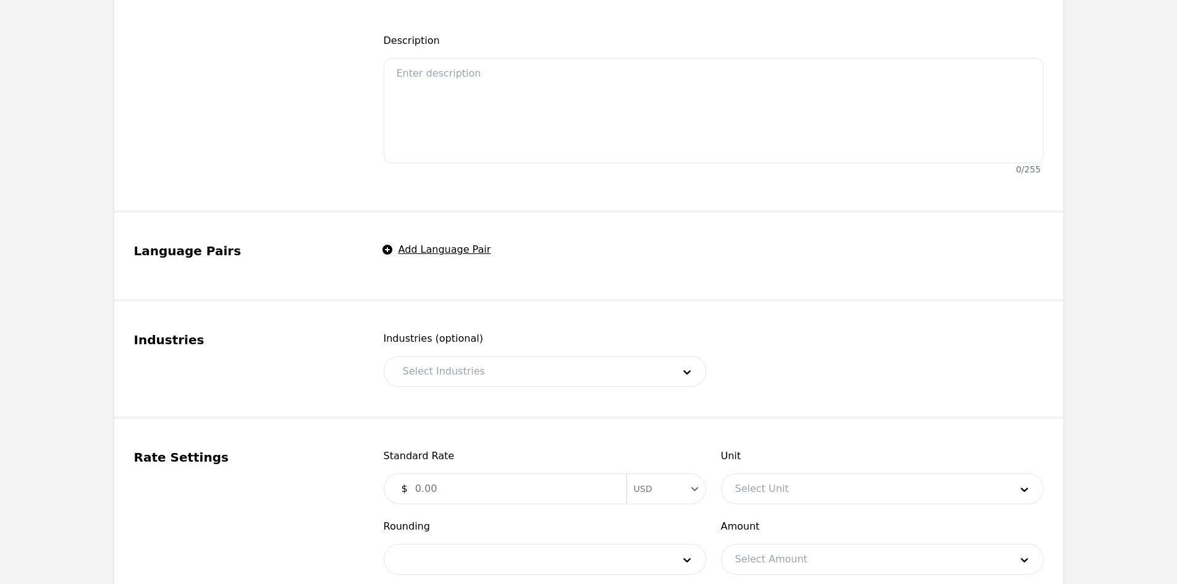
type input "All Languages- VRI $1.29"
type input "1.29"
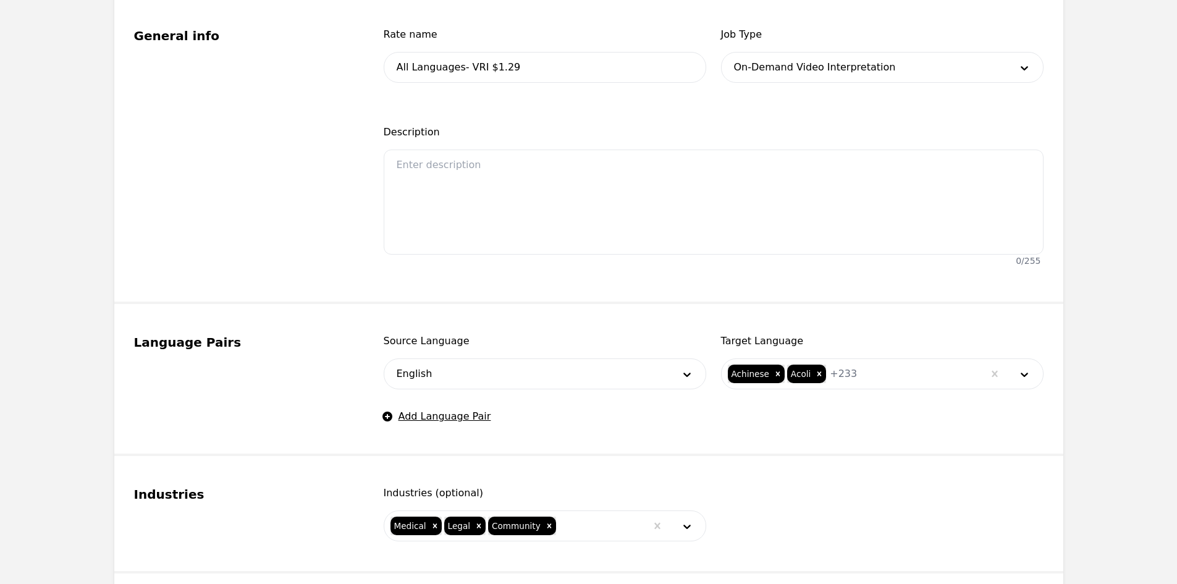
scroll to position [33, 0]
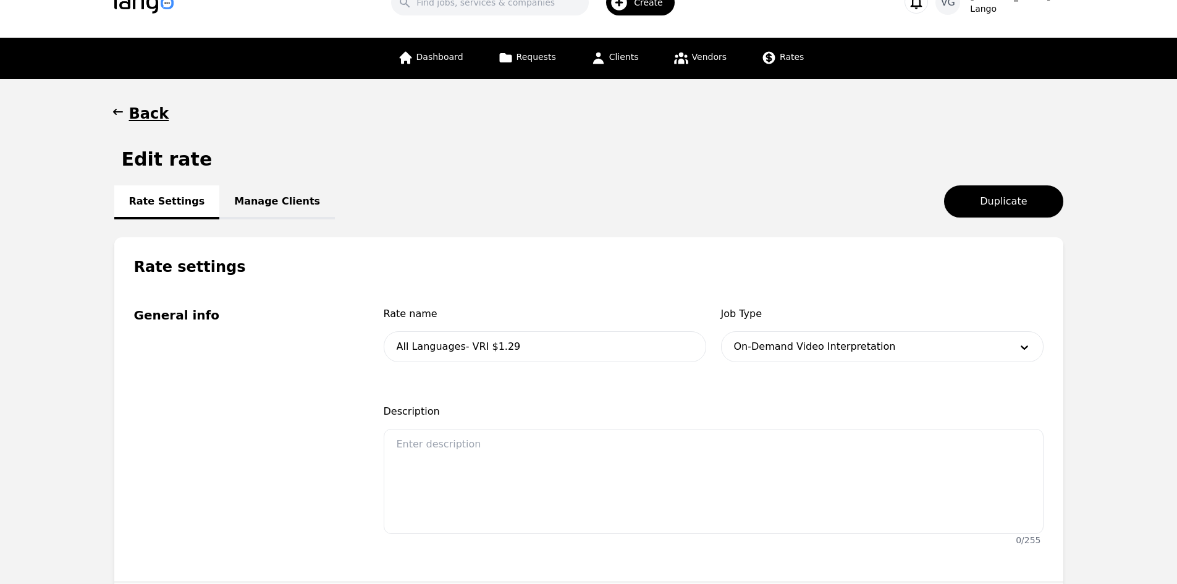
click at [268, 210] on link "Manage Clients" at bounding box center [277, 202] width 116 height 34
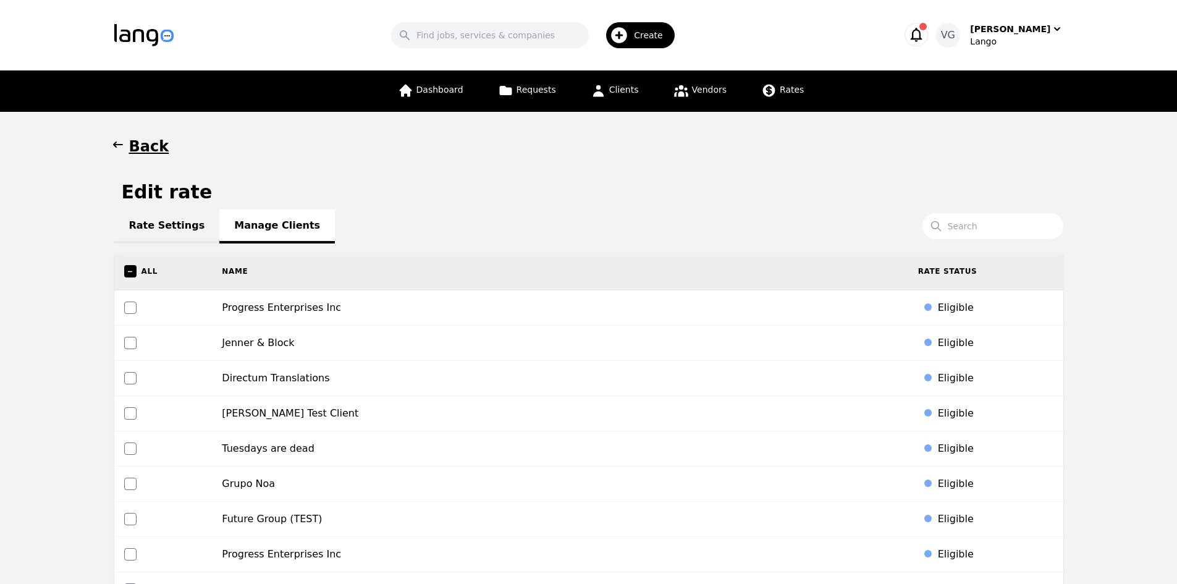
click at [117, 224] on link "Rate Settings" at bounding box center [167, 226] width 106 height 34
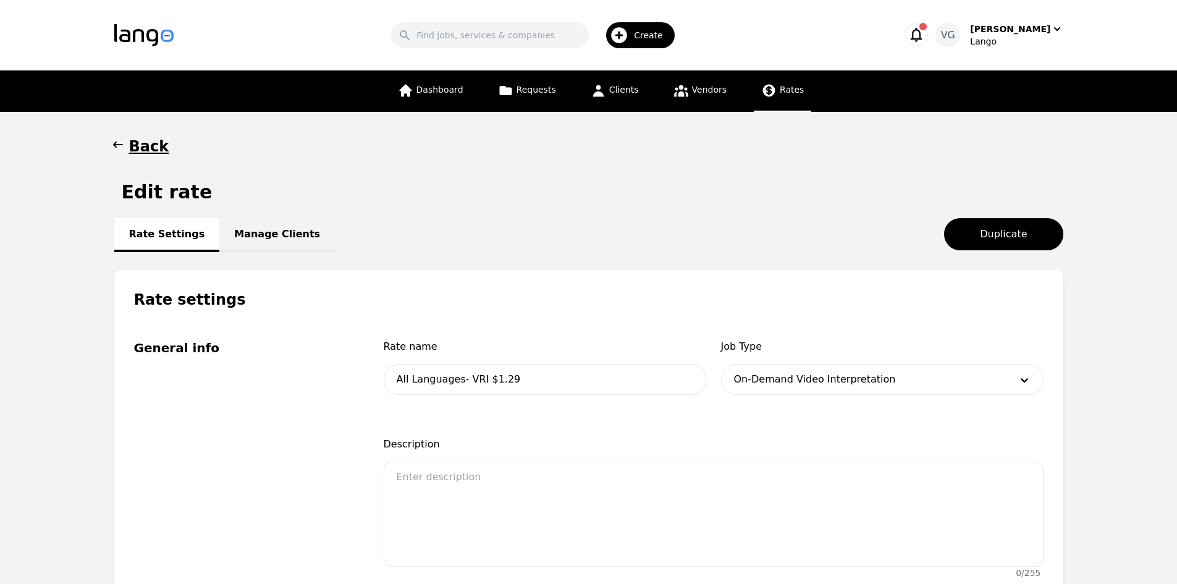
drag, startPoint x: 787, startPoint y: 87, endPoint x: 752, endPoint y: 102, distance: 38.2
click at [785, 87] on span "Rates" at bounding box center [792, 90] width 24 height 10
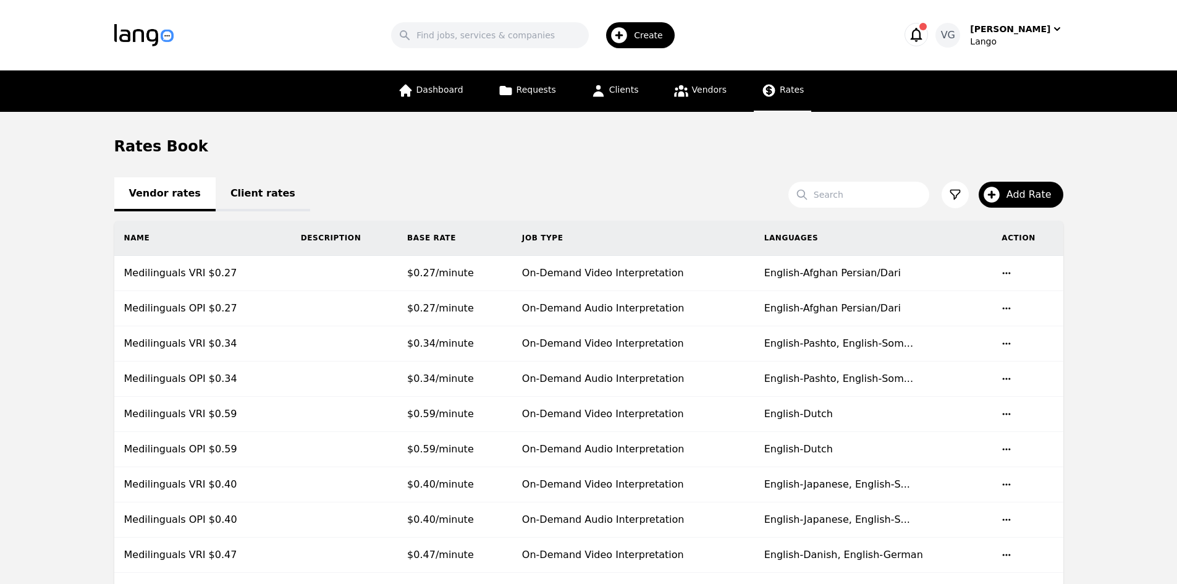
click at [251, 186] on link "Client rates" at bounding box center [263, 194] width 95 height 34
